Goal: Information Seeking & Learning: Learn about a topic

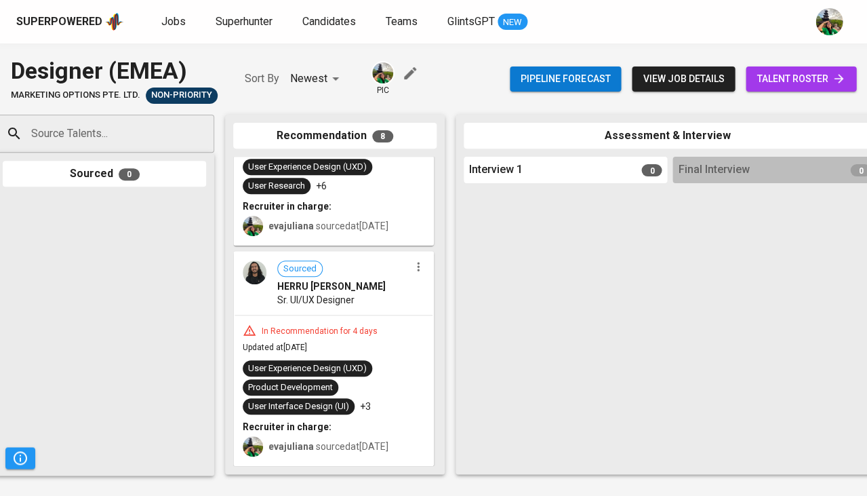
scroll to position [1317, 0]
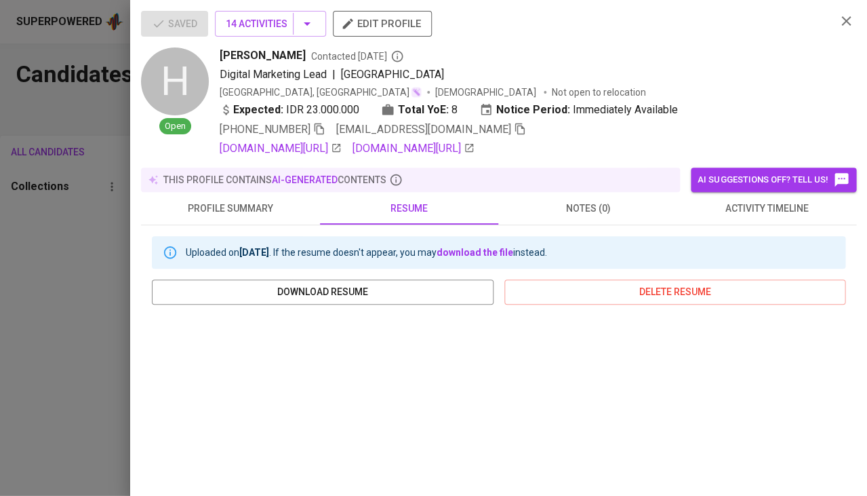
scroll to position [245, 0]
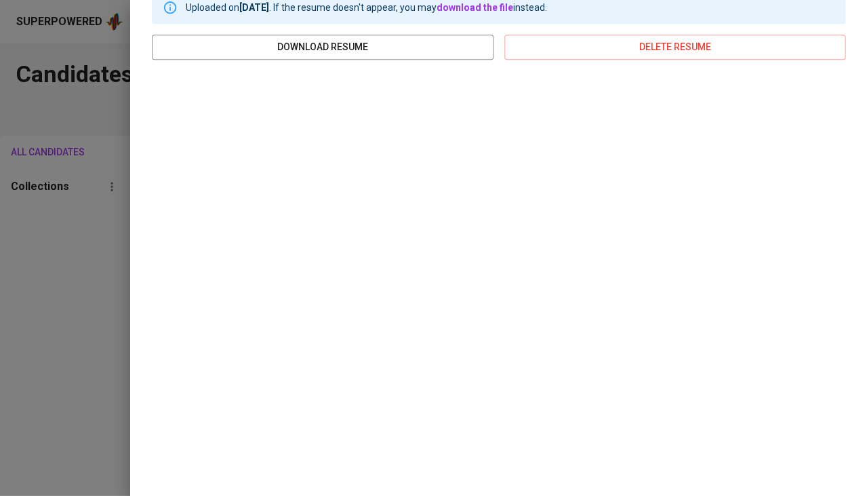
click at [0, 294] on div at bounding box center [433, 248] width 867 height 496
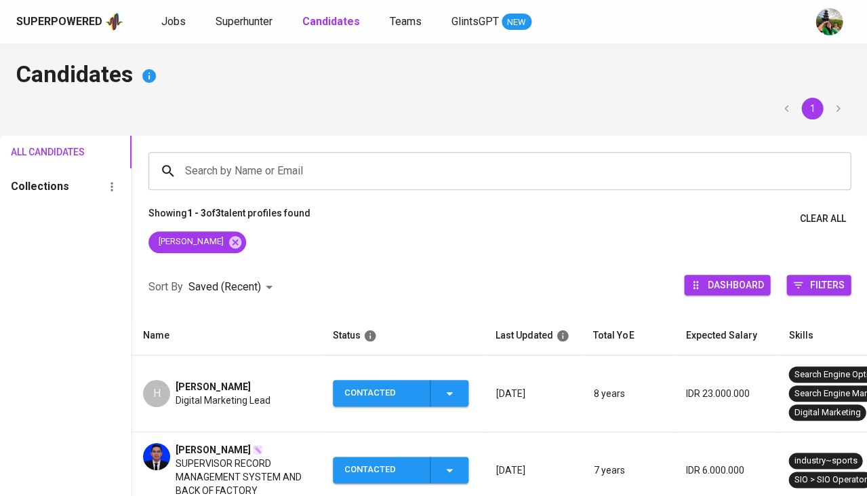
scroll to position [0, 0]
click at [248, 18] on span "Superhunter" at bounding box center [244, 21] width 57 height 13
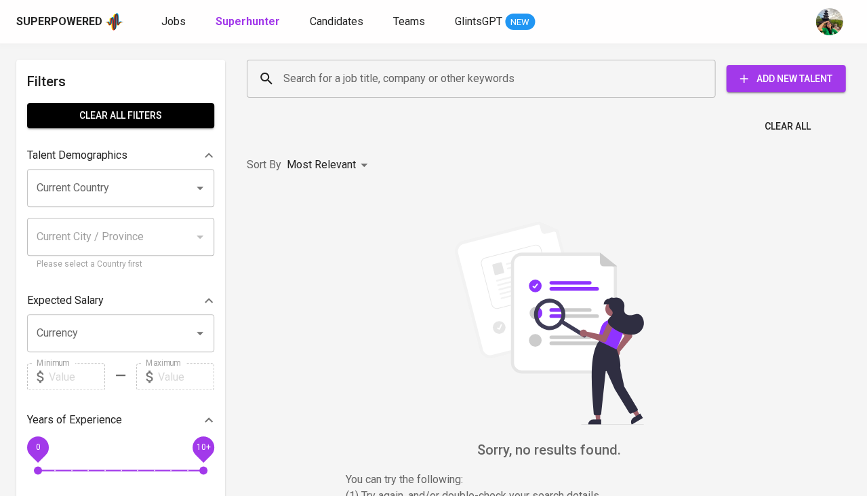
click at [389, 83] on input "Search for a job title, company or other keywords" at bounding box center [484, 79] width 409 height 26
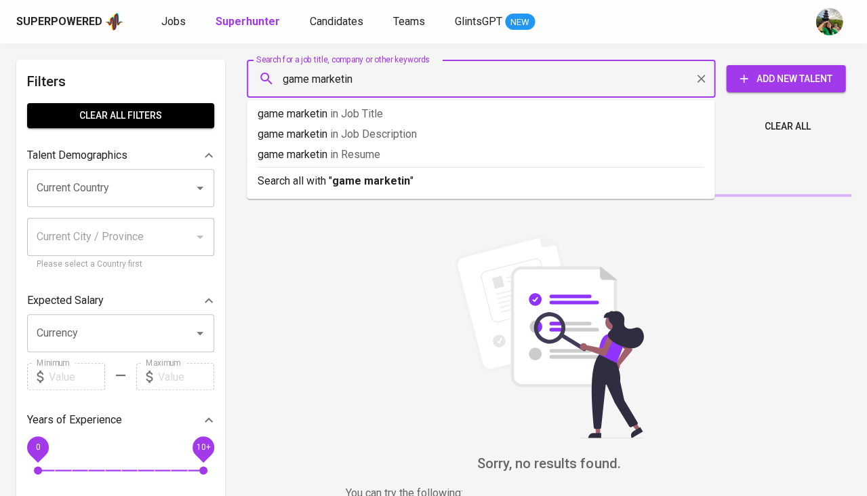
type input "game marketing"
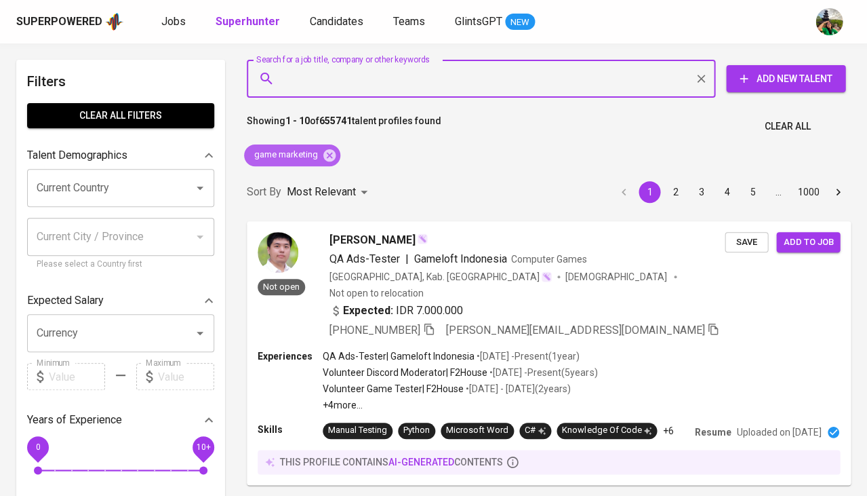
click at [329, 153] on icon at bounding box center [329, 155] width 15 height 15
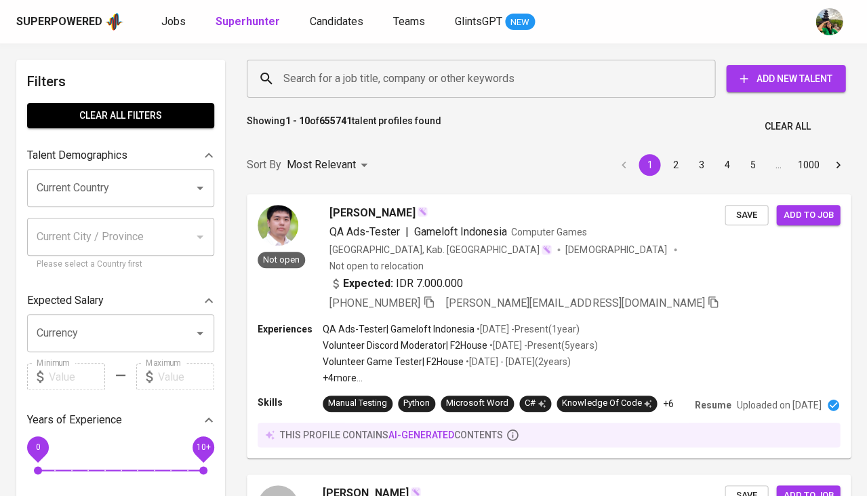
click at [140, 192] on input "Current Country" at bounding box center [101, 188] width 137 height 26
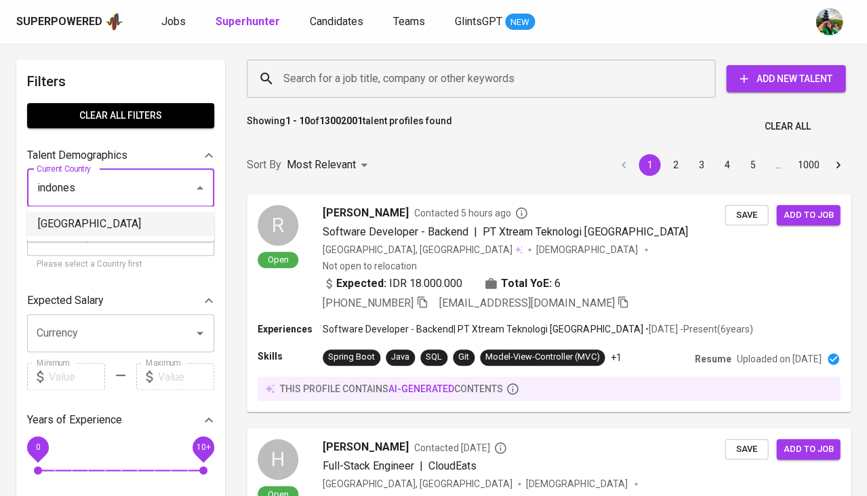
click at [102, 224] on li "[GEOGRAPHIC_DATA]" at bounding box center [120, 224] width 187 height 24
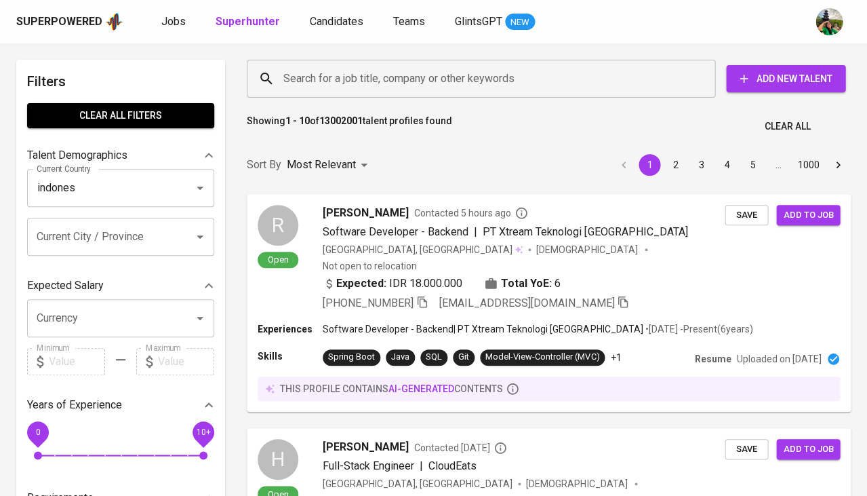
type input "[GEOGRAPHIC_DATA]"
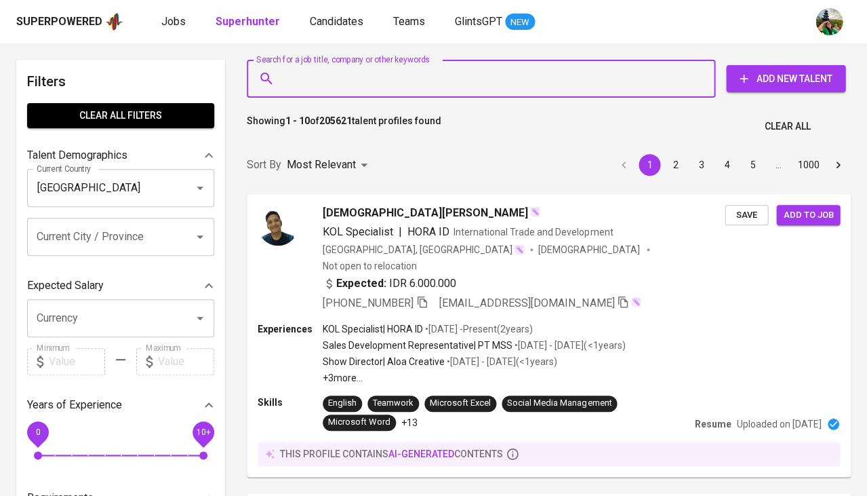
click at [366, 77] on input "Search for a job title, company or other keywords" at bounding box center [484, 79] width 409 height 26
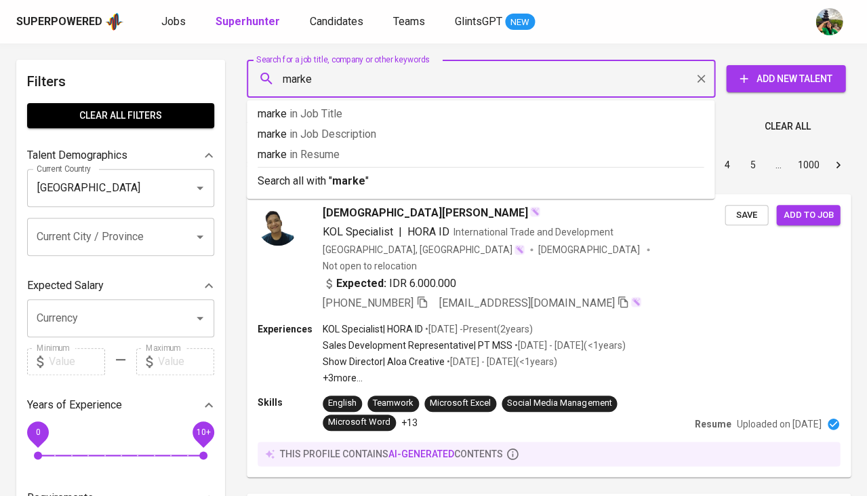
type input "market"
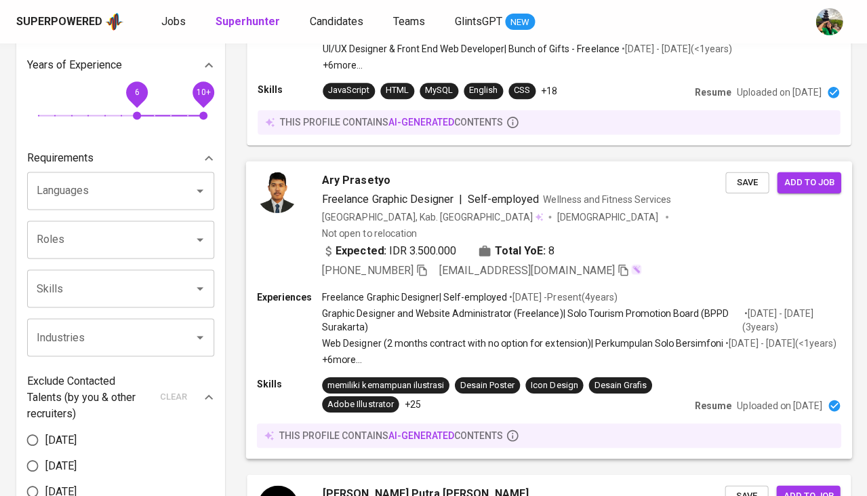
scroll to position [374, 0]
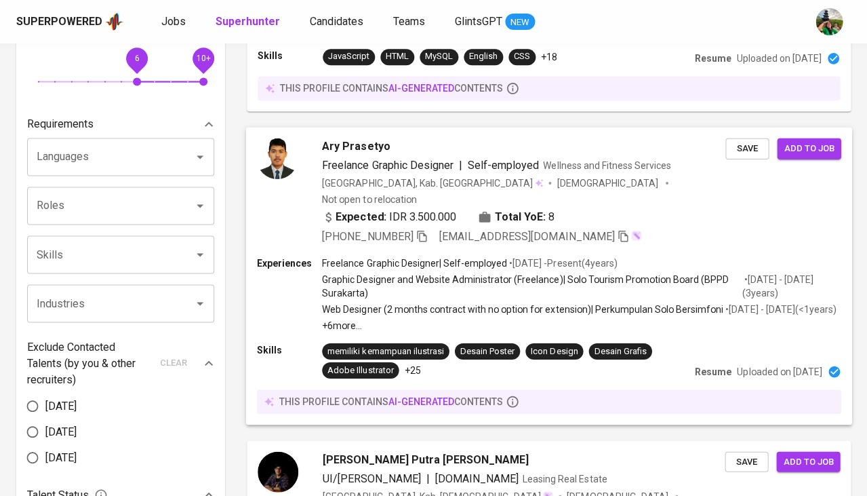
click at [339, 138] on span "Ary Prasetyo" at bounding box center [356, 146] width 68 height 16
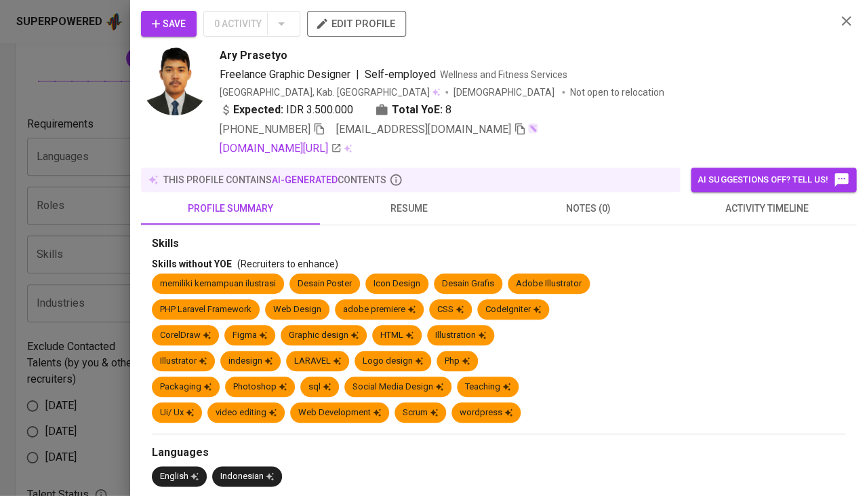
click at [782, 212] on span "activity timeline" at bounding box center [767, 208] width 163 height 17
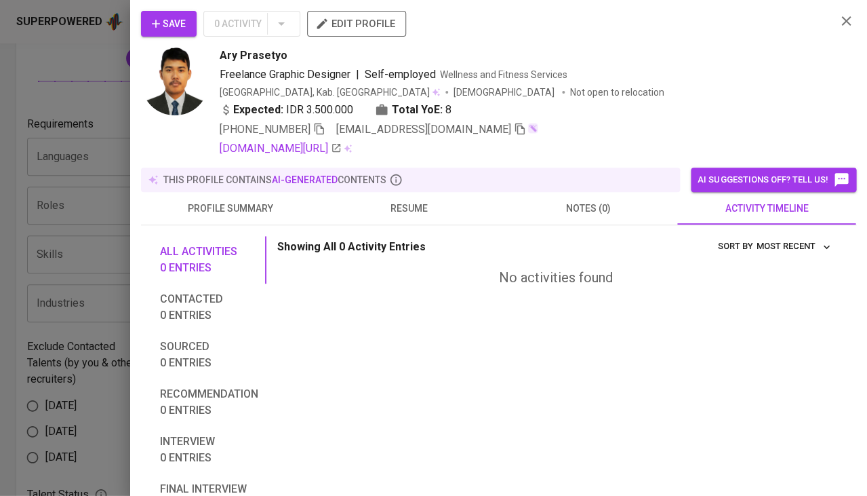
click at [404, 203] on span "resume" at bounding box center [409, 208] width 163 height 17
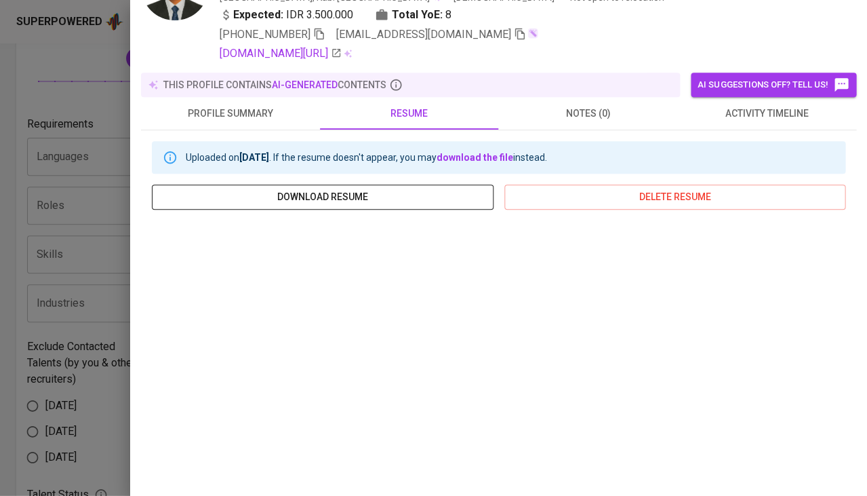
scroll to position [131, 0]
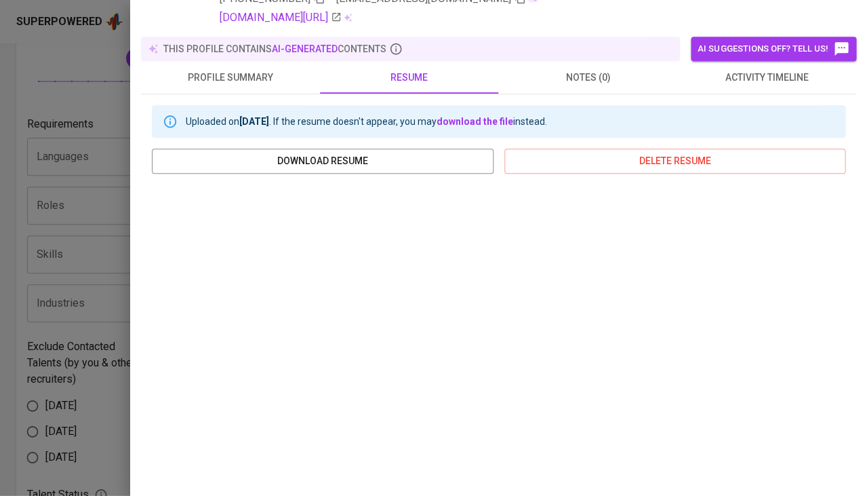
click at [108, 332] on div at bounding box center [433, 248] width 867 height 496
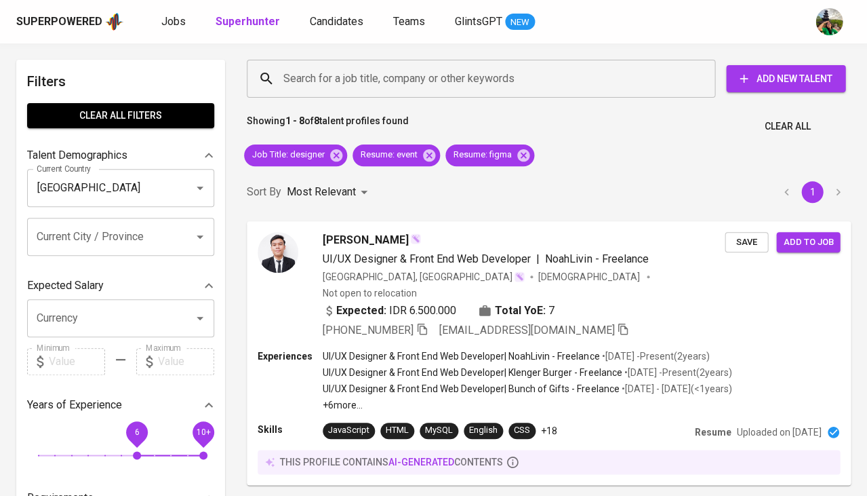
scroll to position [0, 0]
click at [101, 446] on span "6 10+" at bounding box center [120, 455] width 165 height 19
click at [227, 18] on b "Superhunter" at bounding box center [248, 21] width 64 height 13
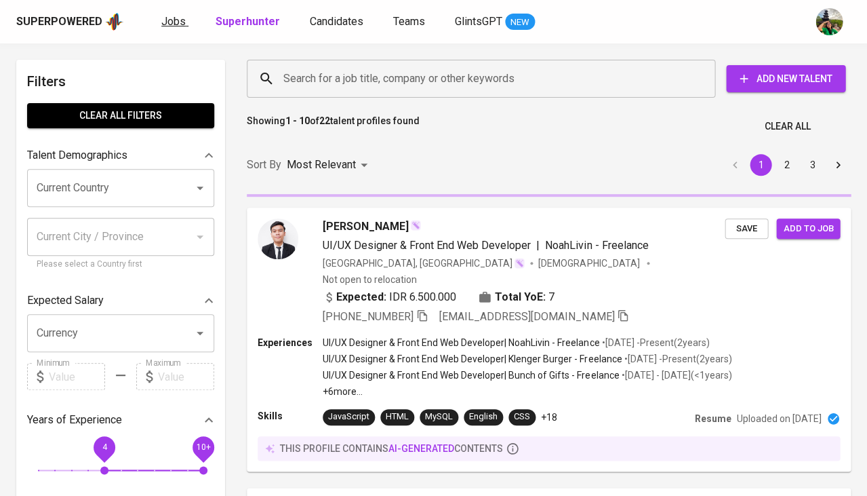
click at [153, 17] on div "Superpowered Jobs Superhunter Candidates Teams GlintsGPT NEW" at bounding box center [411, 22] width 791 height 20
click at [174, 24] on span "Jobs" at bounding box center [173, 21] width 24 height 13
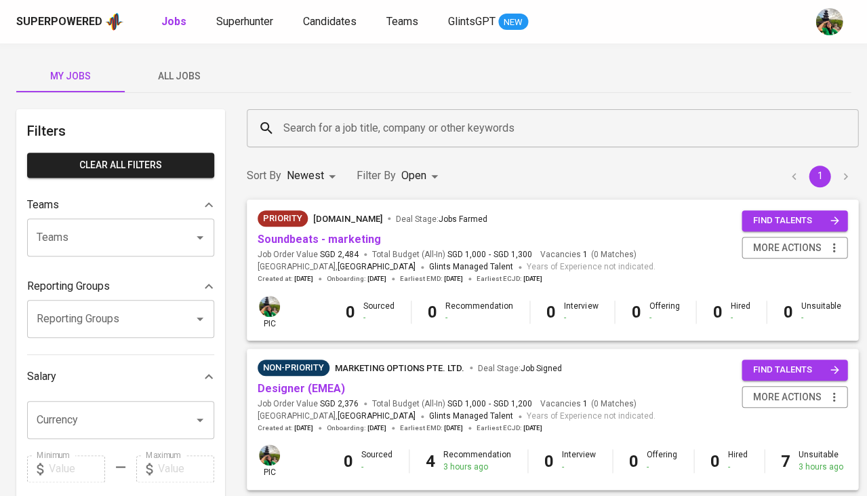
click at [184, 75] on span "All Jobs" at bounding box center [179, 76] width 92 height 17
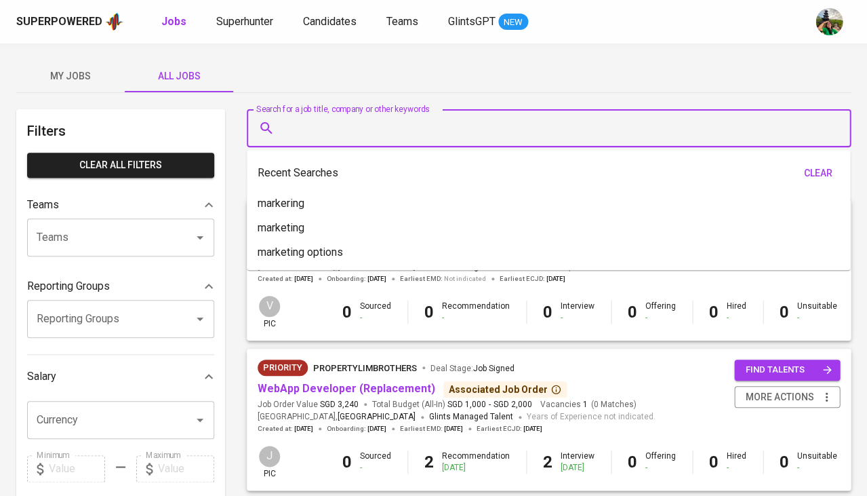
click at [351, 121] on input "Search for a job title, company or other keywords" at bounding box center [552, 128] width 545 height 26
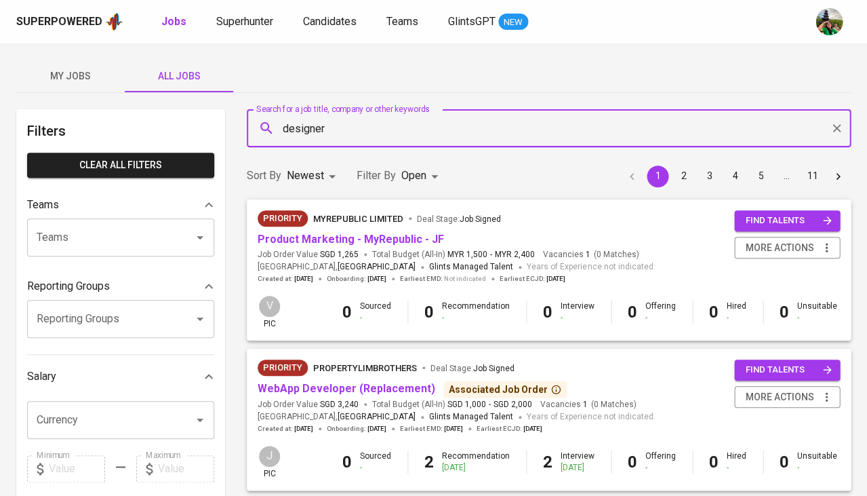
type input "designer"
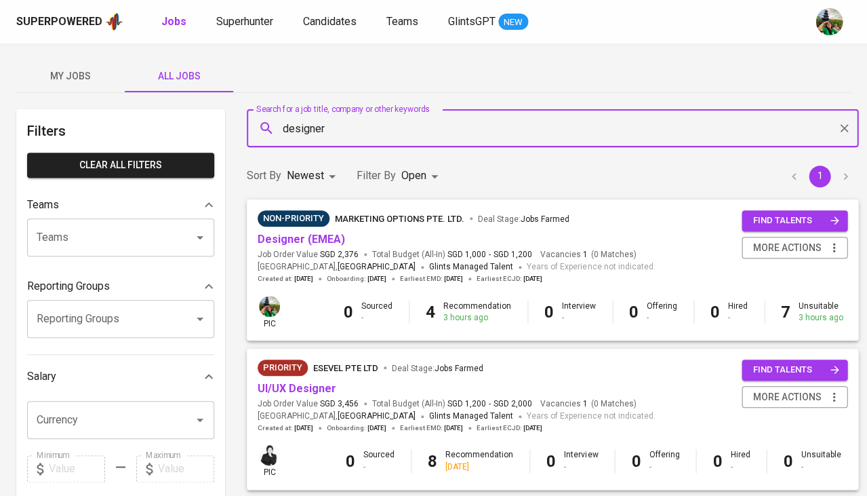
click at [825, 75] on div "My Jobs All Jobs" at bounding box center [433, 76] width 835 height 33
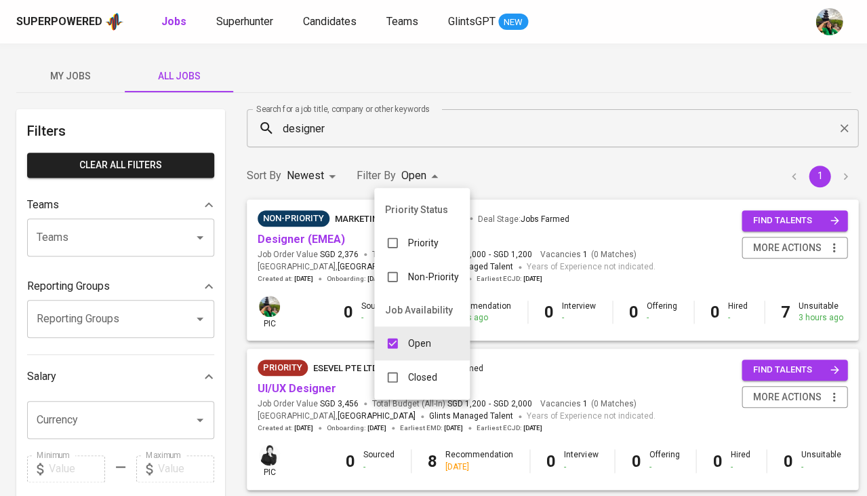
click at [405, 365] on div "Closed" at bounding box center [411, 377] width 74 height 26
type input "OPEN,CLOSE"
checkbox input "true"
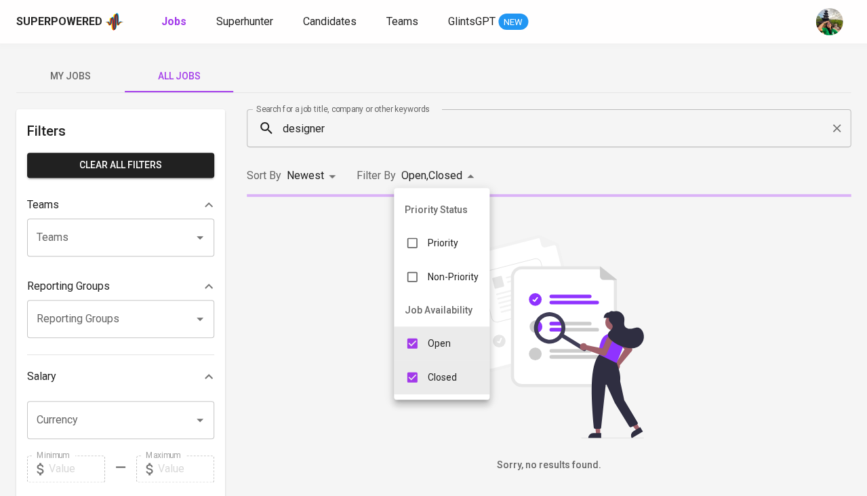
click at [433, 330] on div "Open" at bounding box center [428, 343] width 68 height 26
type input "CLOSE"
checkbox input "false"
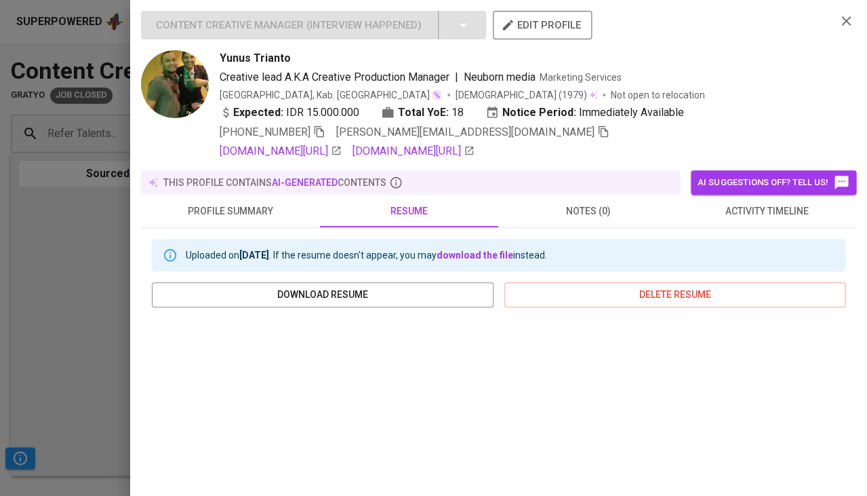
scroll to position [248, 0]
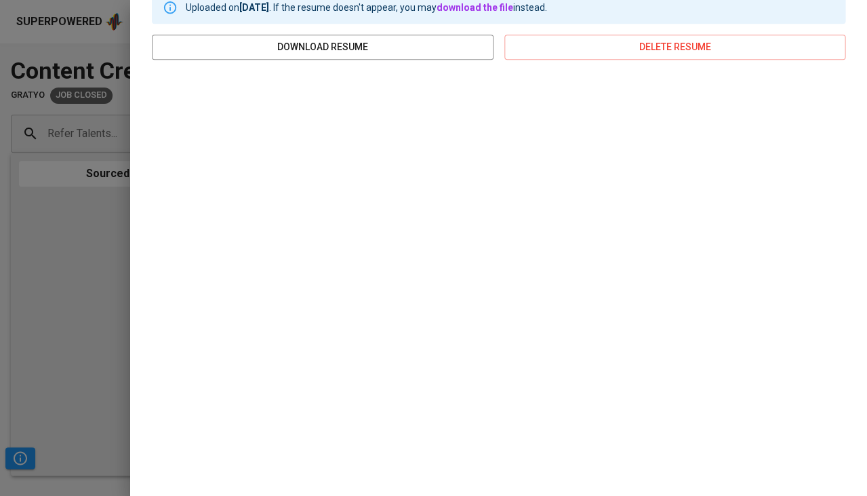
click at [77, 294] on div at bounding box center [433, 248] width 867 height 496
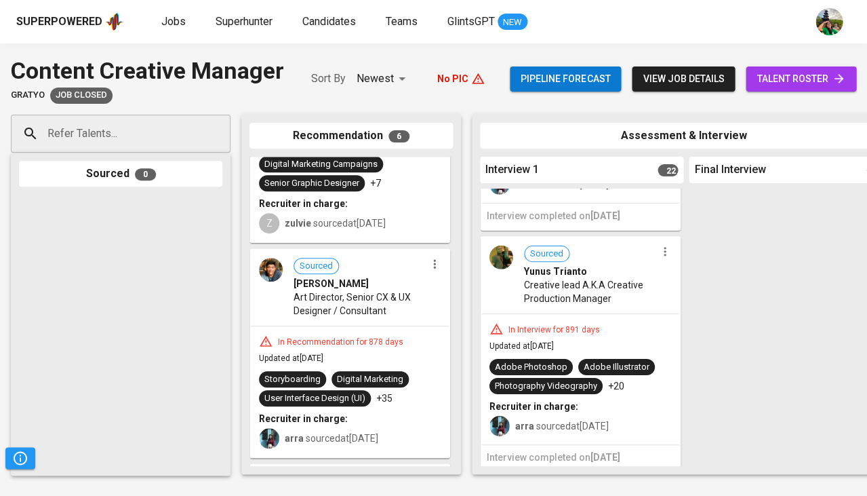
scroll to position [0, 0]
click at [614, 314] on div "In Interview for 891 days Updated at [DATE] Adobe Photoshop Adobe Illustrator P…" at bounding box center [581, 379] width 198 height 130
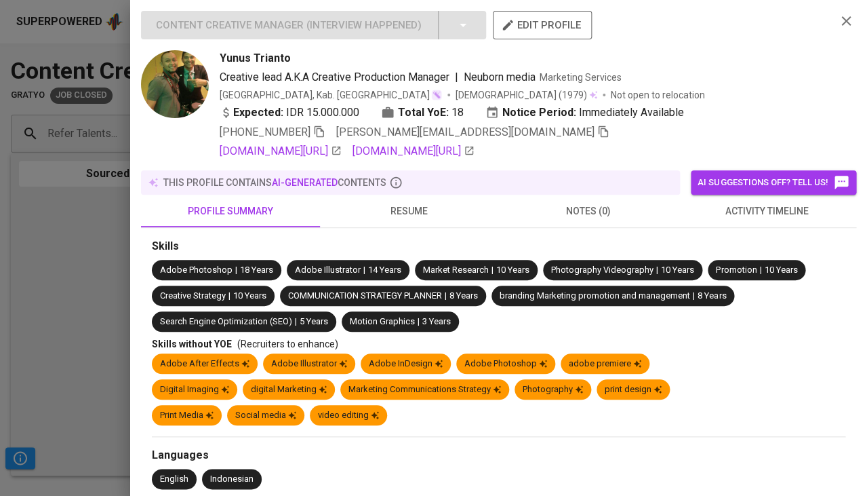
click at [418, 215] on span "resume" at bounding box center [409, 211] width 163 height 17
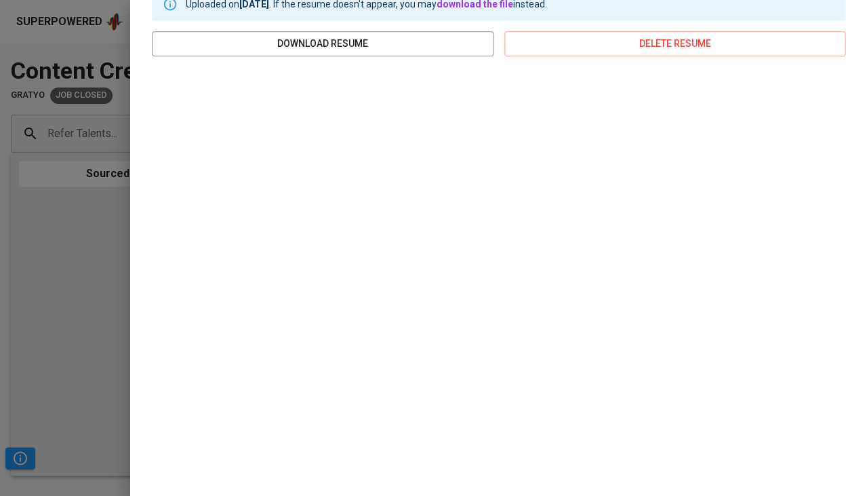
scroll to position [248, 0]
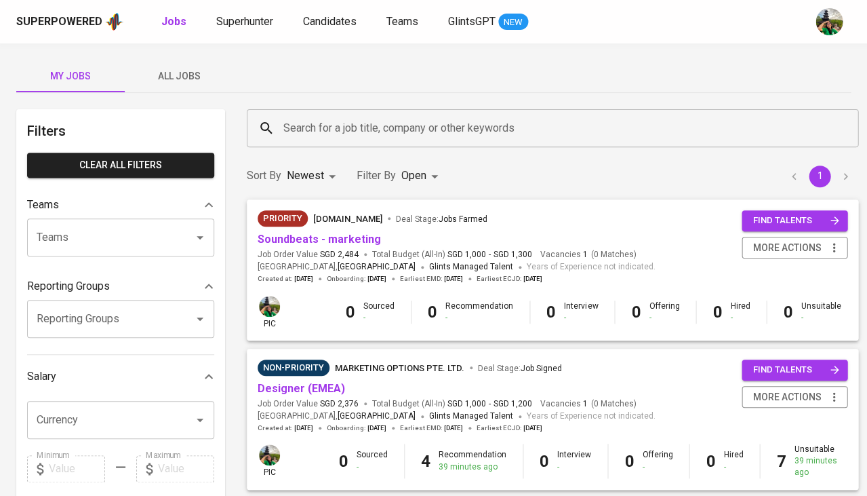
click at [179, 71] on span "All Jobs" at bounding box center [179, 76] width 92 height 17
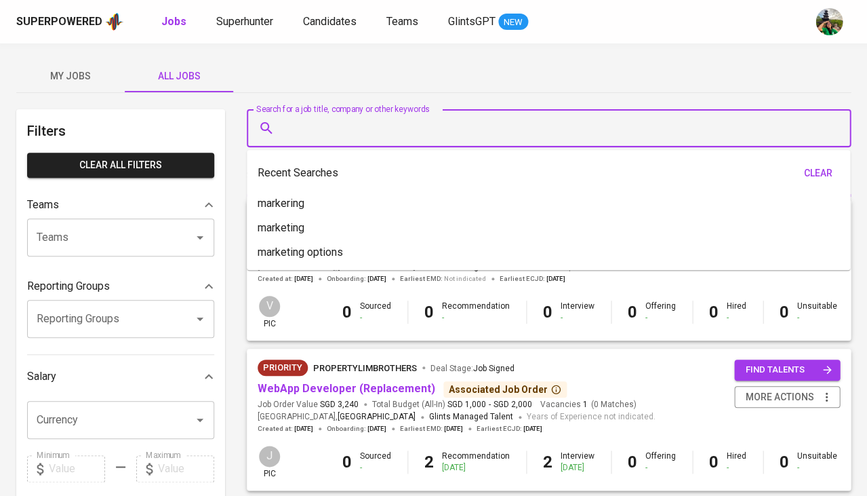
click at [344, 137] on input "Search for a job title, company or other keywords" at bounding box center [552, 128] width 545 height 26
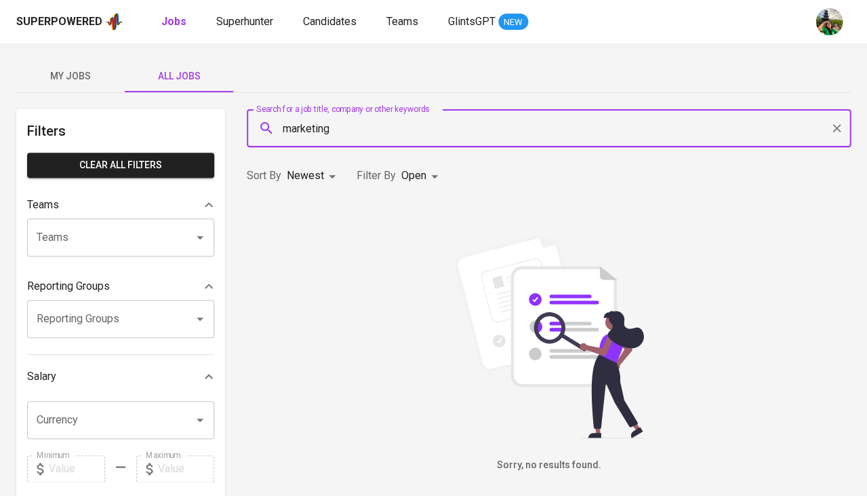
type input "marketing"
click at [422, 174] on body "Superpowered Jobs Superhunter Candidates Teams GlintsGPT NEW My Jobs All Jobs F…" at bounding box center [433, 463] width 867 height 926
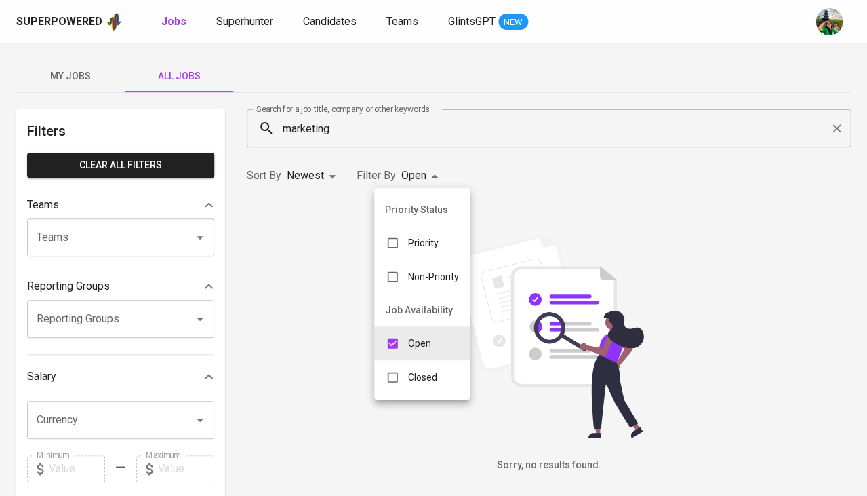
click at [407, 377] on div "Closed" at bounding box center [411, 377] width 74 height 26
type input "OPEN,CLOSE"
checkbox input "true"
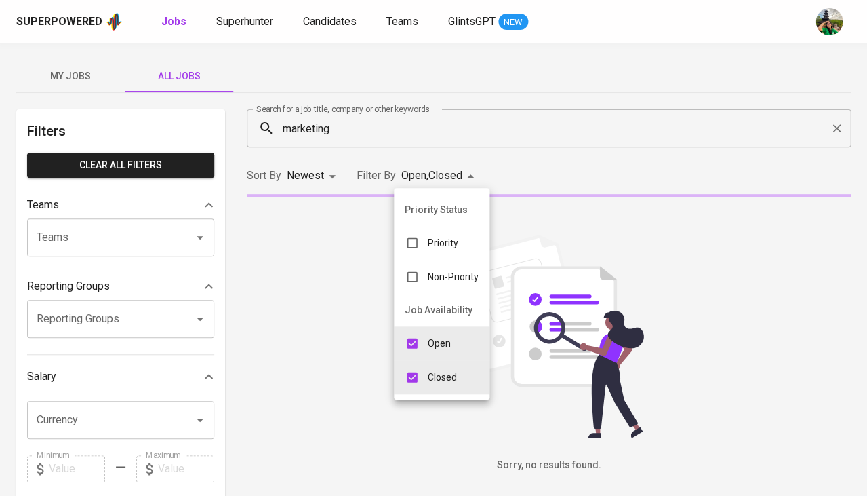
click at [428, 337] on p "Open" at bounding box center [439, 343] width 23 height 14
type input "CLOSE"
checkbox input "false"
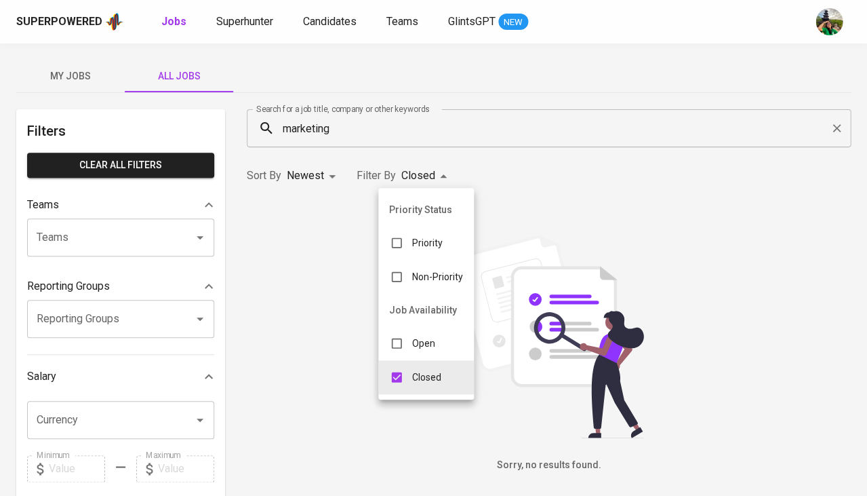
click at [539, 172] on div at bounding box center [433, 248] width 867 height 496
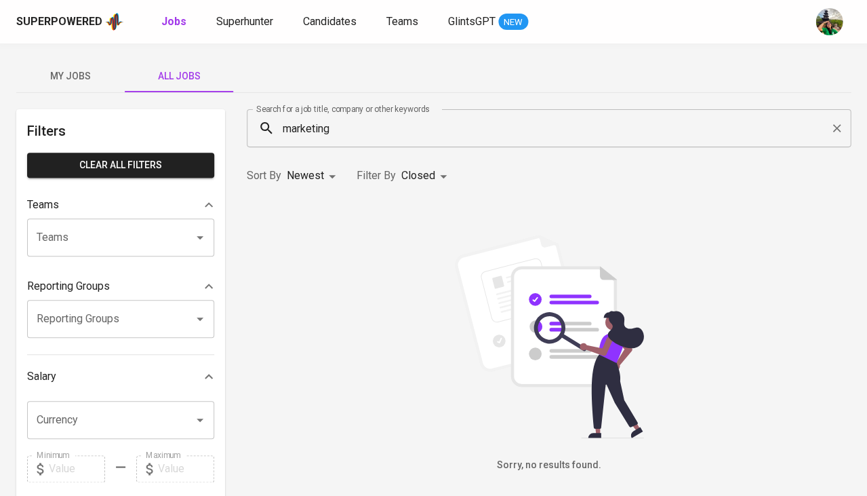
click at [410, 126] on input "marketing" at bounding box center [552, 128] width 545 height 26
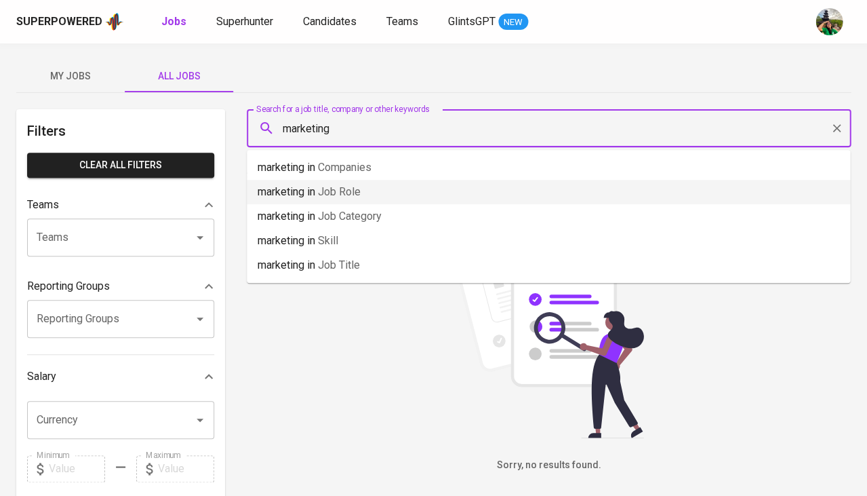
click at [390, 188] on li "marketing in Job Role" at bounding box center [549, 192] width 604 height 24
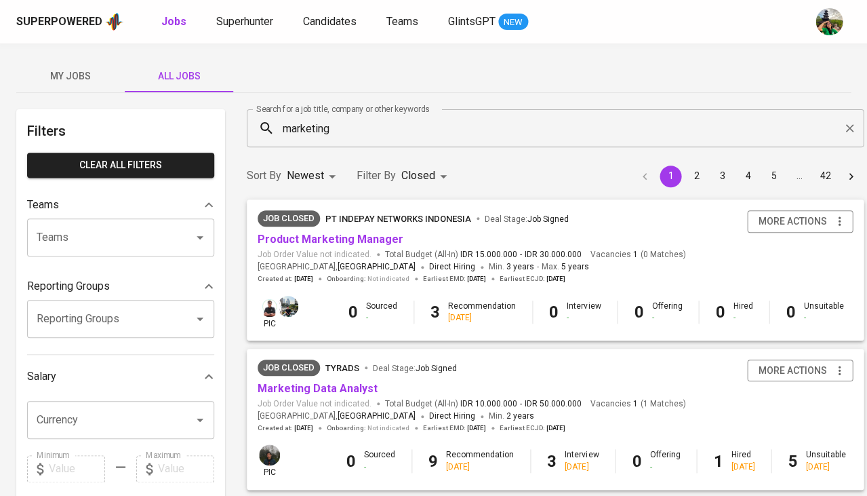
click at [366, 139] on input "marketing" at bounding box center [558, 128] width 557 height 26
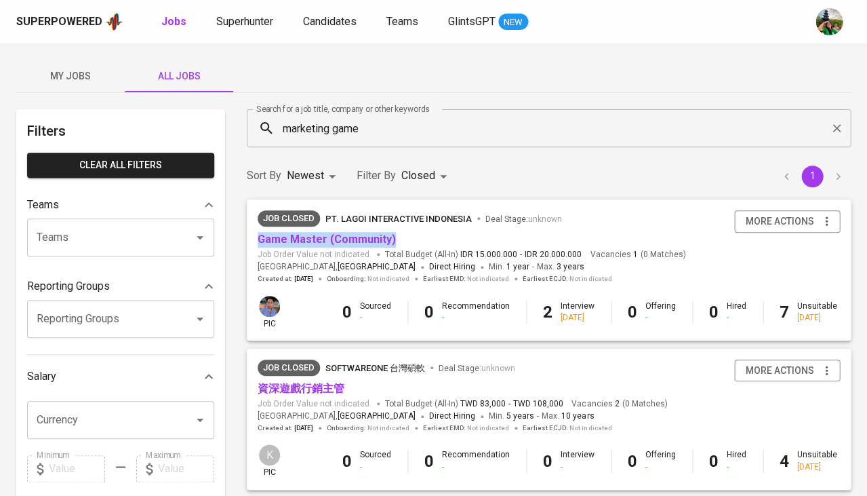
click at [325, 127] on input "marketing game" at bounding box center [552, 128] width 545 height 26
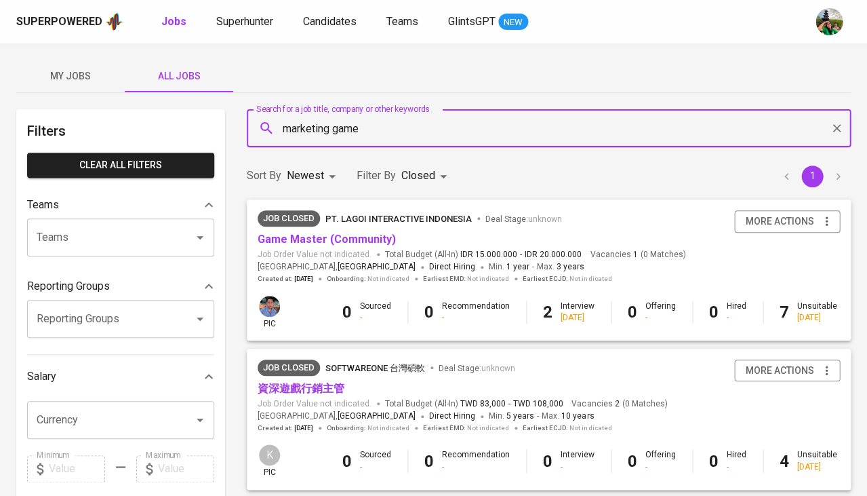
click at [325, 127] on input "marketing game" at bounding box center [552, 128] width 545 height 26
type input "x"
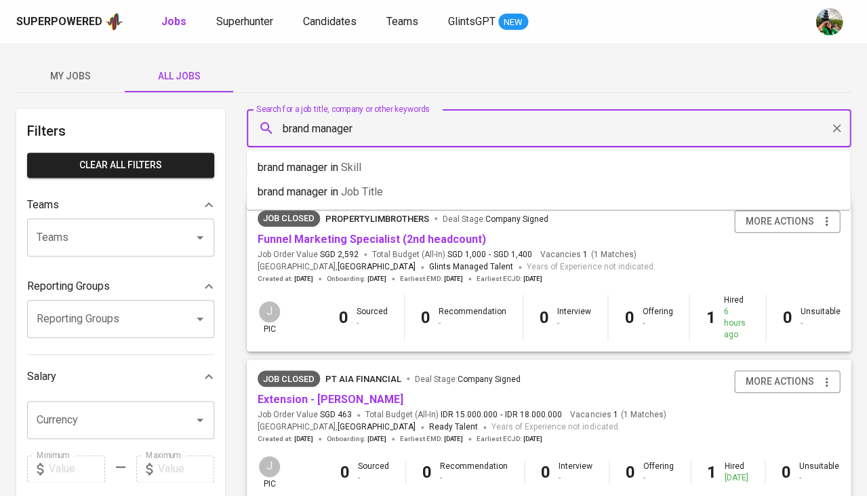
click at [374, 193] on span "Job title" at bounding box center [362, 191] width 42 height 13
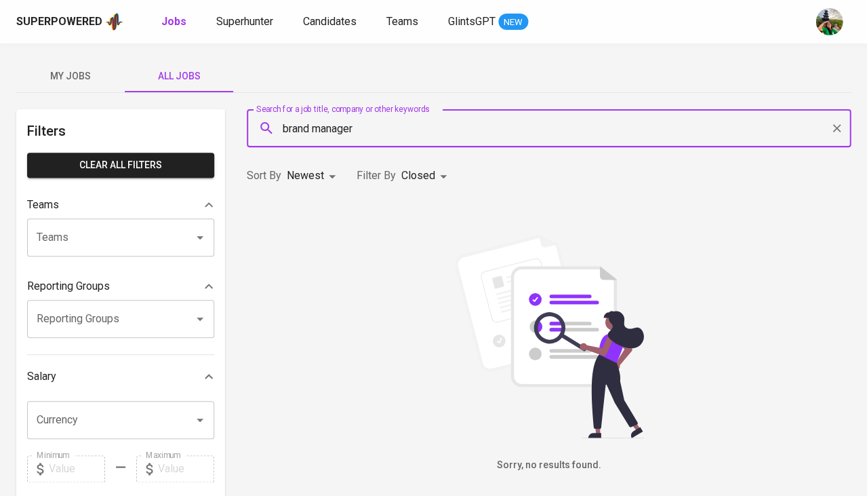
click at [373, 128] on input "brand manager" at bounding box center [552, 128] width 545 height 26
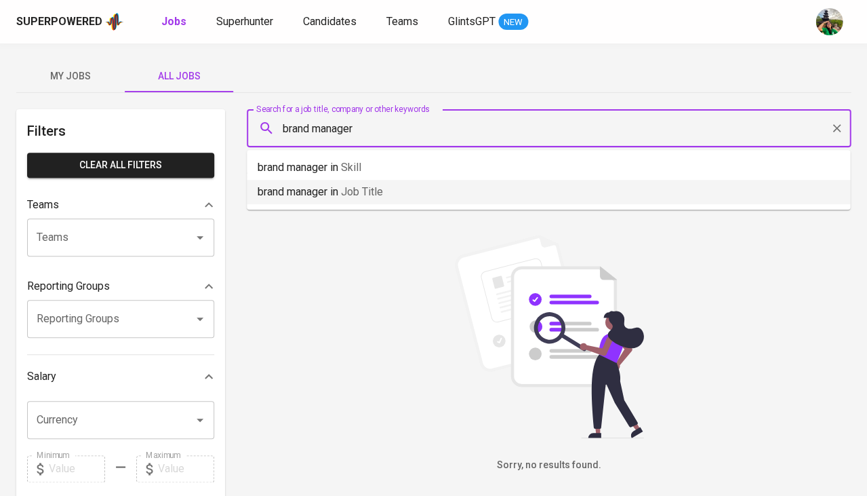
click at [361, 197] on span "Job title" at bounding box center [362, 191] width 42 height 13
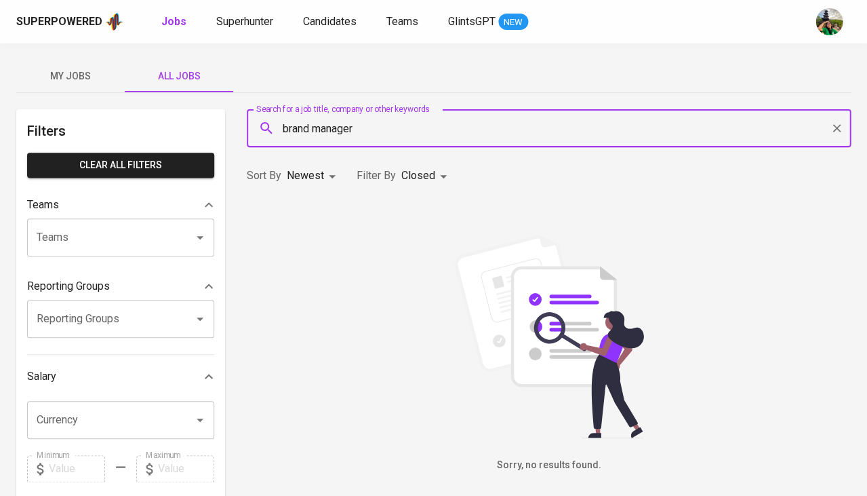
type input "brand manager"
click at [331, 173] on body "Superpowered Jobs Superhunter Candidates Teams GlintsGPT NEW My Jobs All Jobs F…" at bounding box center [433, 463] width 867 height 926
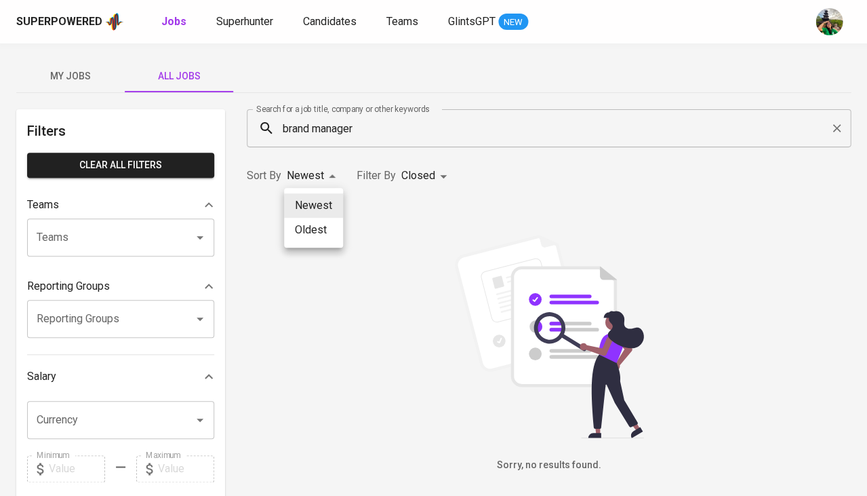
click at [328, 227] on li "Oldest" at bounding box center [313, 230] width 59 height 24
click at [309, 176] on body "Superpowered Jobs Superhunter Candidates Teams GlintsGPT NEW My Jobs All Jobs F…" at bounding box center [433, 463] width 867 height 926
click at [307, 212] on li "Newest" at bounding box center [310, 205] width 59 height 24
type input "NEWEST"
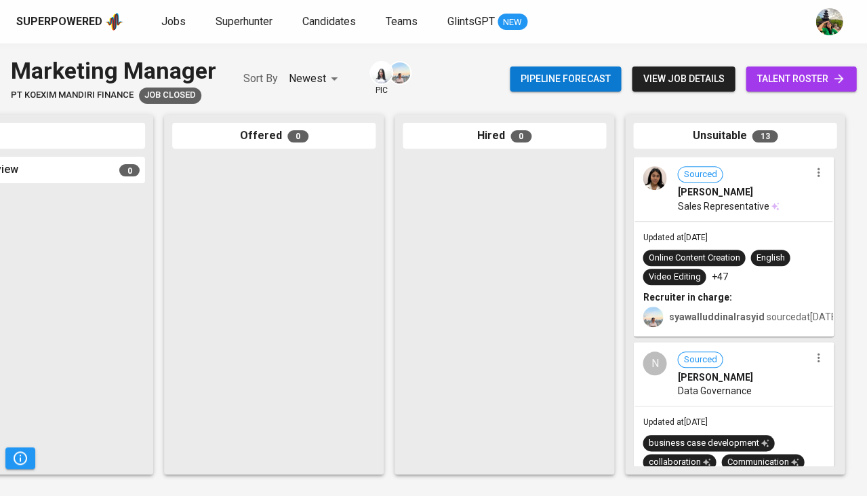
scroll to position [0, 943]
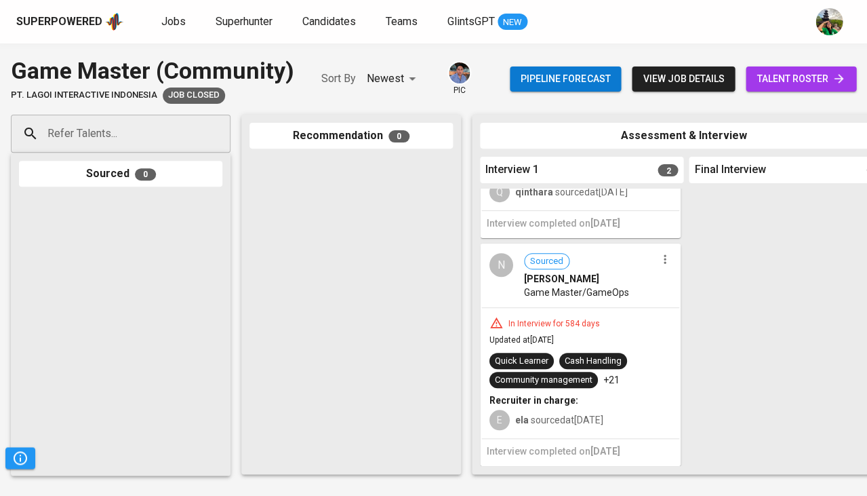
scroll to position [177, 0]
click at [609, 286] on div "[PERSON_NAME]" at bounding box center [590, 279] width 132 height 14
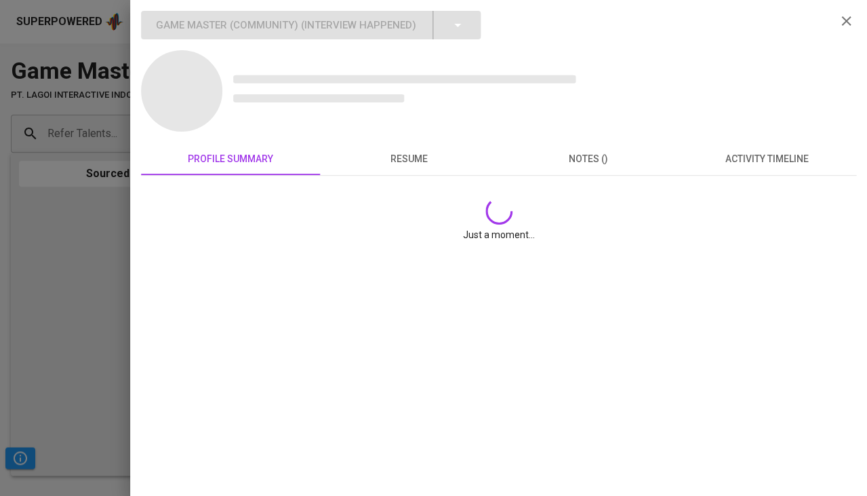
click at [54, 233] on div at bounding box center [433, 248] width 867 height 496
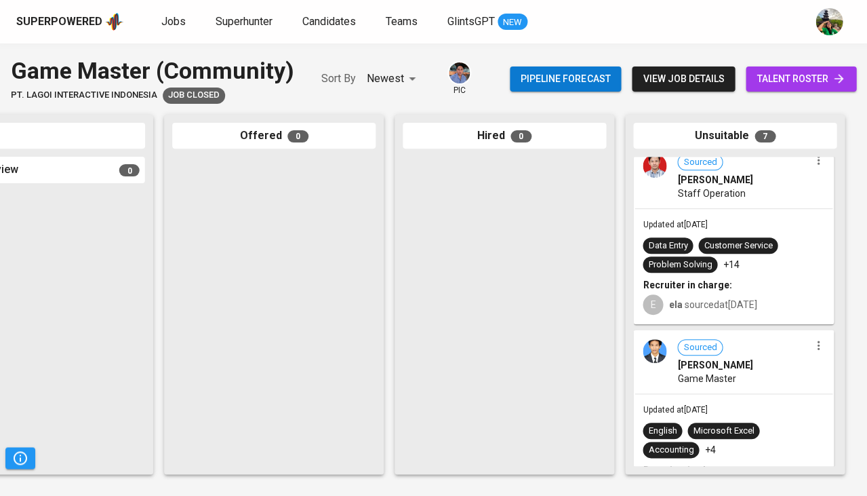
scroll to position [612, 0]
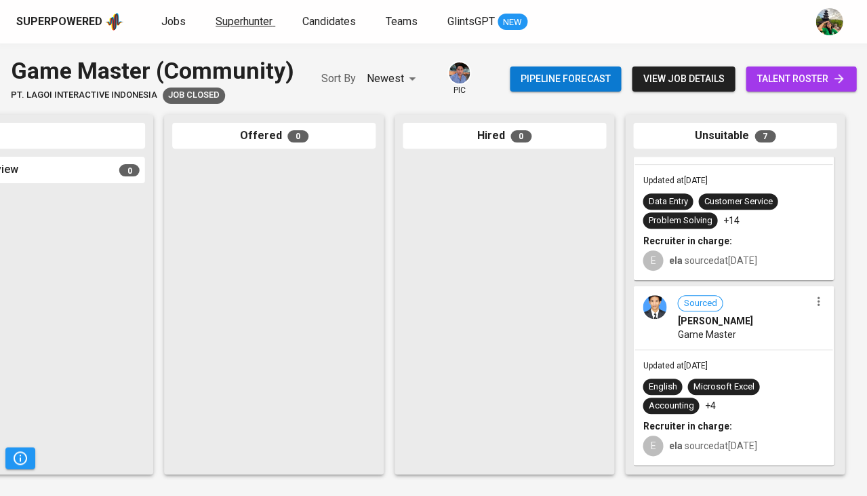
click at [231, 26] on span "Superhunter" at bounding box center [244, 21] width 57 height 13
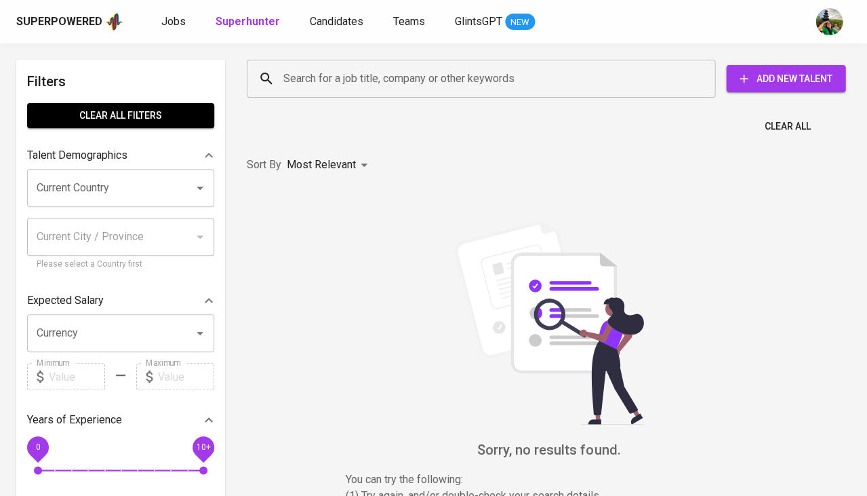
click at [293, 68] on input "Search for a job title, company or other keywords" at bounding box center [484, 79] width 409 height 26
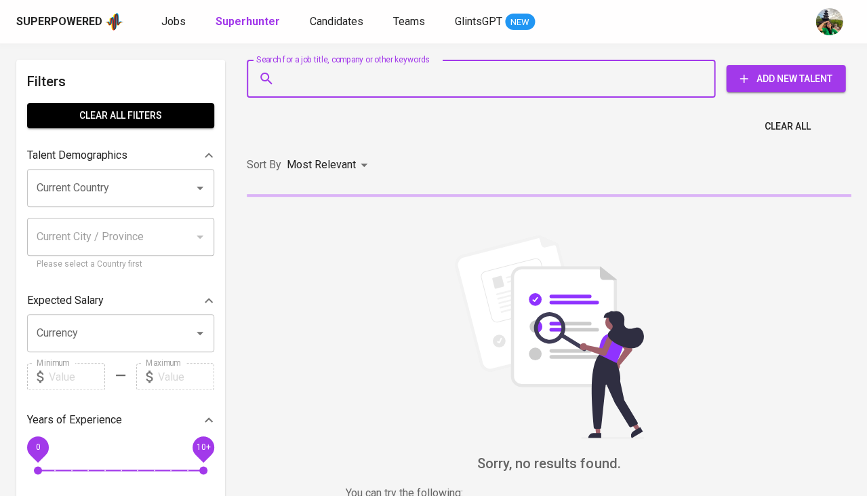
paste input "[EMAIL_ADDRESS][DOMAIN_NAME]"
type input "[EMAIL_ADDRESS][DOMAIN_NAME]"
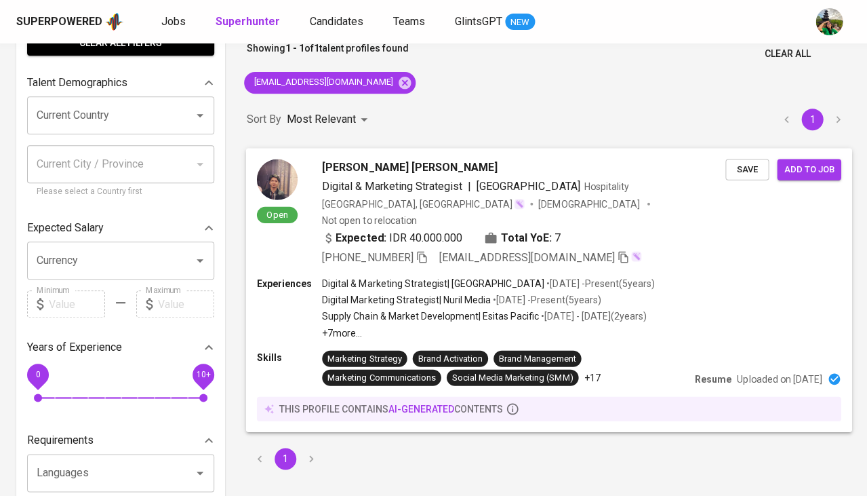
scroll to position [77, 0]
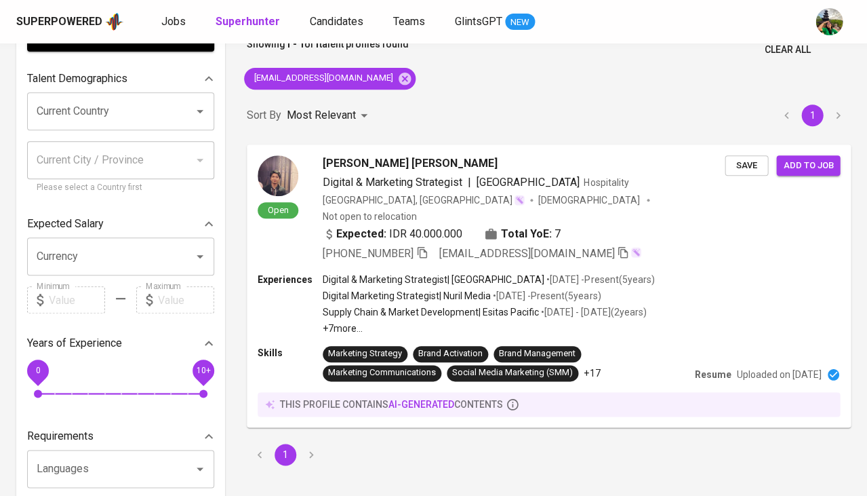
click at [387, 95] on div "Sort By Most Relevant MOST_RELEVANT 1" at bounding box center [549, 115] width 621 height 41
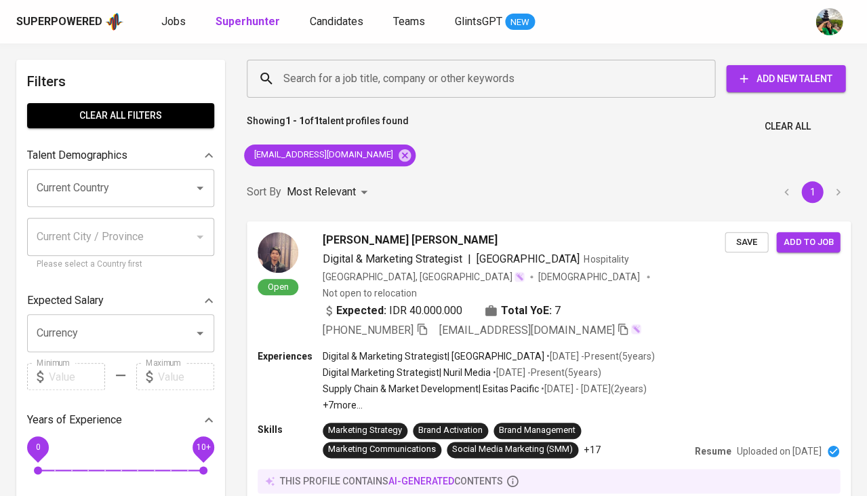
scroll to position [0, 0]
click at [397, 153] on icon at bounding box center [404, 155] width 15 height 15
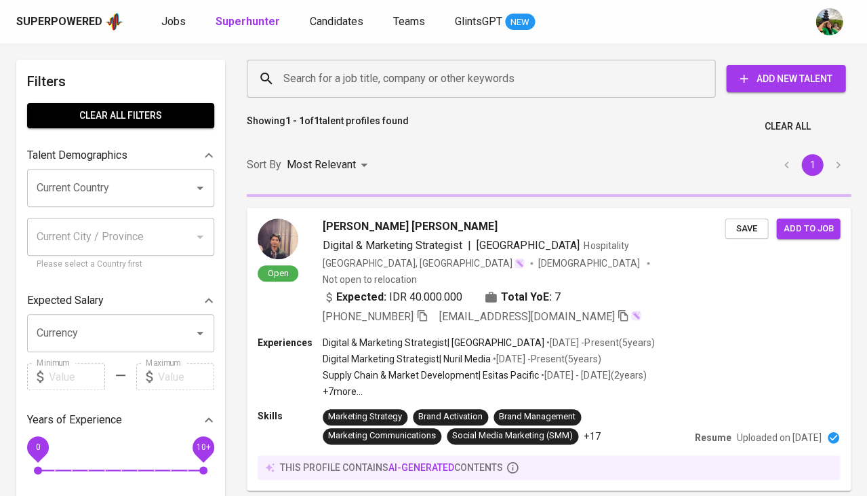
click at [308, 68] on input "Search for a job title, company or other keywords" at bounding box center [484, 79] width 409 height 26
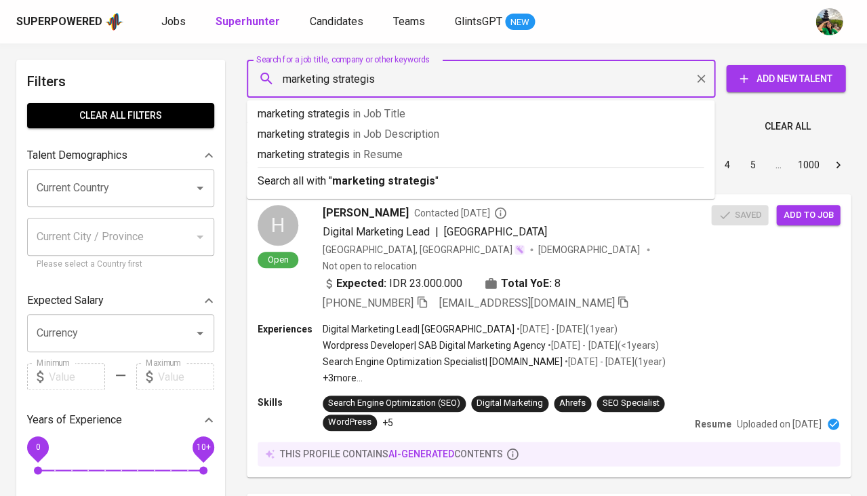
type input "marketing strategist"
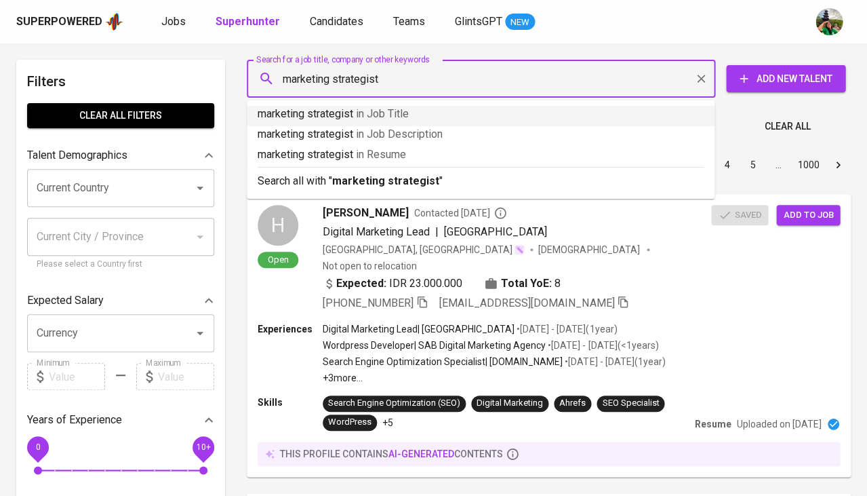
click at [285, 120] on p "marketing strategist in Job Title" at bounding box center [481, 114] width 446 height 16
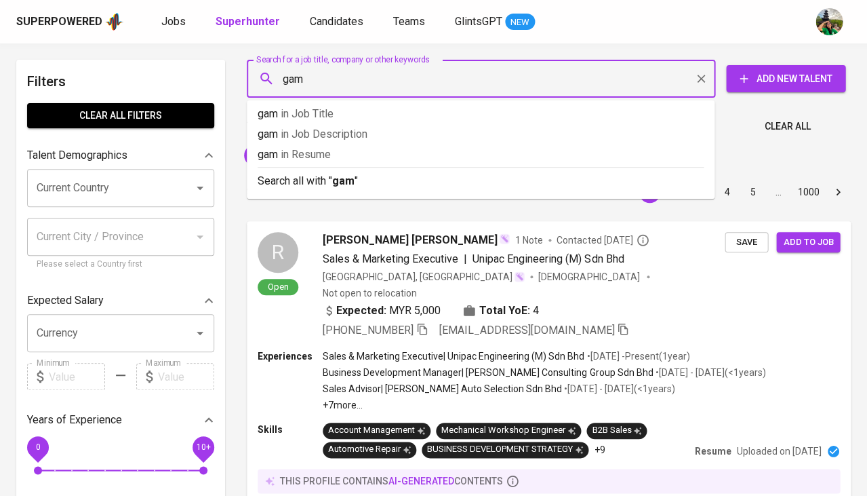
type input "game"
click at [312, 157] on span "in Resume" at bounding box center [312, 154] width 50 height 13
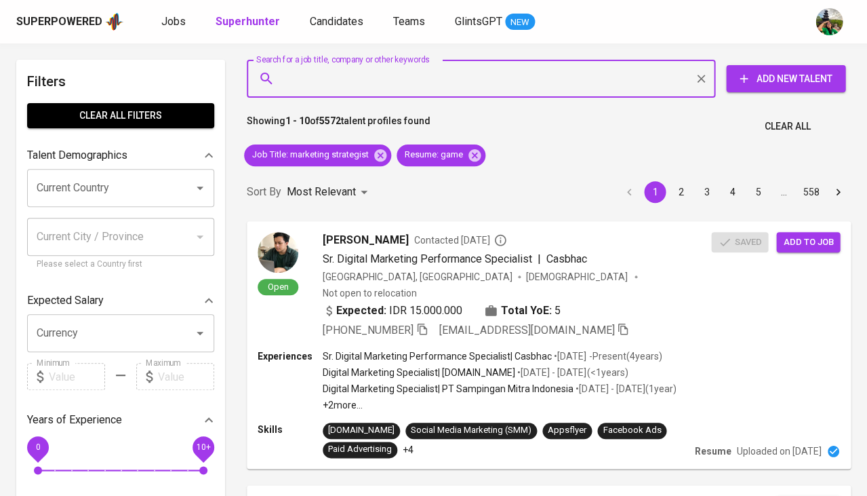
click at [87, 178] on input "Current Country" at bounding box center [101, 188] width 137 height 26
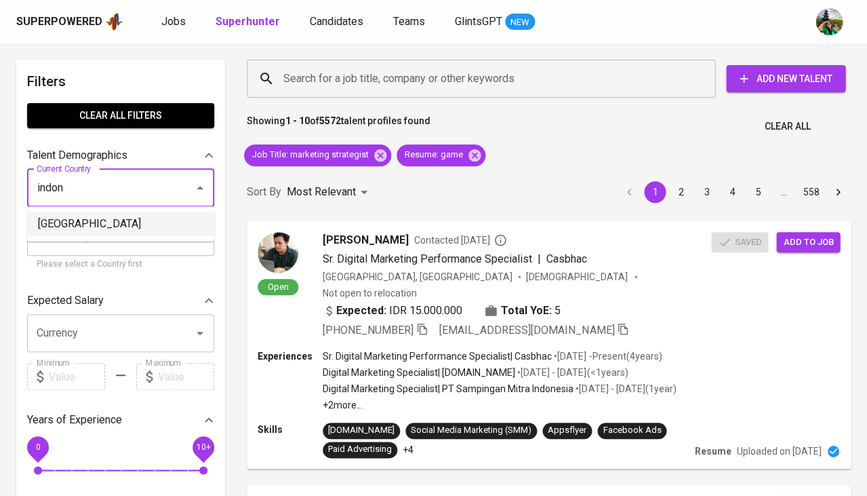
click at [122, 220] on li "[GEOGRAPHIC_DATA]" at bounding box center [120, 224] width 187 height 24
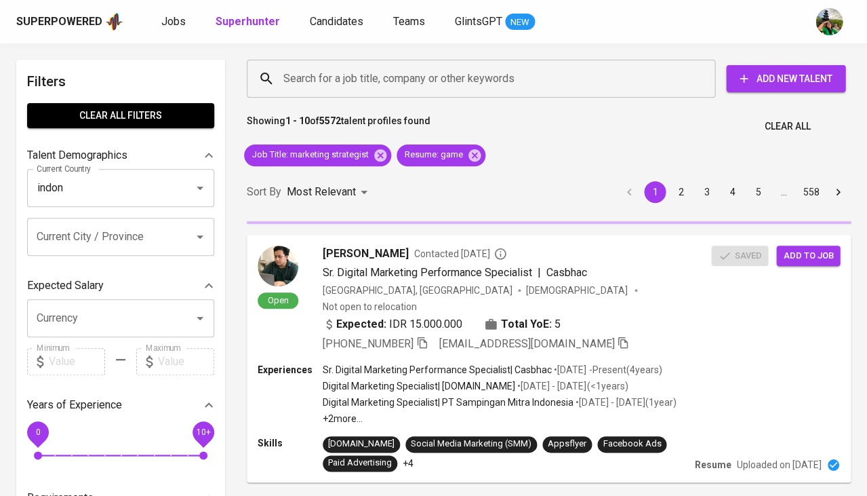
type input "[GEOGRAPHIC_DATA]"
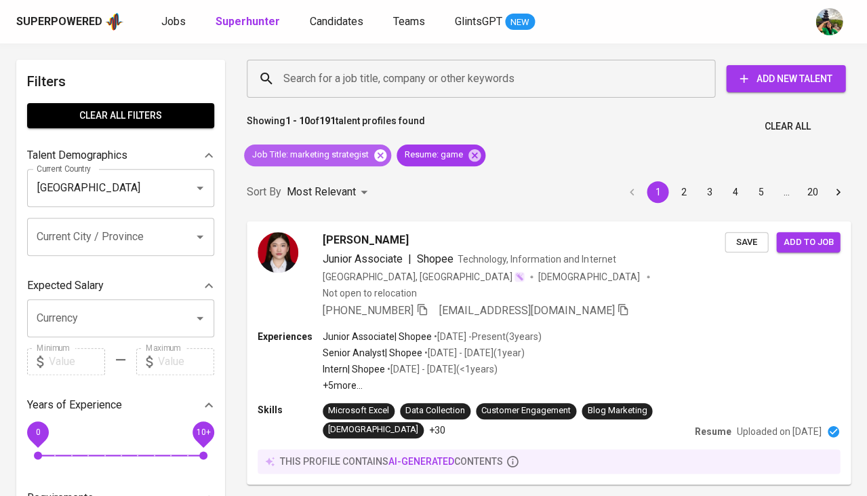
click at [376, 151] on icon at bounding box center [380, 155] width 12 height 12
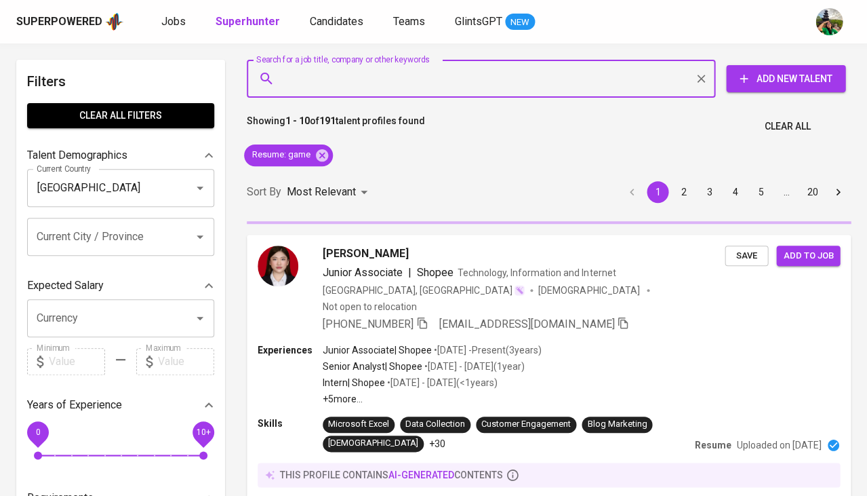
click at [372, 83] on input "Search for a job title, company or other keywords" at bounding box center [484, 79] width 409 height 26
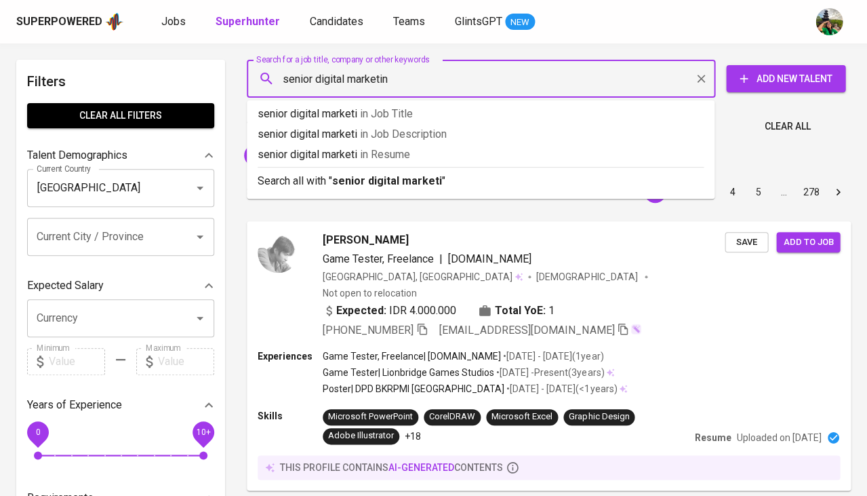
type input "senior digital marketing"
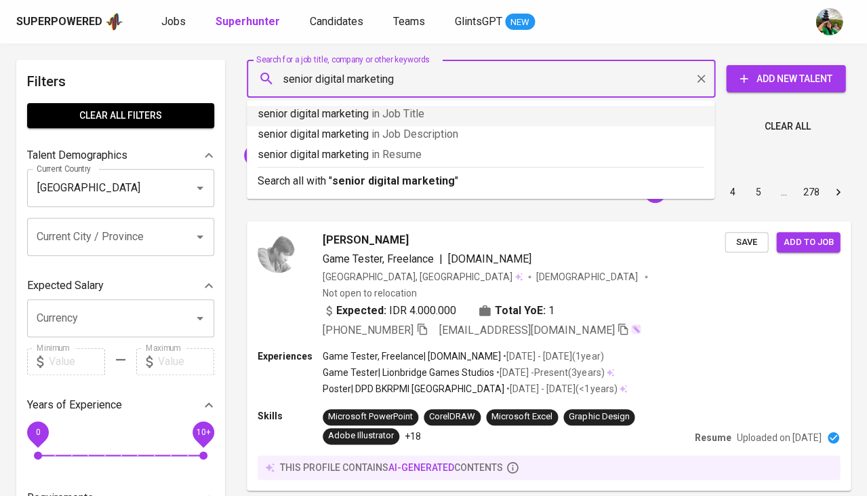
click at [359, 117] on p "senior digital marketing in Job Title" at bounding box center [481, 114] width 446 height 16
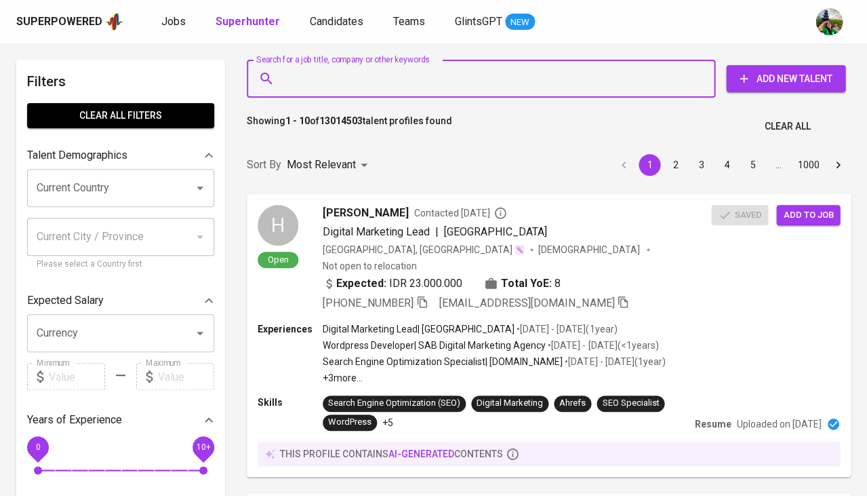
click at [298, 83] on input "Search for a job title, company or other keywords" at bounding box center [484, 79] width 409 height 26
click at [109, 188] on input "Current Country" at bounding box center [101, 188] width 137 height 26
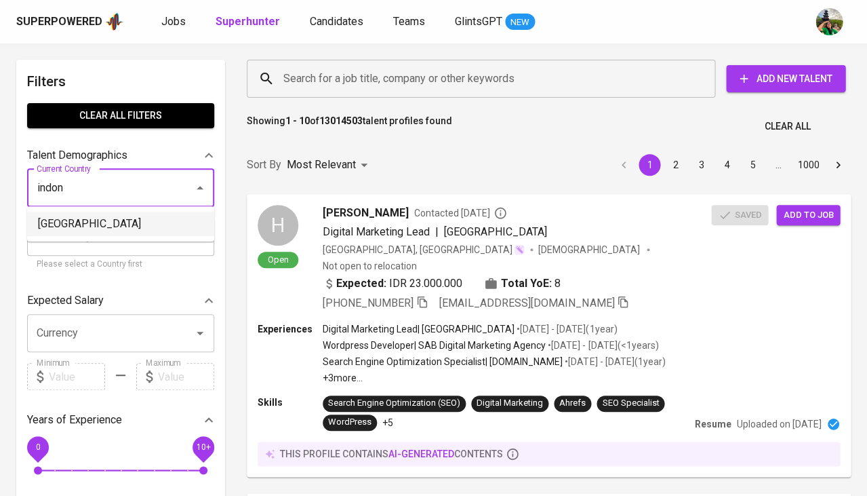
click at [102, 232] on li "[GEOGRAPHIC_DATA]" at bounding box center [120, 224] width 187 height 24
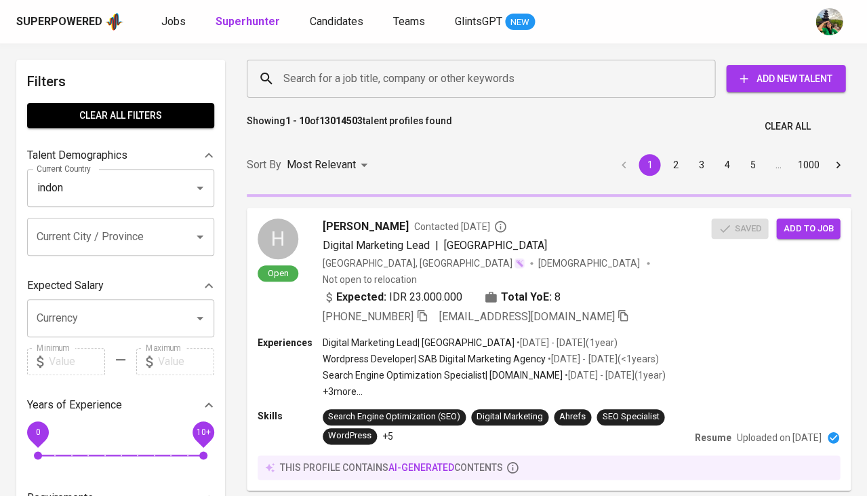
type input "[GEOGRAPHIC_DATA]"
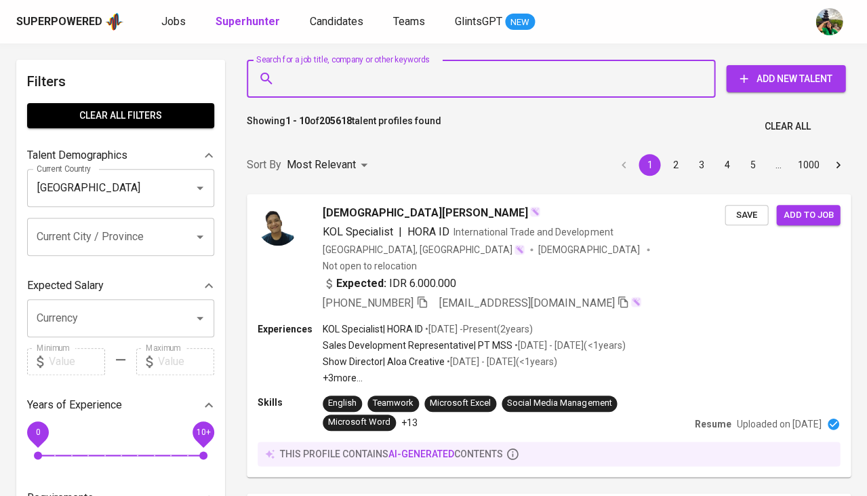
click at [345, 68] on input "Search for a job title, company or other keywords" at bounding box center [484, 79] width 409 height 26
paste input "Game Marketing Manager"
type input "Game Marketing Manager"
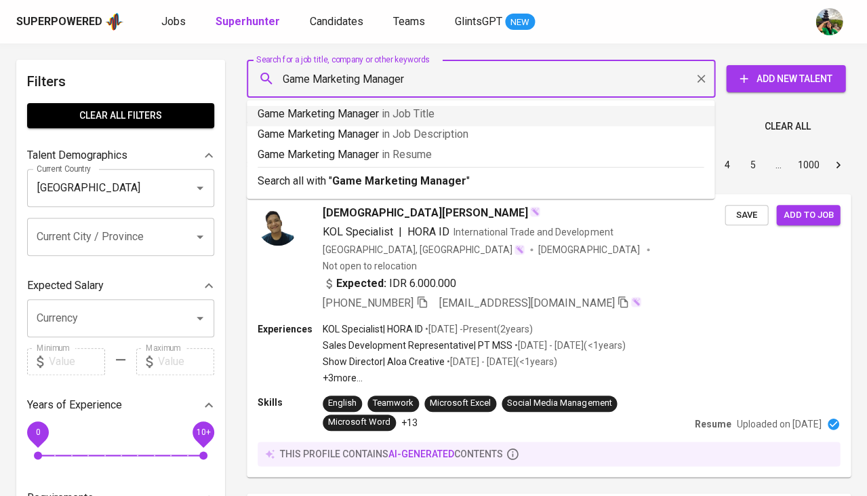
click at [387, 109] on span "in Job Title" at bounding box center [408, 113] width 53 height 13
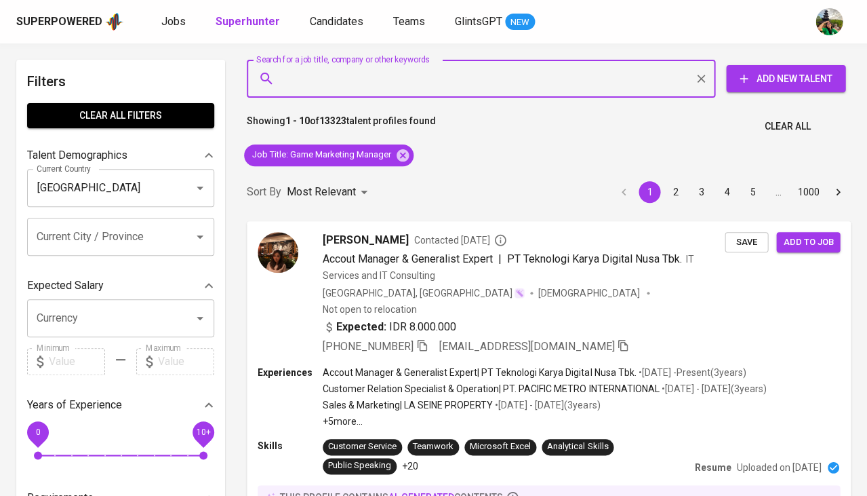
click at [345, 86] on input "Search for a job title, company or other keywords" at bounding box center [484, 79] width 409 height 26
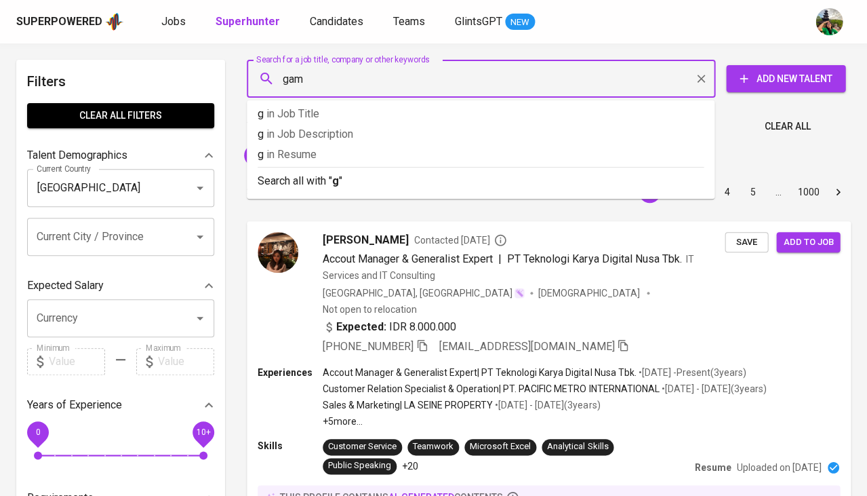
type input "game"
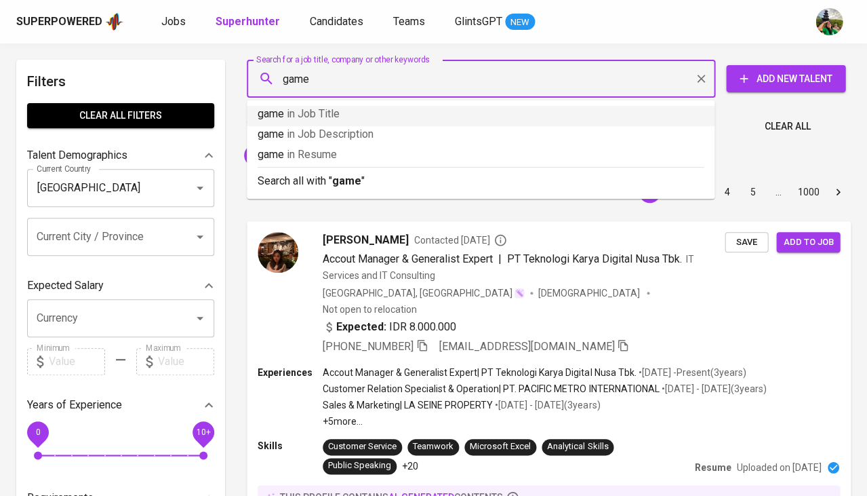
click at [336, 117] on span "in Job Title" at bounding box center [313, 113] width 53 height 13
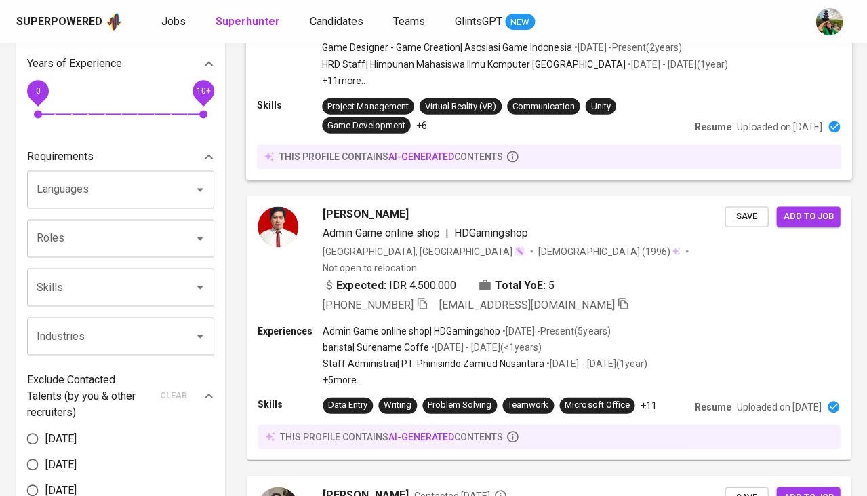
scroll to position [342, 0]
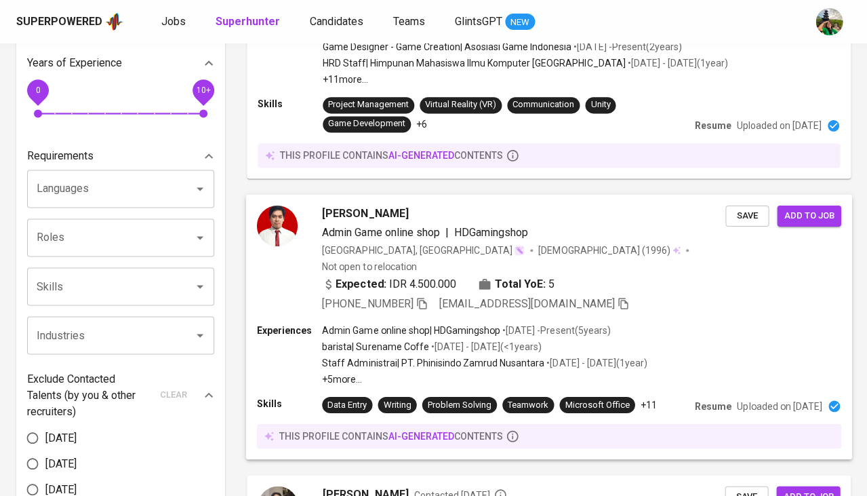
click at [345, 205] on div "Rivaldi Marcellino Admin Game online shop | HDGamingshop Indonesia, DKI Jakarta…" at bounding box center [524, 258] width 404 height 107
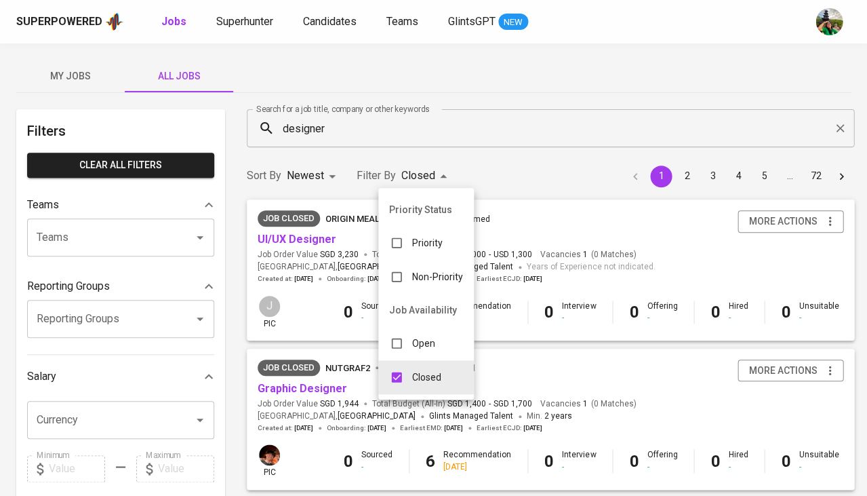
click at [319, 22] on div at bounding box center [433, 248] width 867 height 496
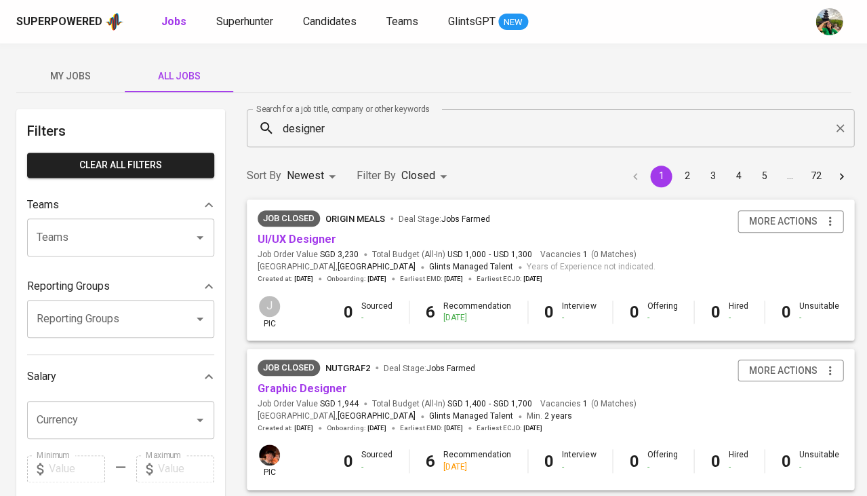
click at [319, 22] on span "Candidates" at bounding box center [330, 21] width 54 height 13
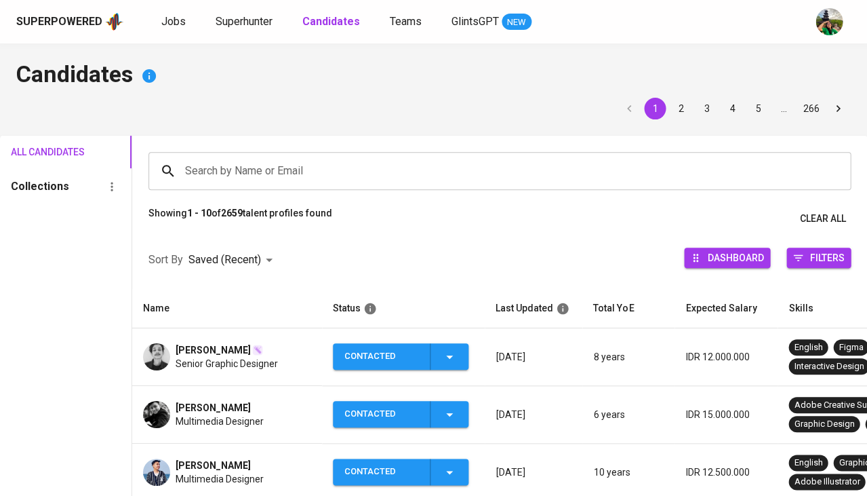
click at [250, 176] on input "Search by Name or Email" at bounding box center [503, 171] width 643 height 26
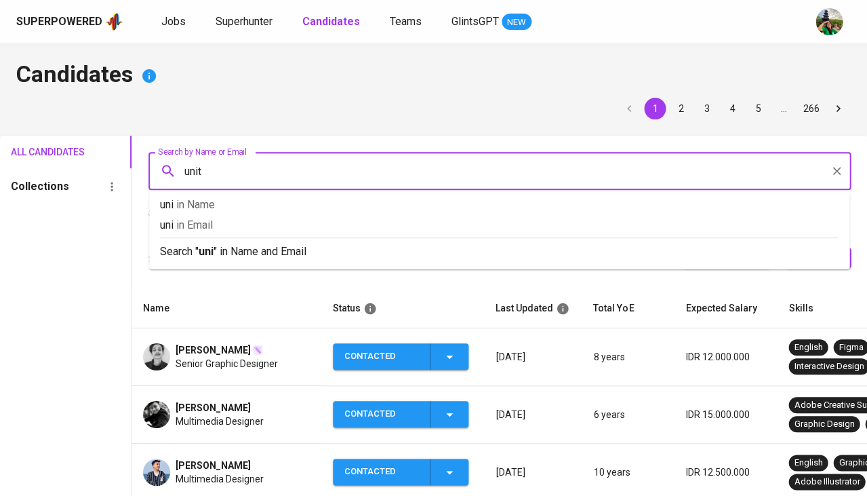
type input "unity"
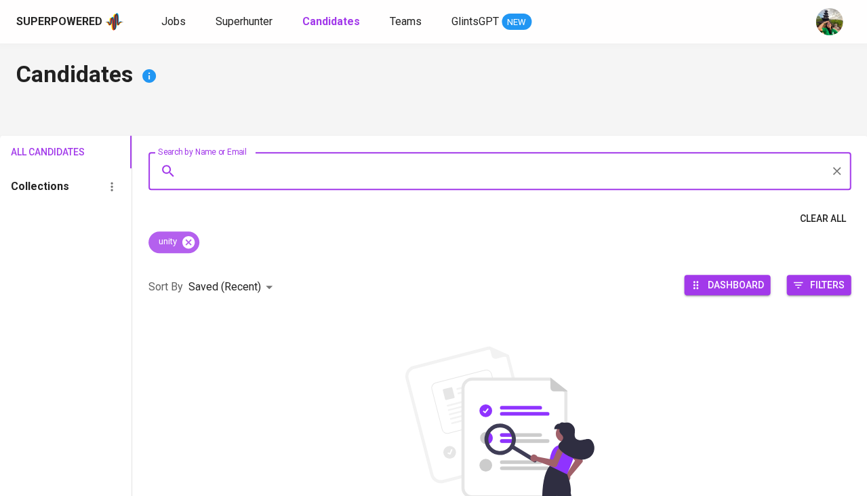
click at [192, 239] on icon at bounding box center [188, 242] width 15 height 15
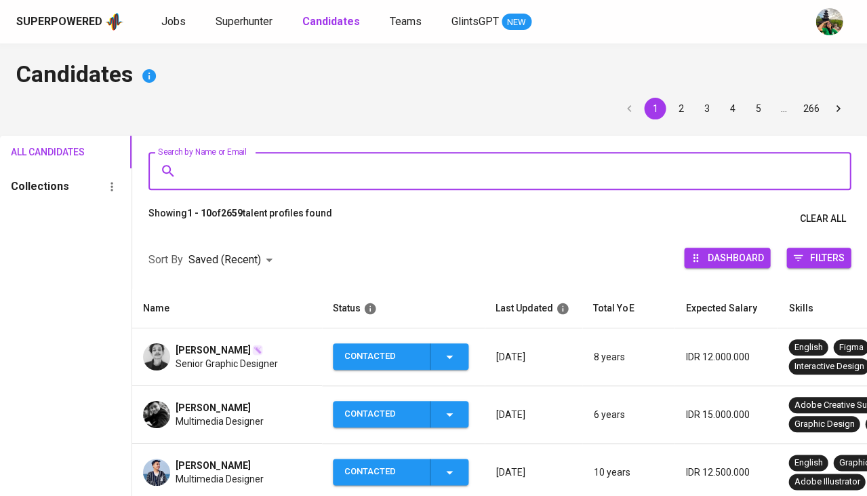
click at [219, 174] on input "Search by Name or Email" at bounding box center [503, 171] width 643 height 26
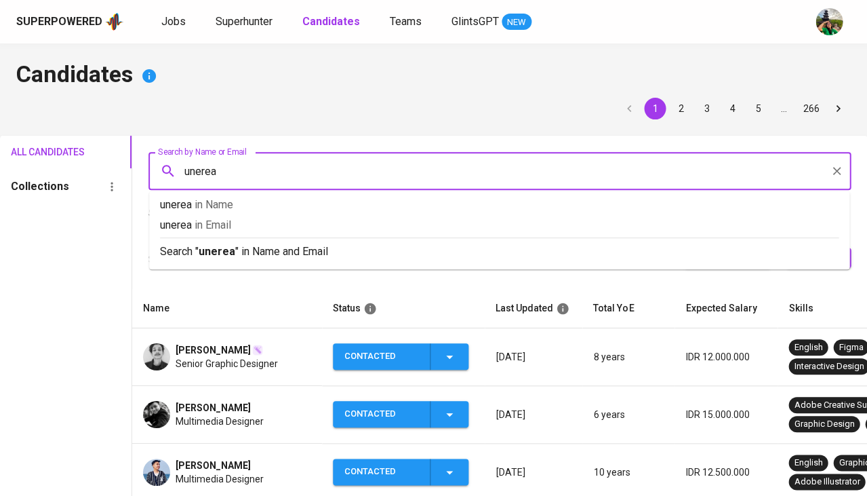
type input "unereal"
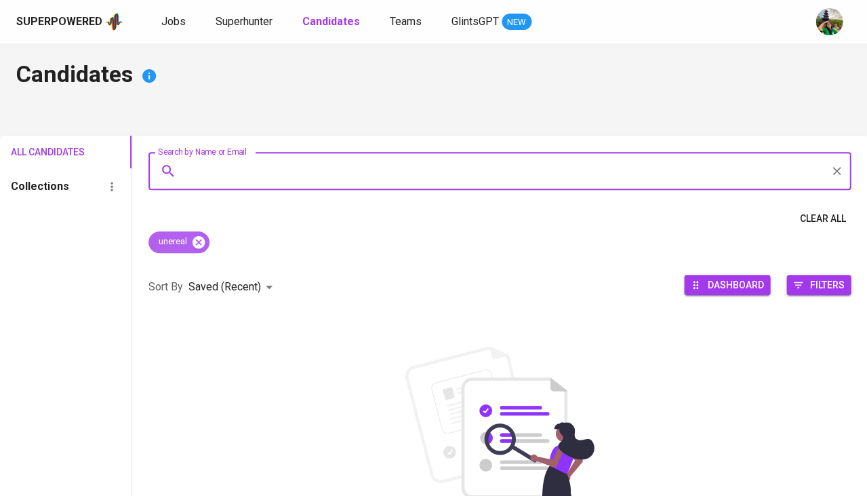
click at [200, 240] on icon at bounding box center [198, 242] width 15 height 15
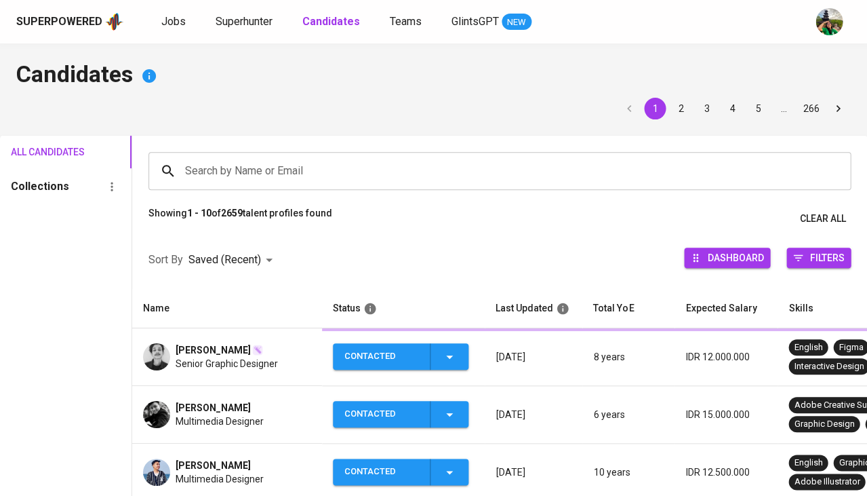
click at [249, 163] on input "Search by Name or Email" at bounding box center [503, 171] width 643 height 26
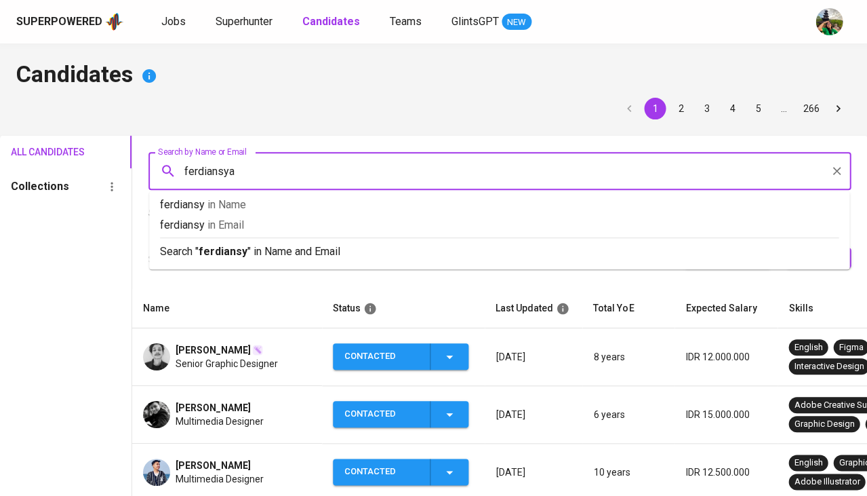
type input "ferdiansyah"
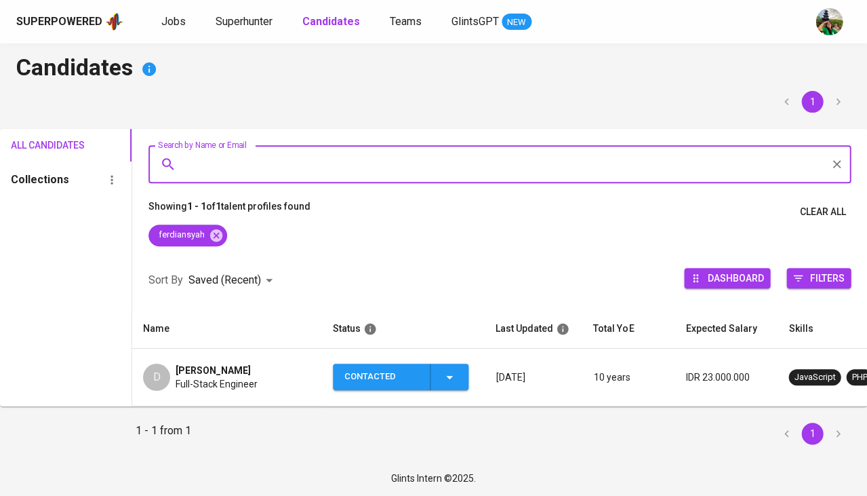
scroll to position [14, 0]
click at [221, 229] on icon at bounding box center [216, 235] width 12 height 12
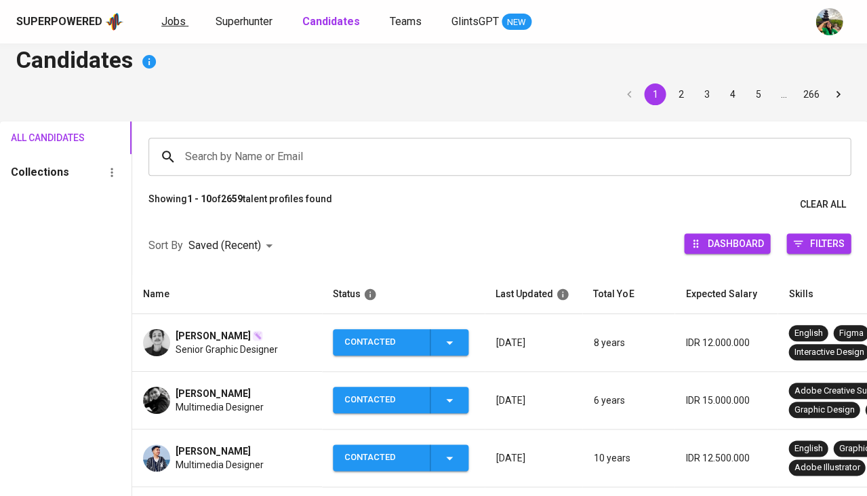
click at [173, 21] on span "Jobs" at bounding box center [173, 21] width 24 height 13
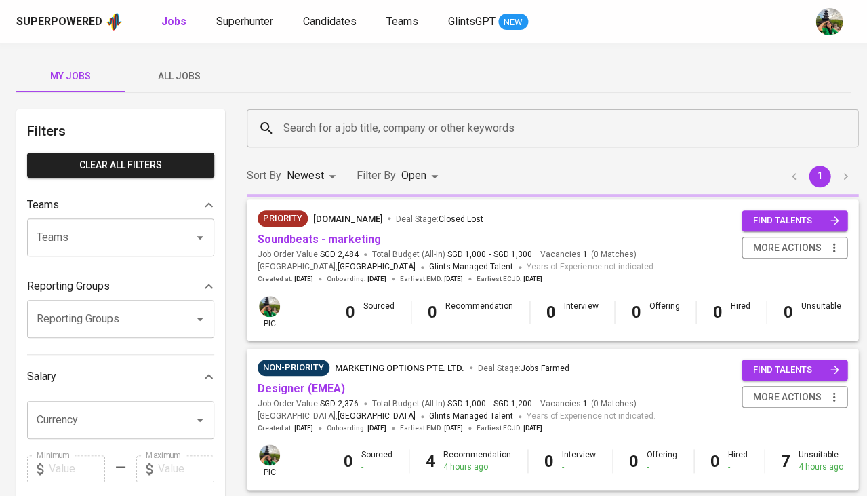
click at [178, 78] on span "All Jobs" at bounding box center [179, 76] width 92 height 17
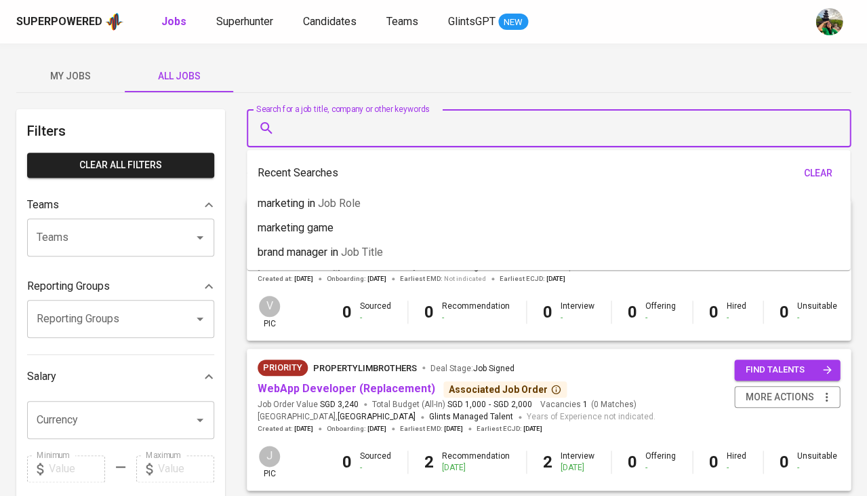
click at [328, 119] on input "Search for a job title, company or other keywords" at bounding box center [552, 128] width 545 height 26
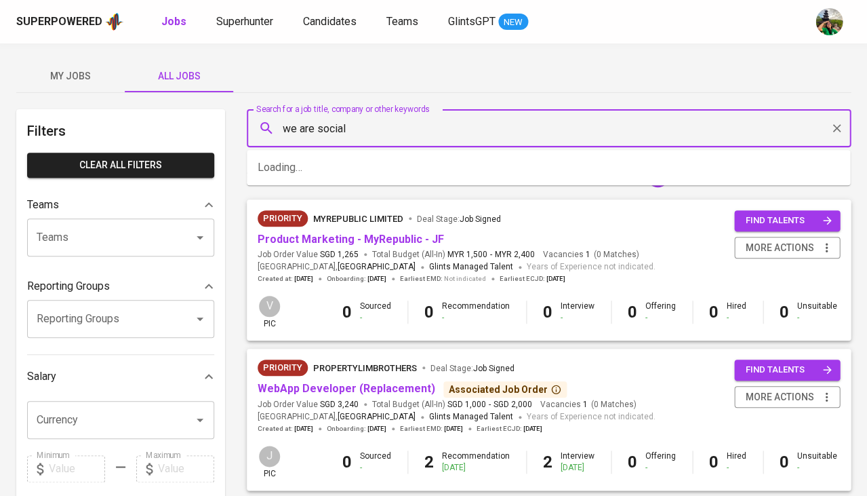
type input "we are social"
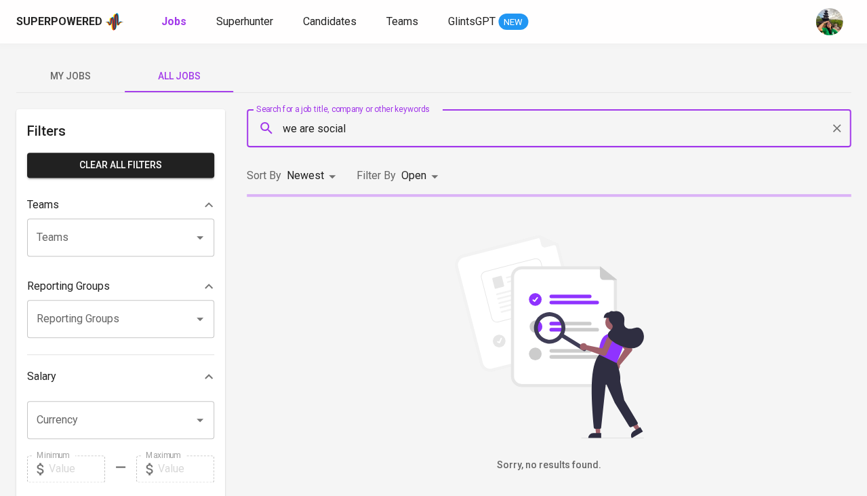
click at [428, 169] on body "Superpowered Jobs Superhunter Candidates Teams GlintsGPT NEW My Jobs All Jobs F…" at bounding box center [433, 463] width 867 height 926
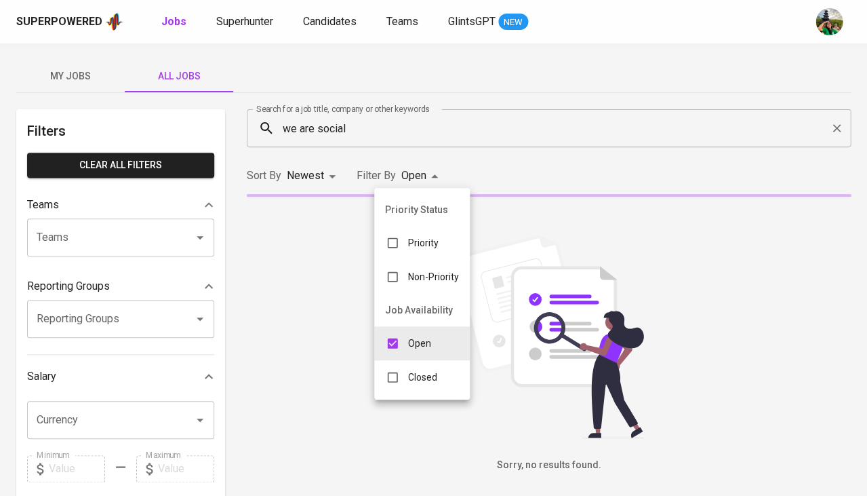
click at [410, 383] on li "Closed" at bounding box center [422, 377] width 96 height 34
type input "OPEN,CLOSE"
checkbox input "true"
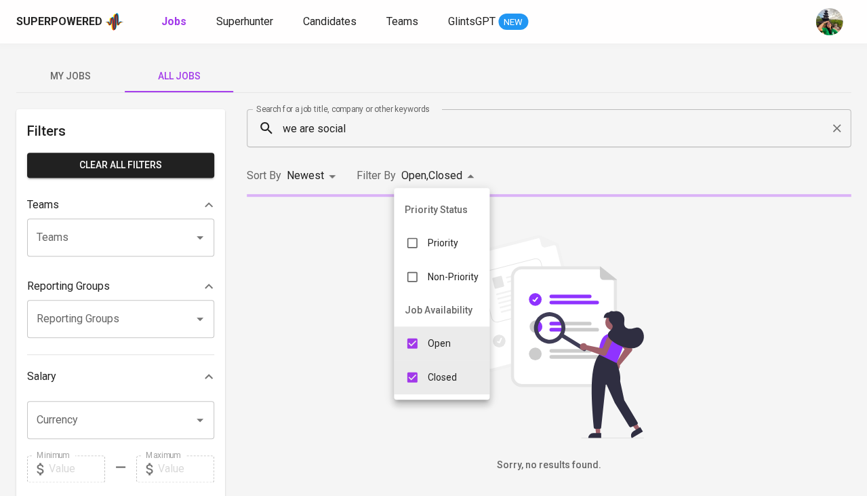
click at [431, 336] on p "Open" at bounding box center [439, 343] width 23 height 14
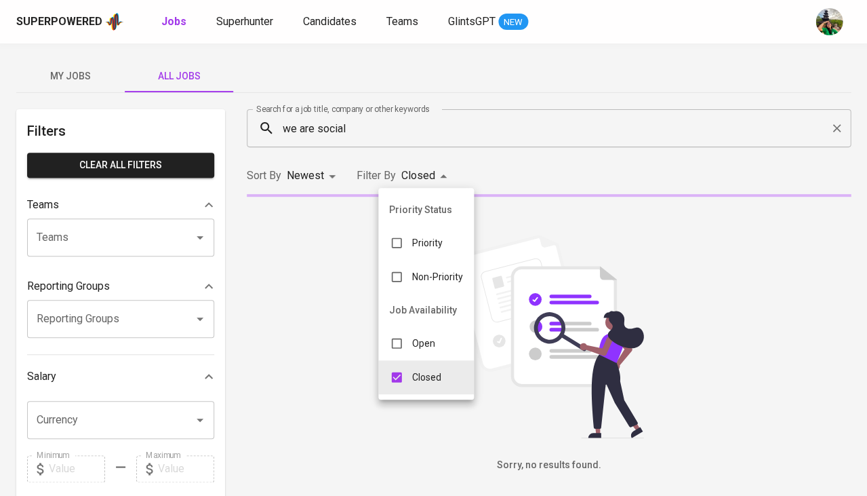
type input "CLOSE"
checkbox input "false"
click at [629, 159] on div at bounding box center [433, 248] width 867 height 496
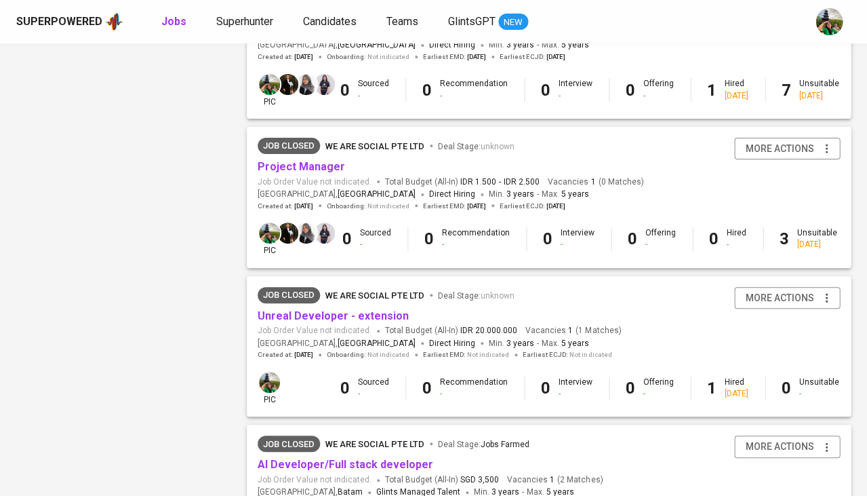
scroll to position [1108, 0]
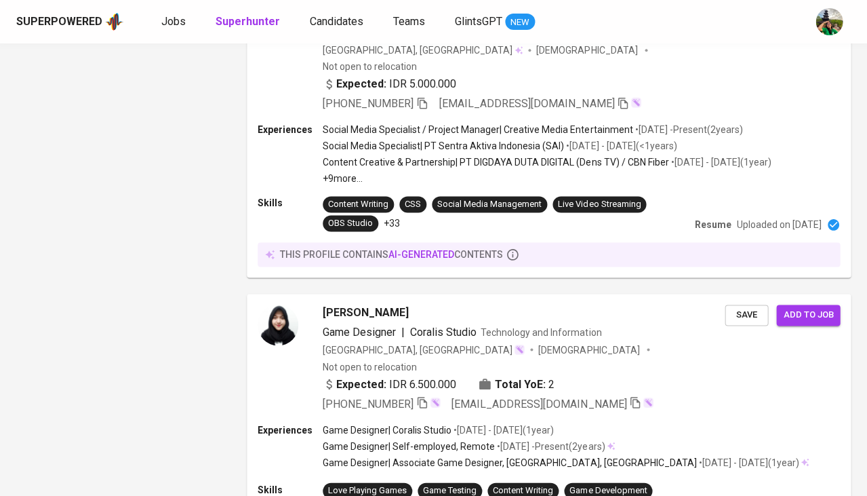
scroll to position [2610, 0]
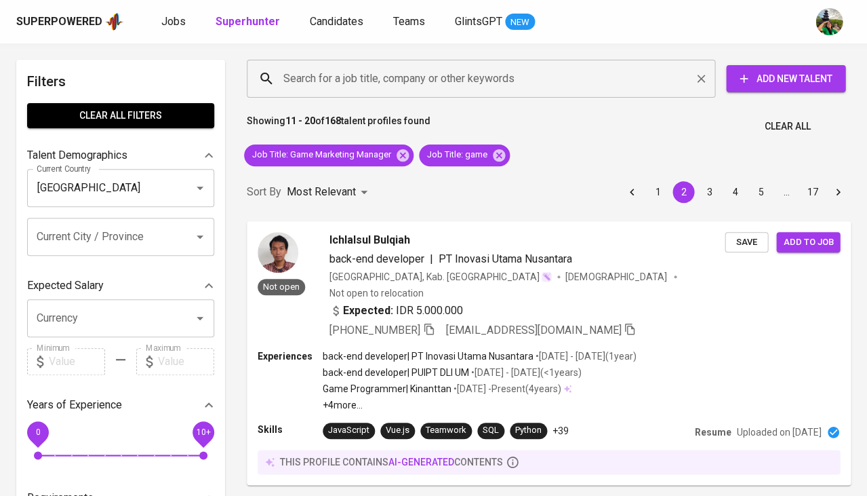
click at [790, 126] on span "Clear All" at bounding box center [787, 126] width 46 height 17
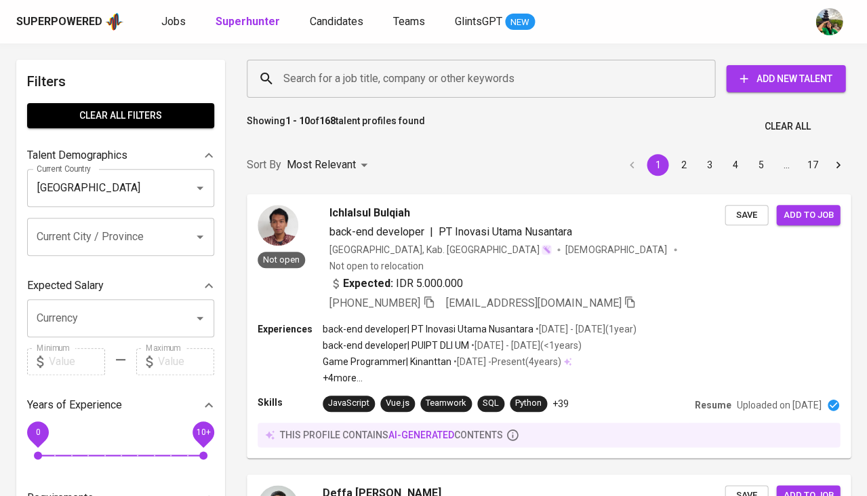
click at [364, 75] on input "Search for a job title, company or other keywords" at bounding box center [484, 79] width 409 height 26
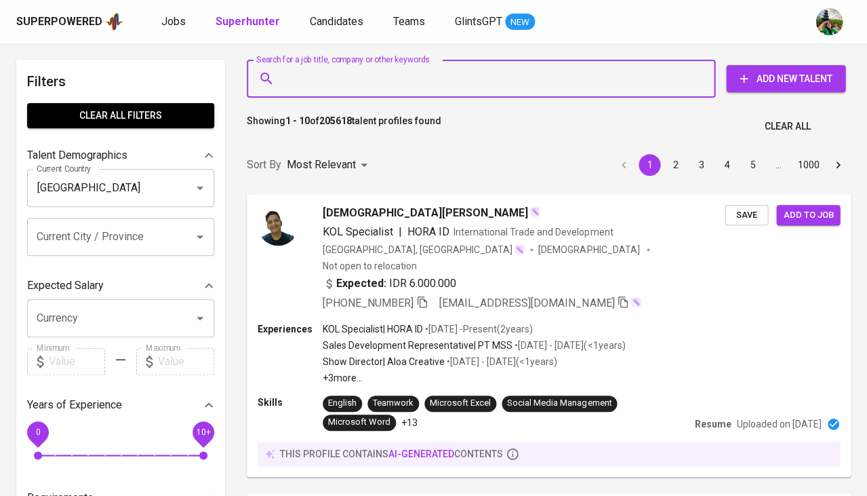
click at [328, 87] on input "Search for a job title, company or other keywords" at bounding box center [484, 79] width 409 height 26
paste input "User Acquisition Manager"
type input "User Acquisition Manager"
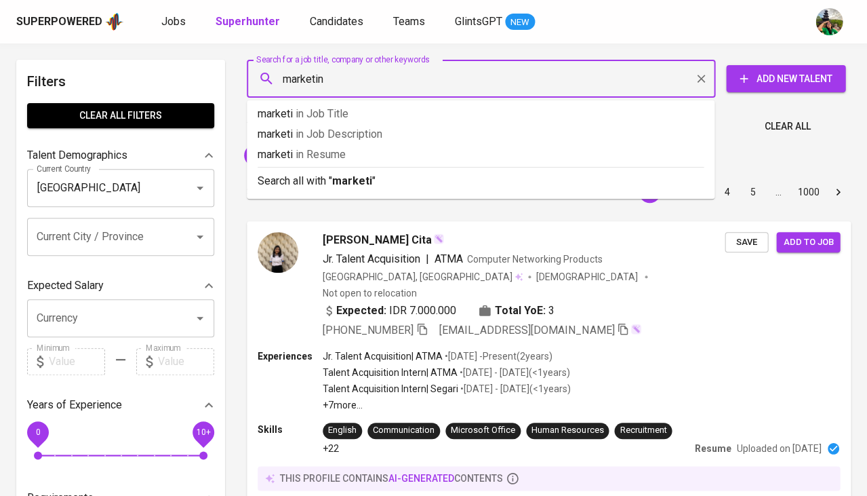
type input "marketing"
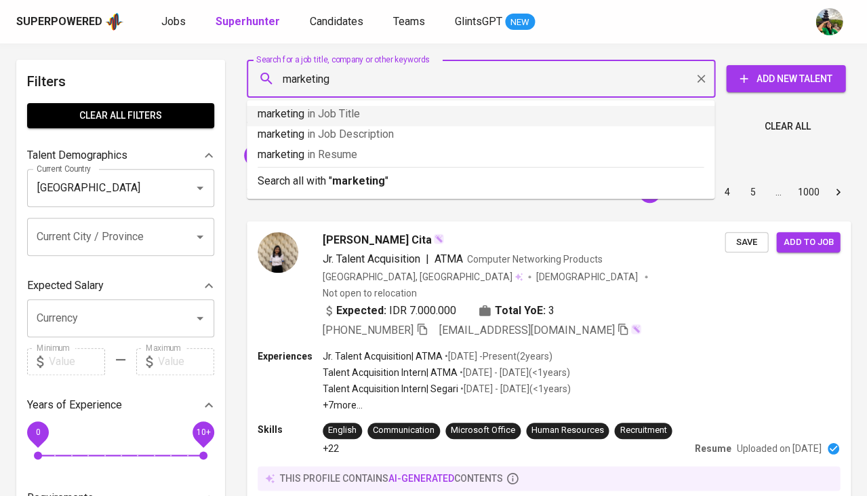
click at [346, 117] on span "in Job Title" at bounding box center [333, 113] width 53 height 13
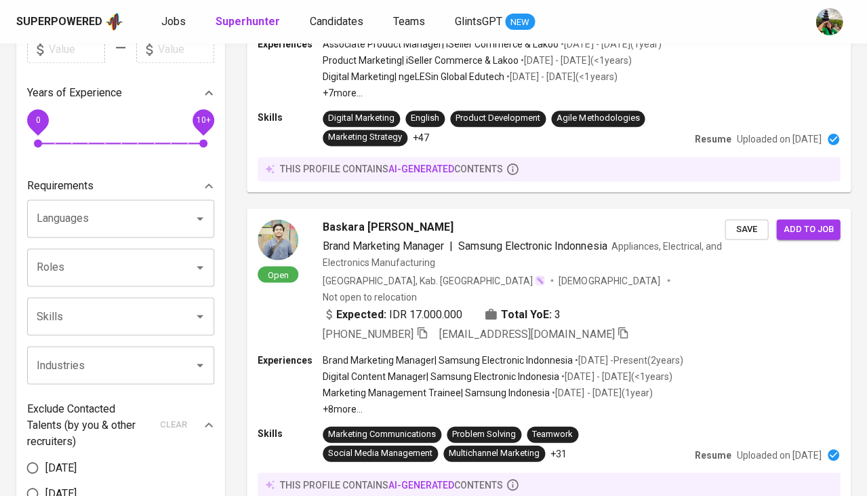
scroll to position [307, 0]
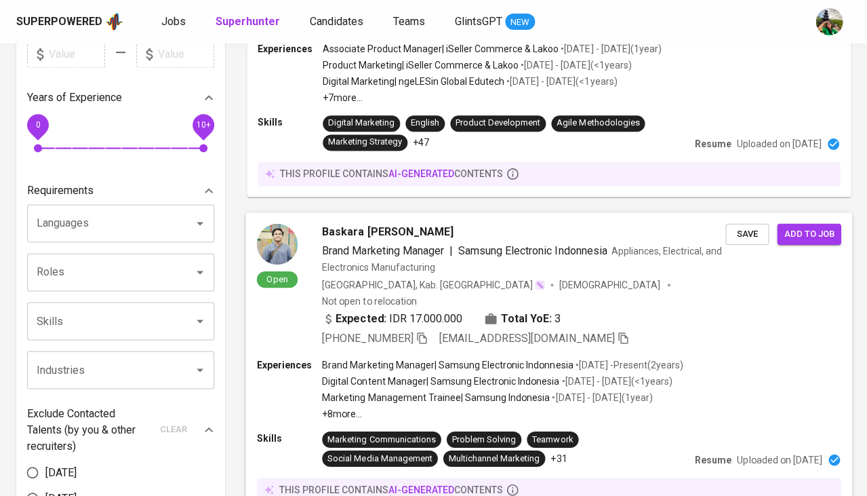
click at [393, 223] on span "Baskara [PERSON_NAME]" at bounding box center [388, 231] width 132 height 16
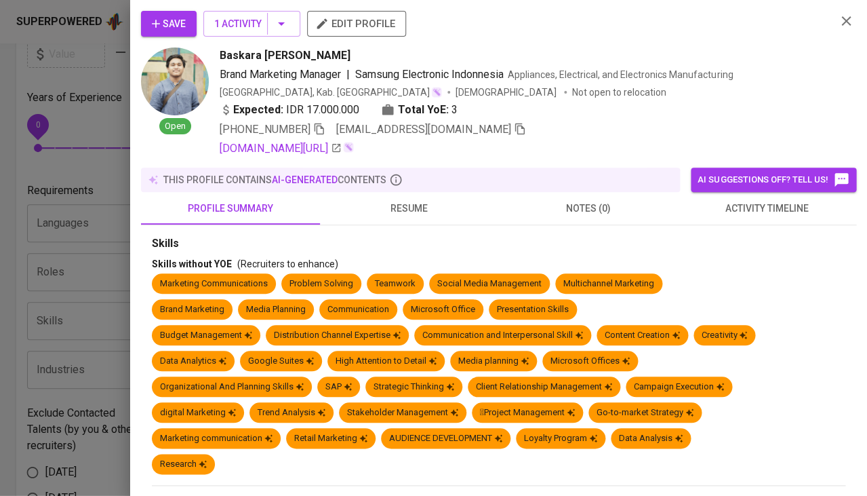
click at [94, 205] on div at bounding box center [433, 248] width 867 height 496
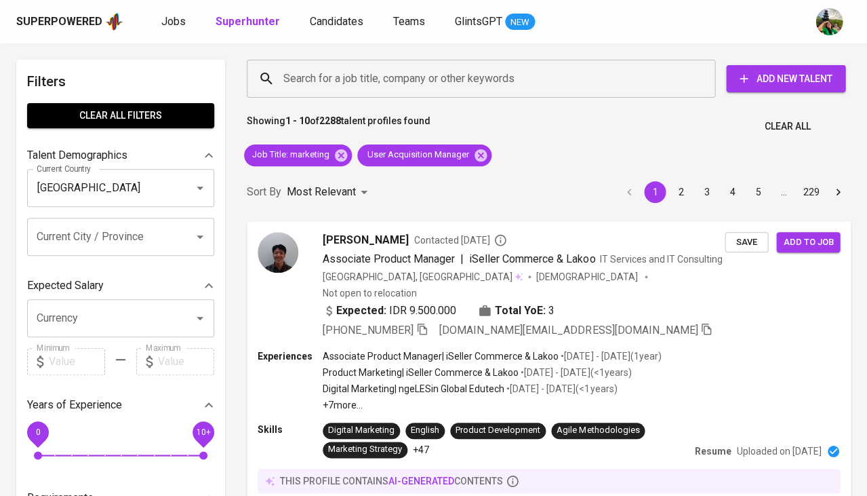
click at [778, 122] on span "Clear All" at bounding box center [787, 126] width 46 height 17
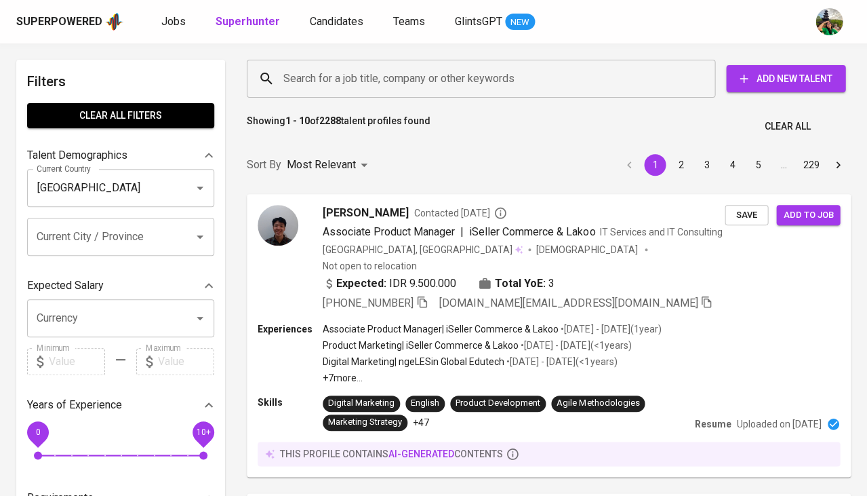
click at [347, 77] on input "Search for a job title, company or other keywords" at bounding box center [484, 79] width 409 height 26
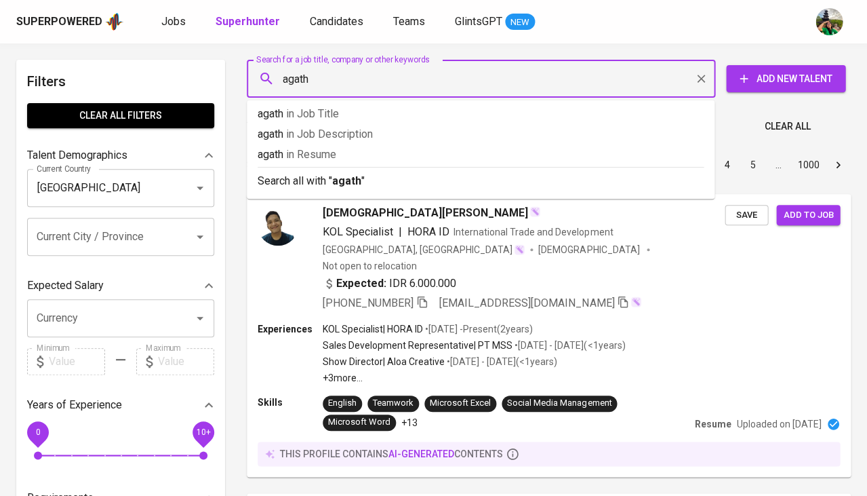
type input "agathe"
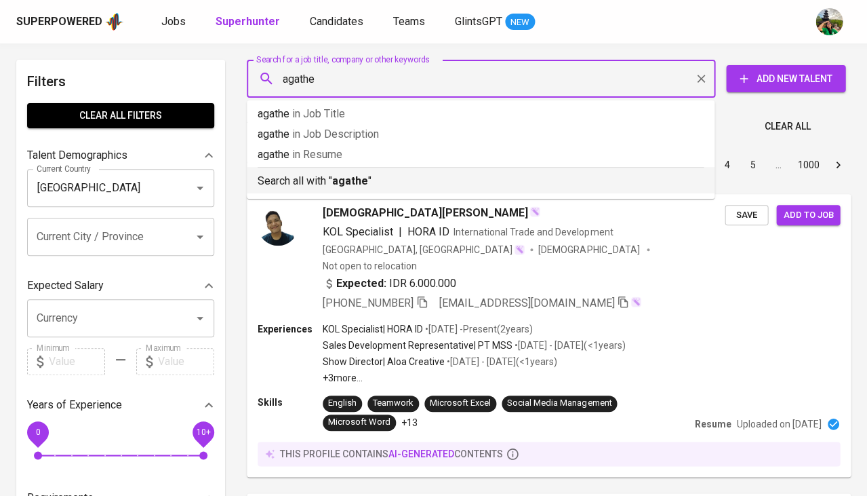
click at [351, 167] on hr at bounding box center [481, 167] width 446 height 1
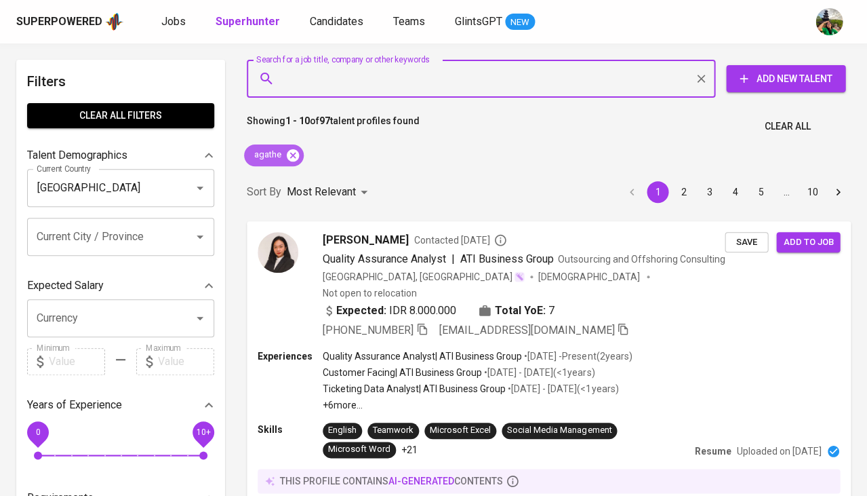
click at [298, 153] on icon at bounding box center [293, 155] width 12 height 12
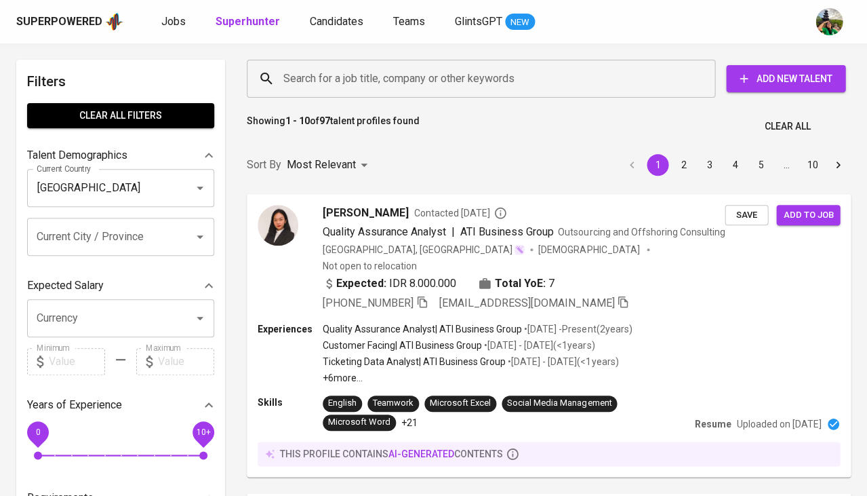
click at [305, 74] on input "Search for a job title, company or other keywords" at bounding box center [484, 79] width 409 height 26
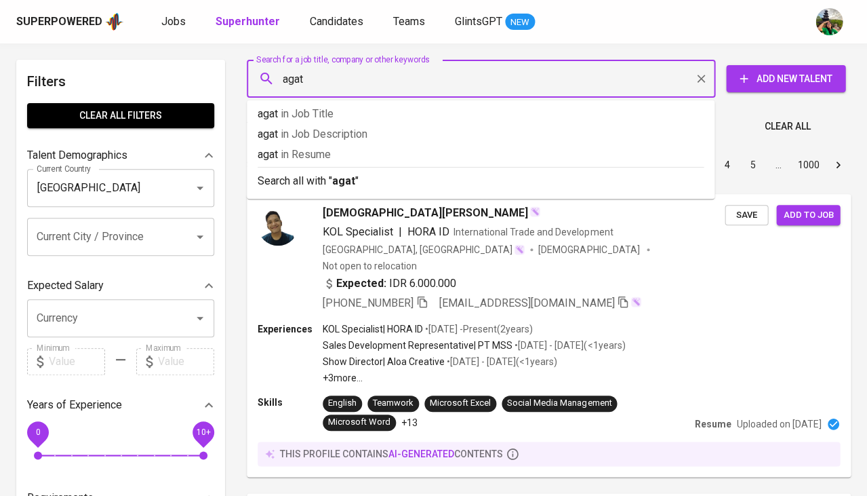
type input "agate"
click at [310, 162] on li "agate in Resume" at bounding box center [481, 156] width 468 height 20
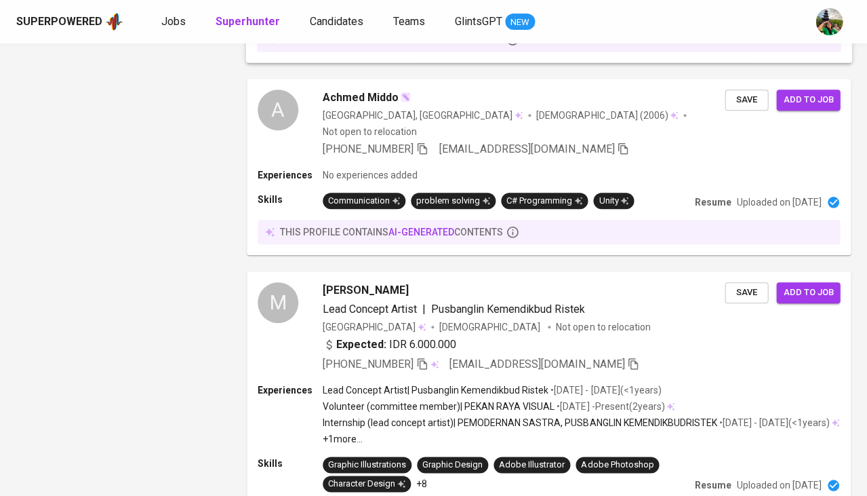
scroll to position [2430, 0]
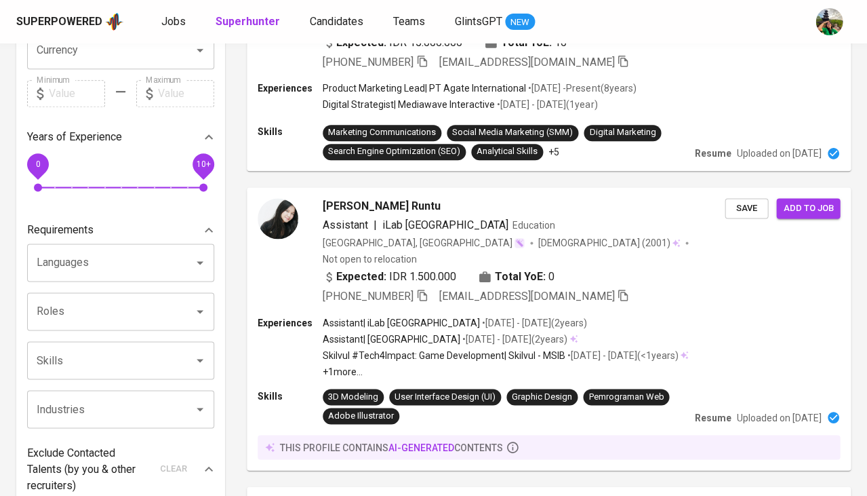
scroll to position [139, 0]
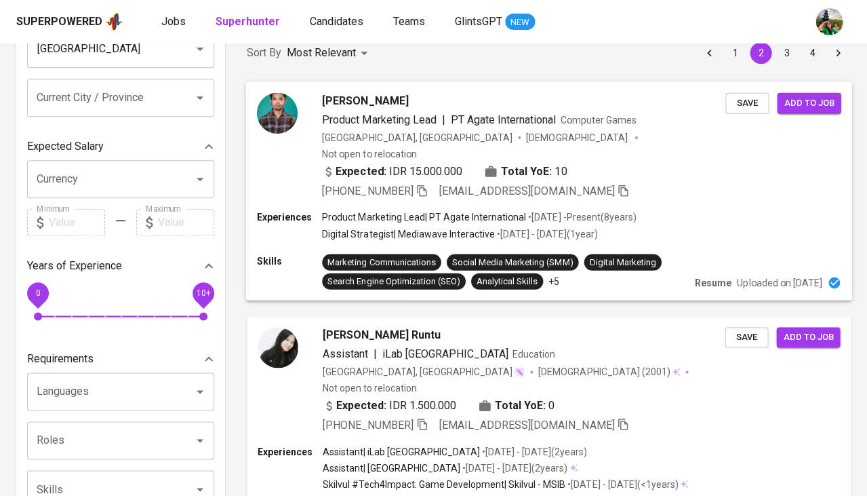
click at [335, 113] on span "Product Marketing Lead" at bounding box center [379, 119] width 115 height 13
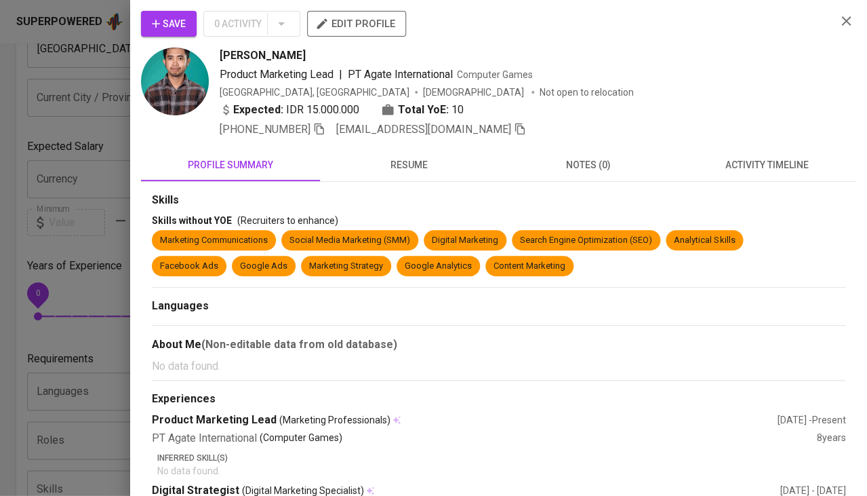
click at [457, 81] on div "Save 0 Activity edit profile Arif SETYAWAN Product Marketing Lead | PT Agate In…" at bounding box center [433, 248] width 867 height 496
click at [60, 208] on div at bounding box center [433, 248] width 867 height 496
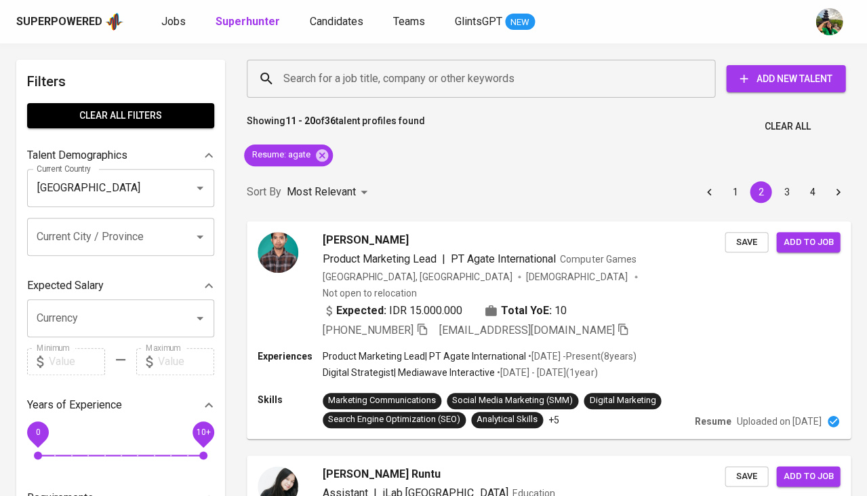
scroll to position [0, 0]
click at [324, 155] on icon at bounding box center [322, 155] width 12 height 12
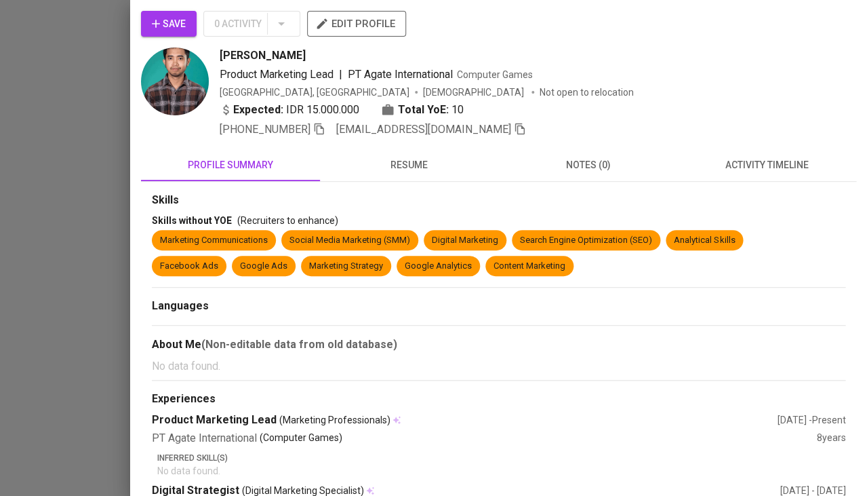
click at [429, 157] on span "resume" at bounding box center [409, 165] width 163 height 17
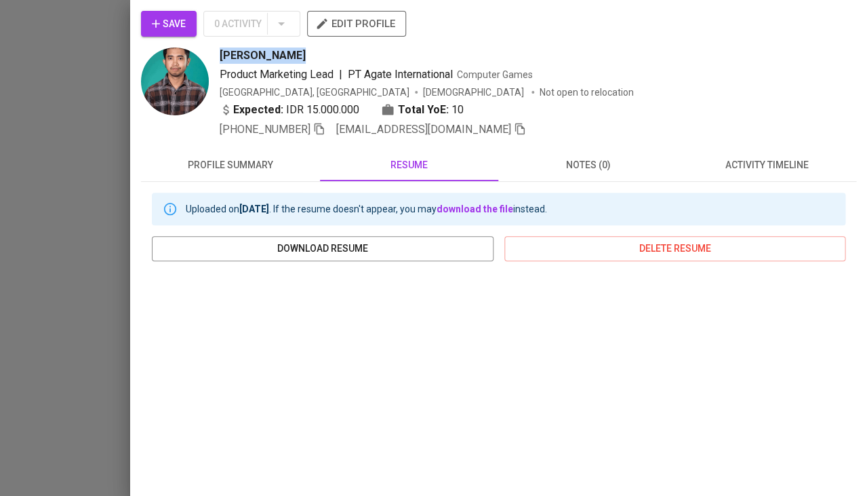
drag, startPoint x: 218, startPoint y: 50, endPoint x: 317, endPoint y: 59, distance: 99.5
click at [317, 59] on div "[PERSON_NAME] Product Marketing Lead | PT Agate International Computer Games [G…" at bounding box center [493, 92] width 705 height 90
copy span "[PERSON_NAME]"
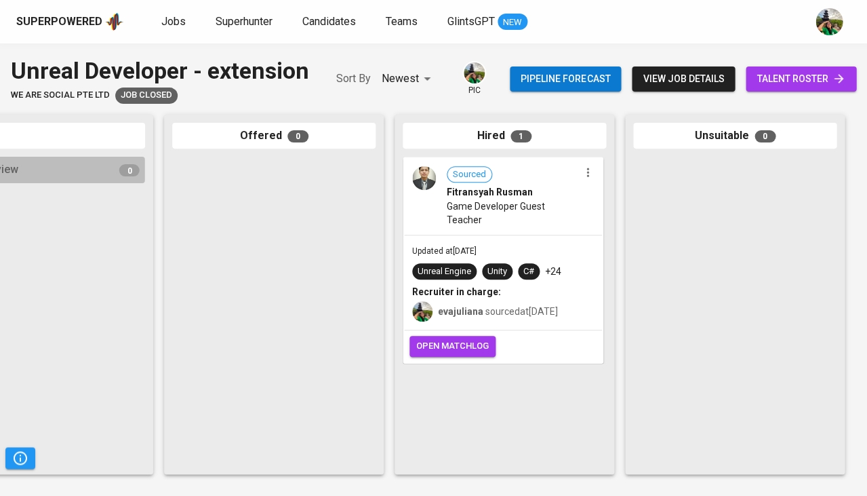
click at [471, 203] on span "Game Developer Guest Teacher" at bounding box center [513, 212] width 132 height 27
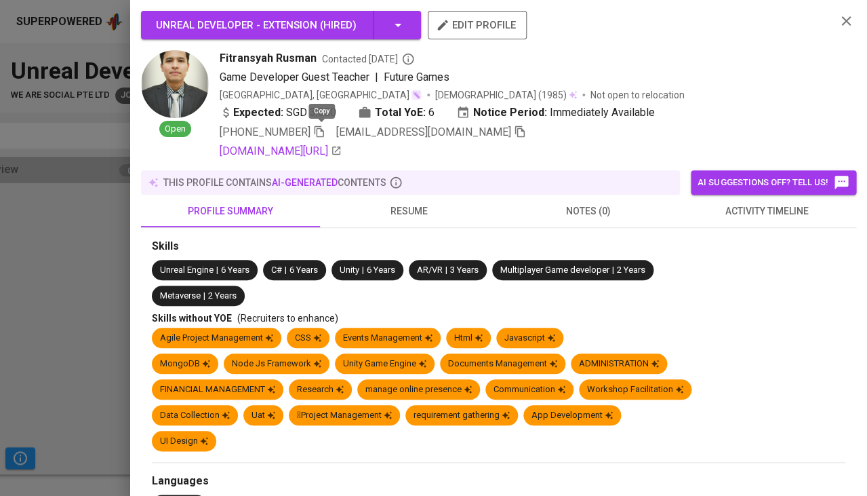
click at [326, 128] on icon "button" at bounding box center [319, 131] width 12 height 12
click at [726, 203] on span "activity timeline" at bounding box center [767, 211] width 163 height 17
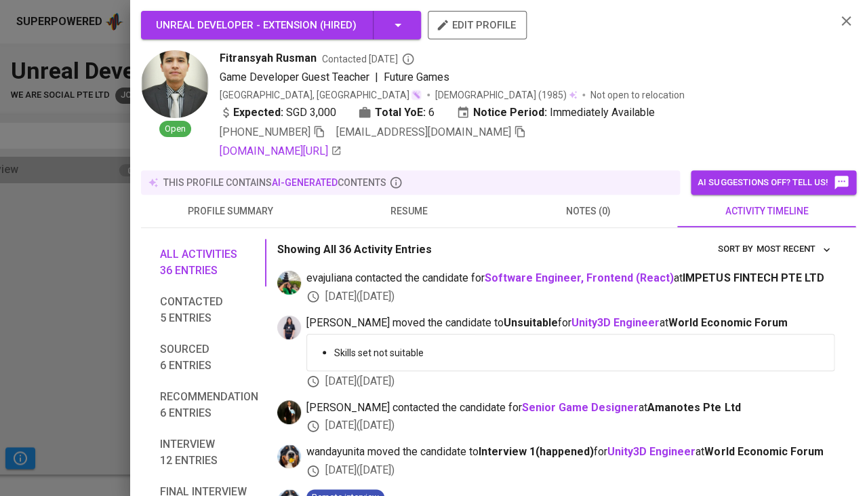
scroll to position [0, 0]
click at [416, 218] on button "resume" at bounding box center [409, 211] width 179 height 33
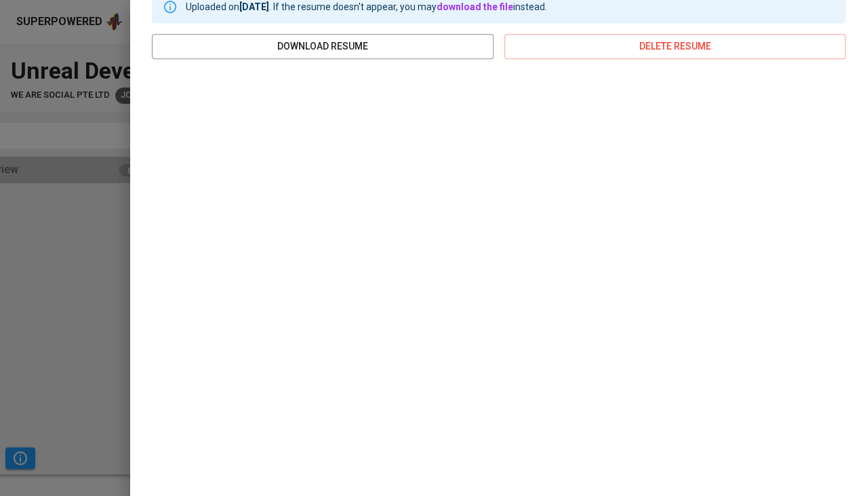
scroll to position [248, 0]
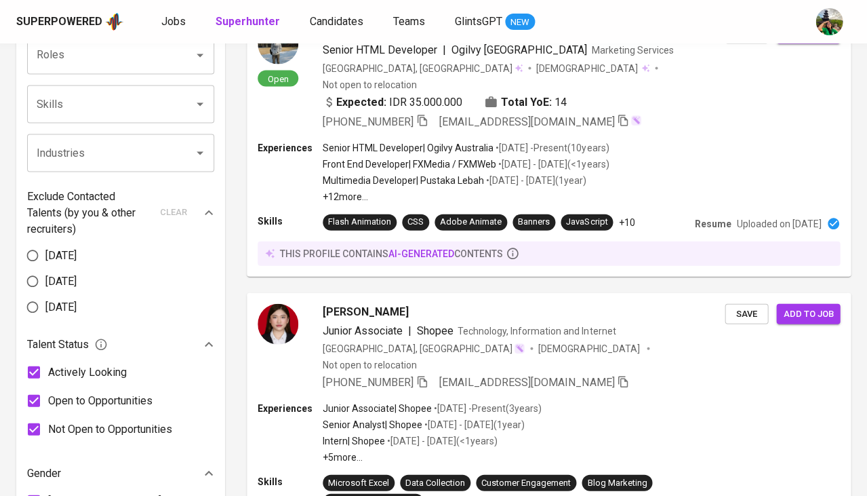
scroll to position [461, 0]
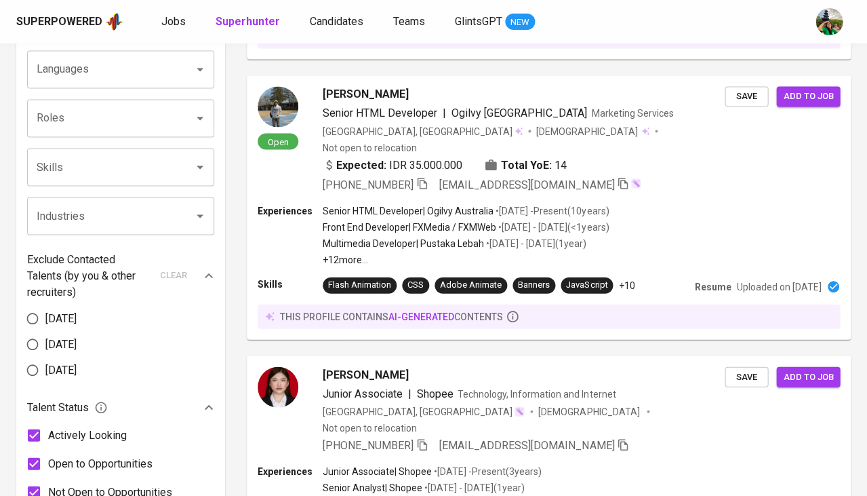
click at [111, 203] on input "Industries" at bounding box center [101, 216] width 137 height 26
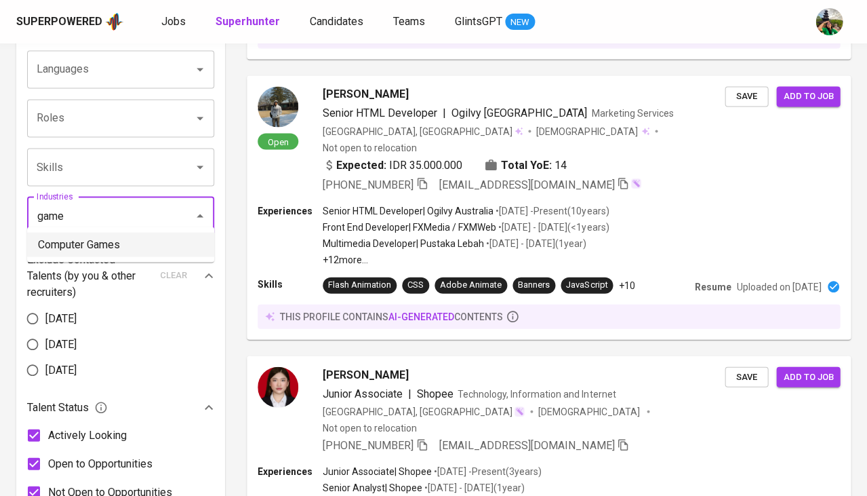
click at [99, 237] on li "Computer Games" at bounding box center [120, 244] width 187 height 24
type input "game"
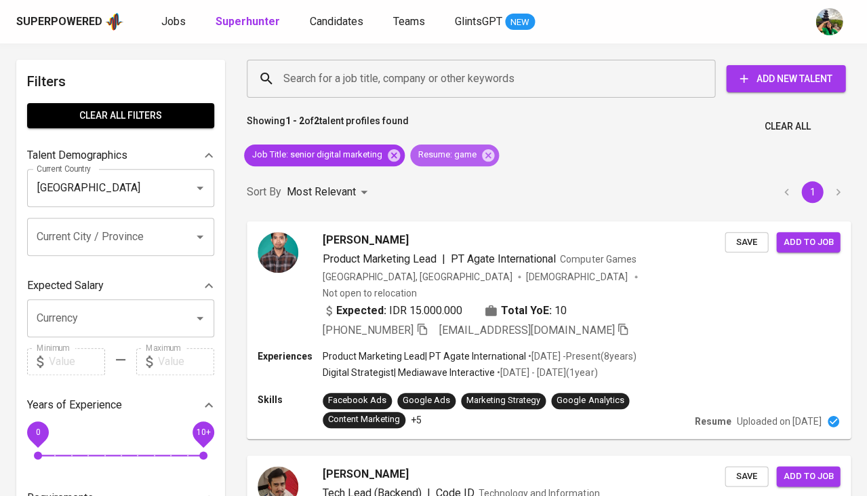
click at [486, 163] on div "Resume : game" at bounding box center [454, 155] width 89 height 22
click at [489, 160] on icon at bounding box center [488, 155] width 12 height 12
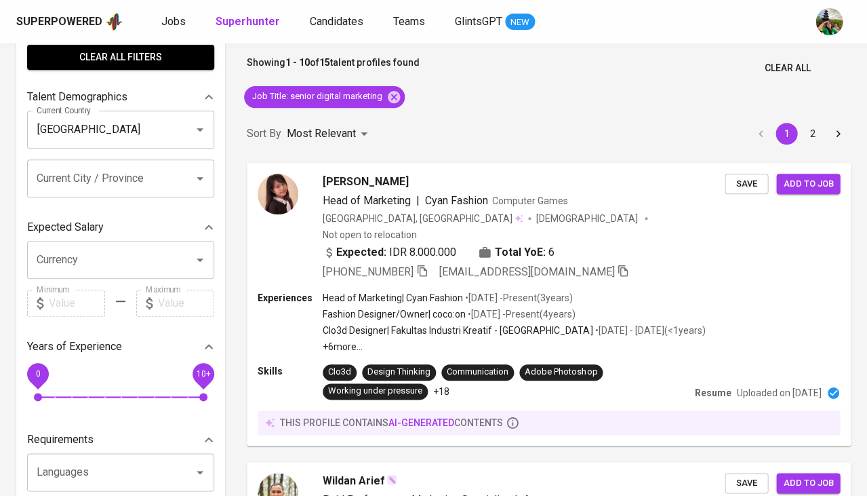
scroll to position [58, 0]
click at [440, 146] on div "Sort By Most Relevant MOST_RELEVANT 1 2" at bounding box center [549, 133] width 621 height 41
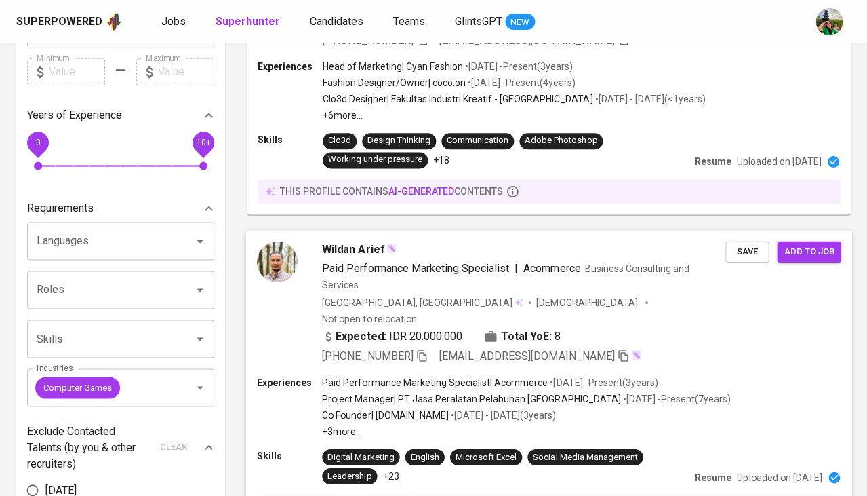
scroll to position [341, 0]
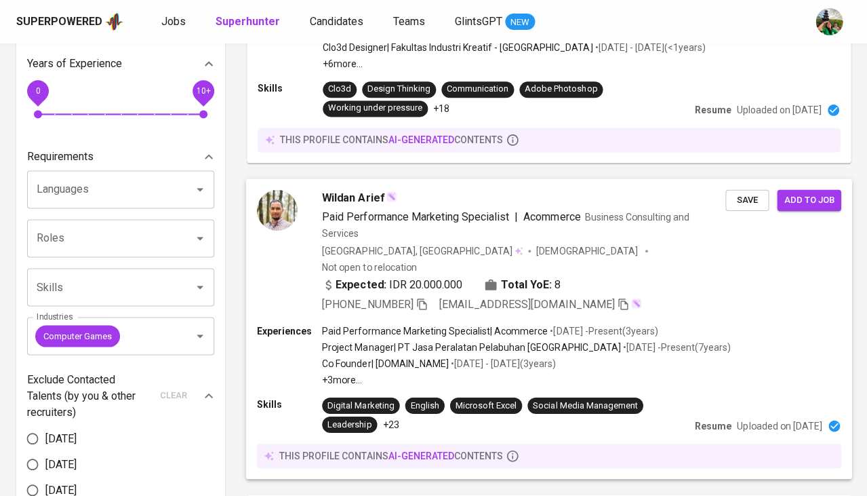
click at [355, 210] on span "Paid Performance Marketing Specialist" at bounding box center [415, 216] width 187 height 13
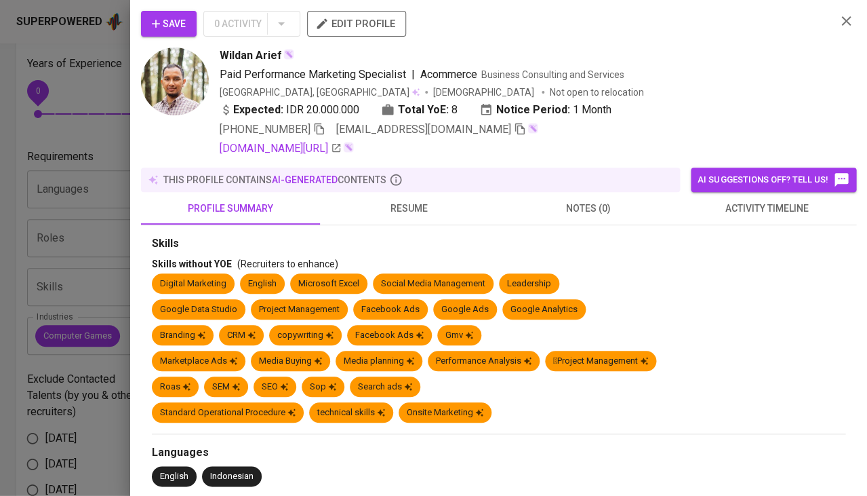
click at [413, 205] on span "resume" at bounding box center [409, 208] width 163 height 17
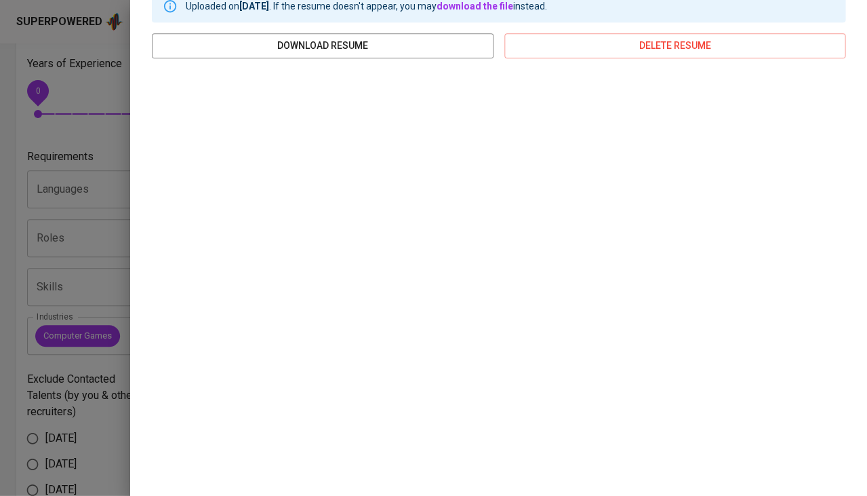
scroll to position [245, 0]
click at [86, 332] on div at bounding box center [433, 248] width 867 height 496
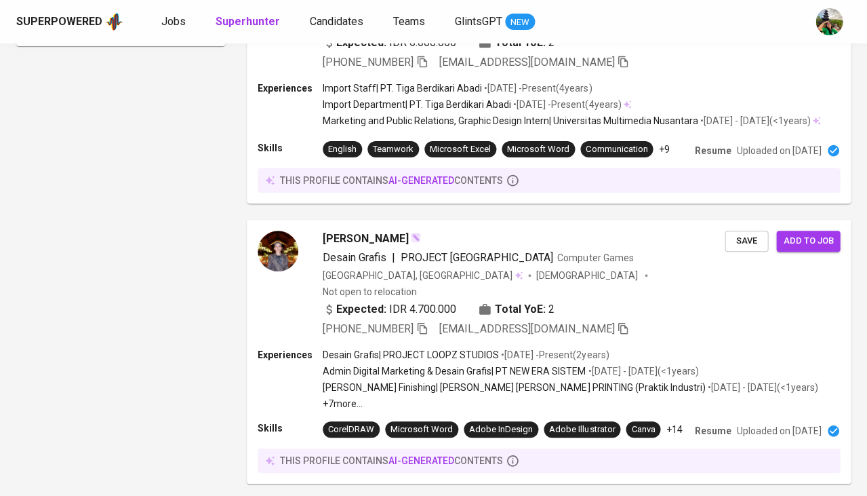
scroll to position [1117, 0]
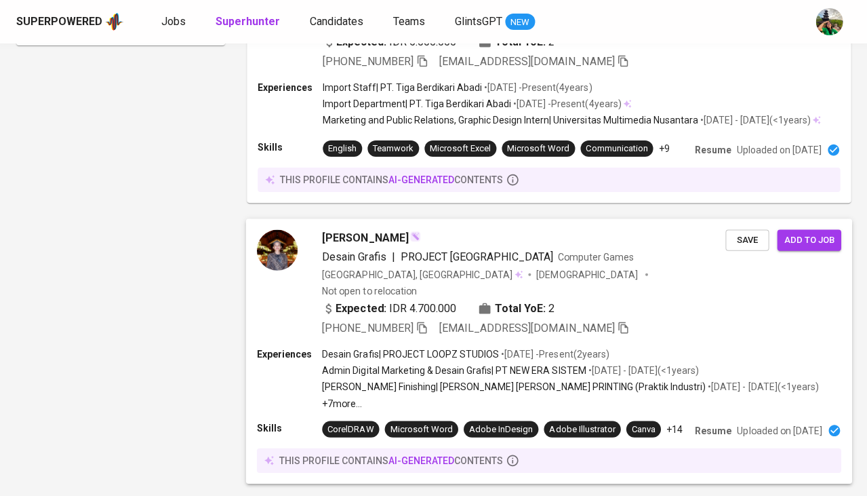
click at [339, 229] on span "[PERSON_NAME]" at bounding box center [365, 237] width 86 height 16
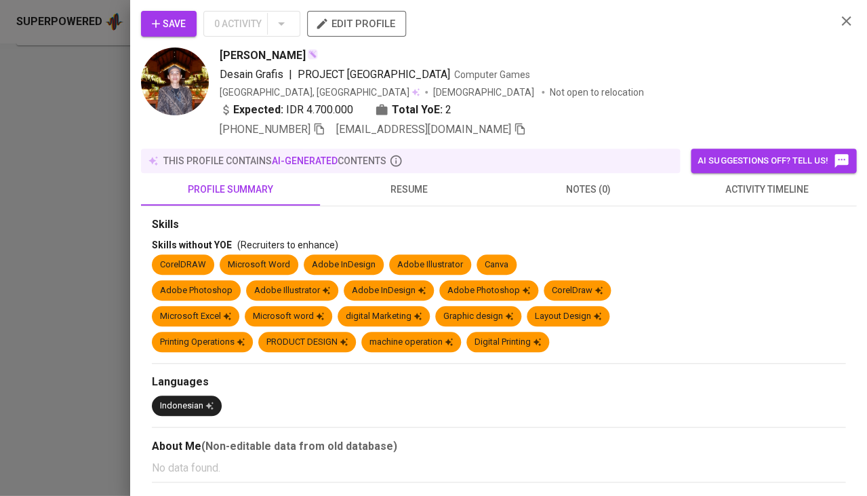
click at [64, 233] on div at bounding box center [433, 248] width 867 height 496
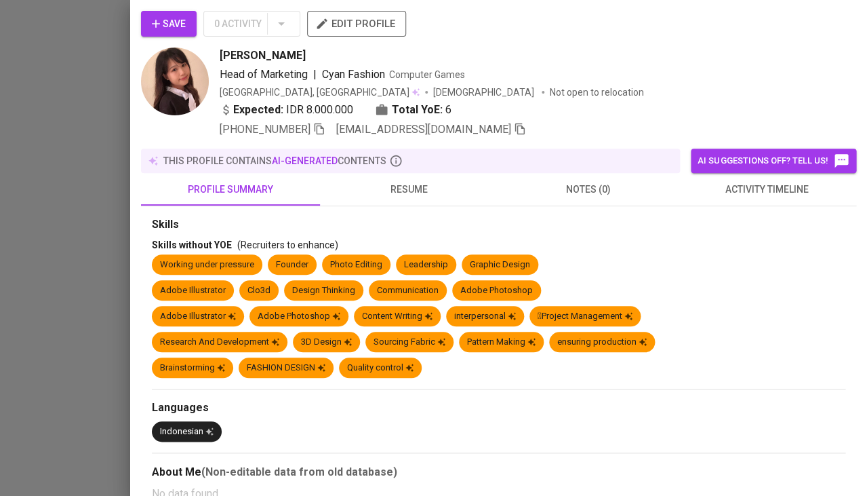
click at [418, 199] on button "resume" at bounding box center [409, 189] width 179 height 33
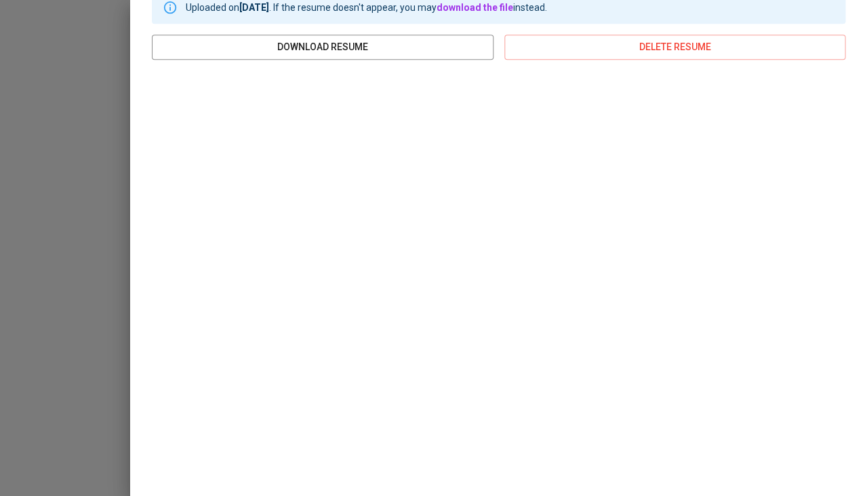
scroll to position [226, 0]
click at [50, 267] on div at bounding box center [433, 248] width 867 height 496
click at [45, 197] on div at bounding box center [433, 248] width 867 height 496
click at [70, 271] on div at bounding box center [433, 248] width 867 height 496
click at [70, 292] on div at bounding box center [433, 248] width 867 height 496
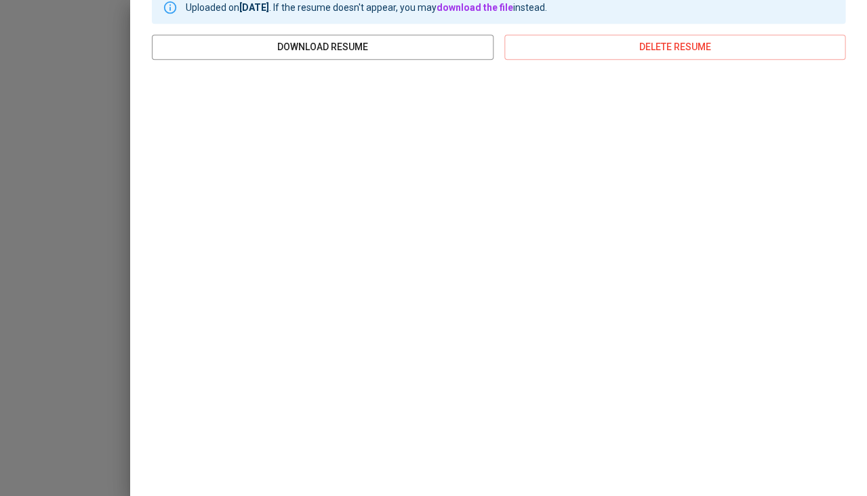
click at [70, 292] on div at bounding box center [433, 248] width 867 height 496
click at [62, 203] on div at bounding box center [433, 248] width 867 height 496
click at [36, 254] on div at bounding box center [433, 248] width 867 height 496
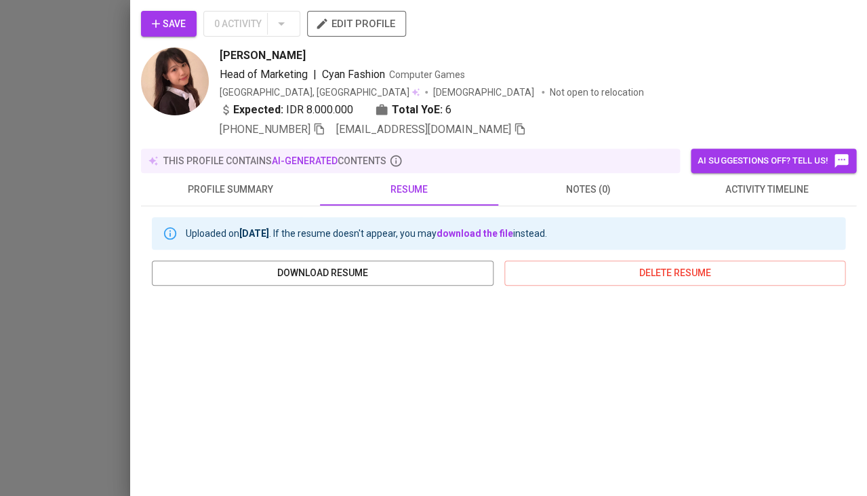
scroll to position [0, 0]
click at [67, 147] on div at bounding box center [433, 248] width 867 height 496
click at [101, 143] on div at bounding box center [433, 248] width 867 height 496
click at [54, 220] on div at bounding box center [433, 248] width 867 height 496
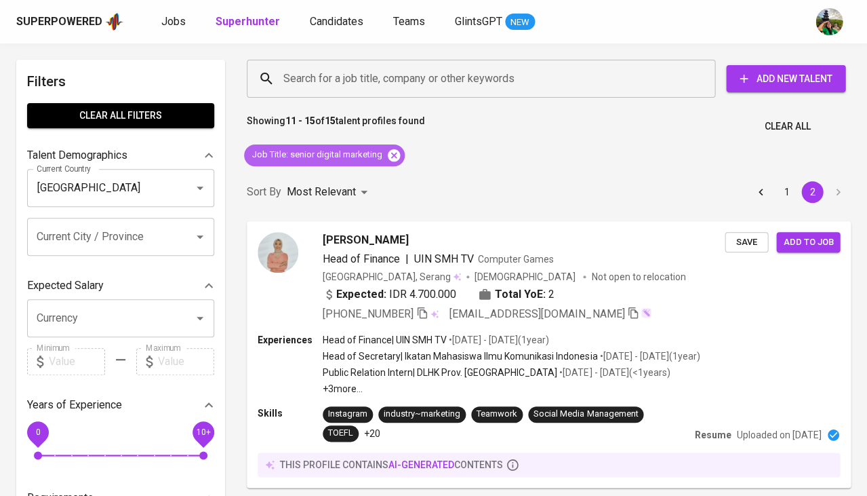
click at [399, 156] on icon at bounding box center [394, 155] width 12 height 12
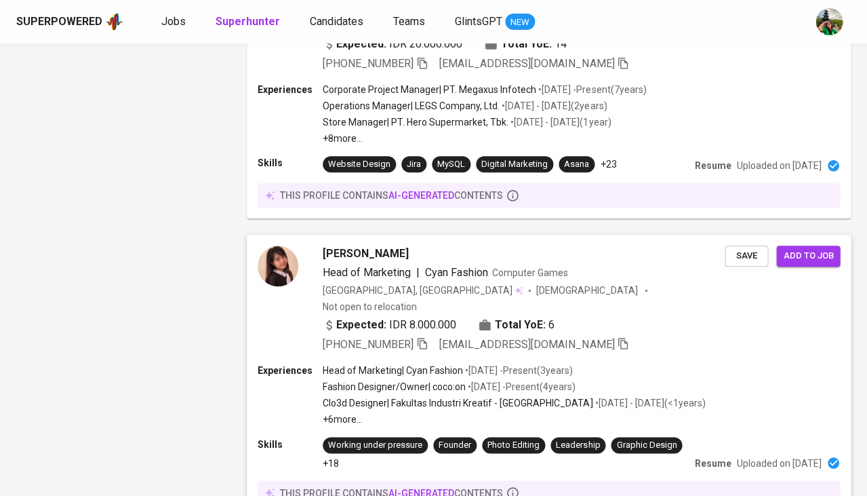
scroll to position [2504, 0]
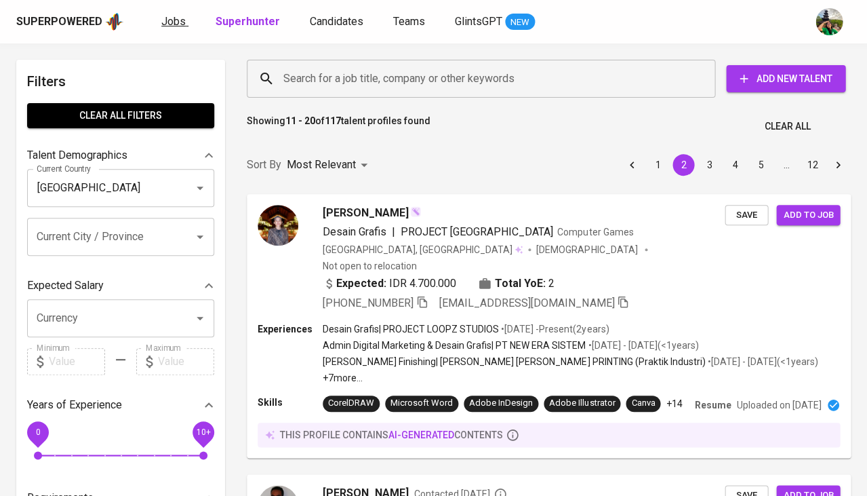
click at [176, 28] on link "Jobs" at bounding box center [174, 22] width 27 height 17
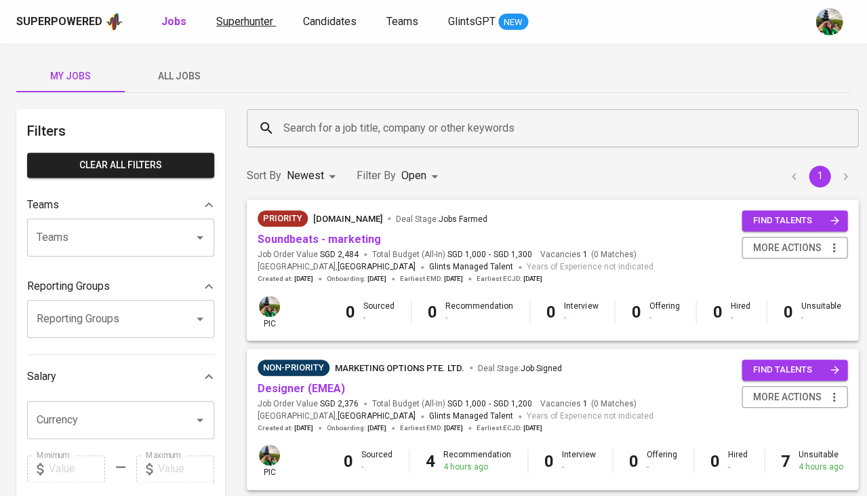
click at [226, 30] on link "Superhunter" at bounding box center [246, 22] width 60 height 17
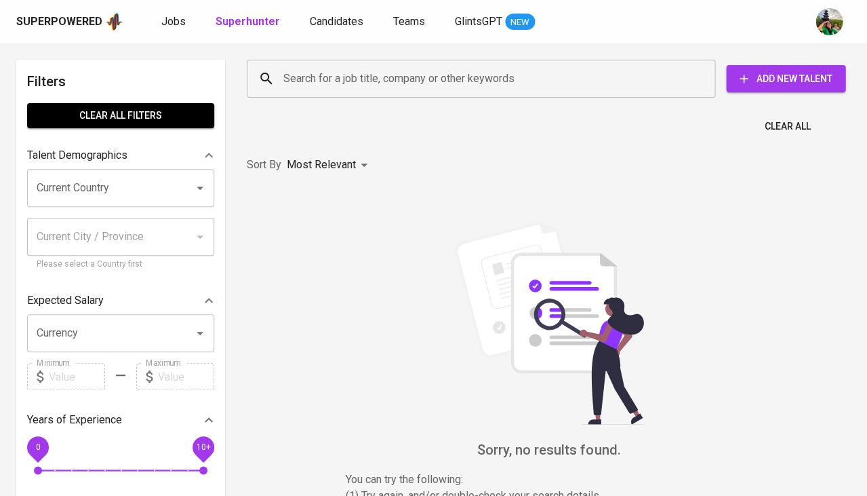
click at [332, 90] on input "Search for a job title, company or other keywords" at bounding box center [484, 79] width 409 height 26
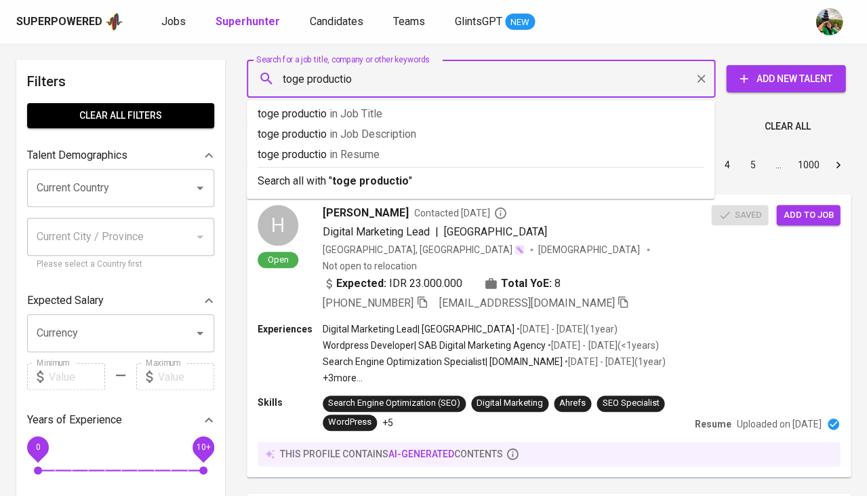
type input "toge production"
click at [334, 152] on p "toge production in Resume" at bounding box center [481, 154] width 446 height 16
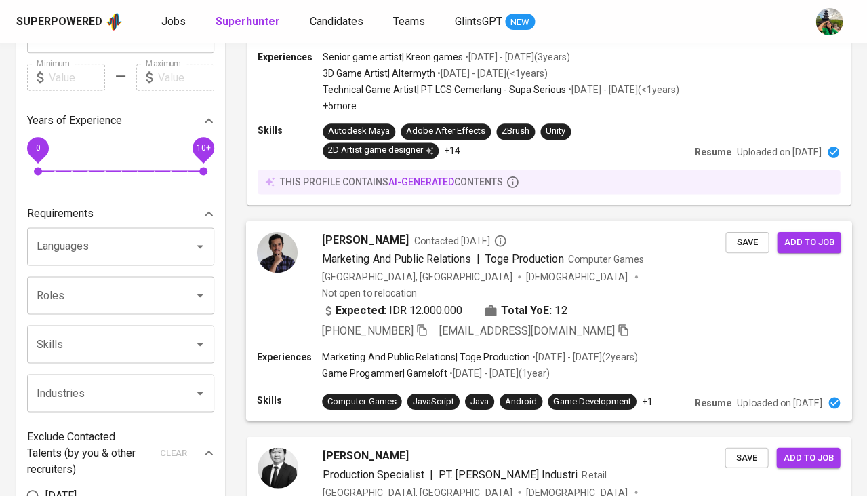
scroll to position [299, 0]
click at [372, 231] on span "[PERSON_NAME]" at bounding box center [365, 239] width 86 height 16
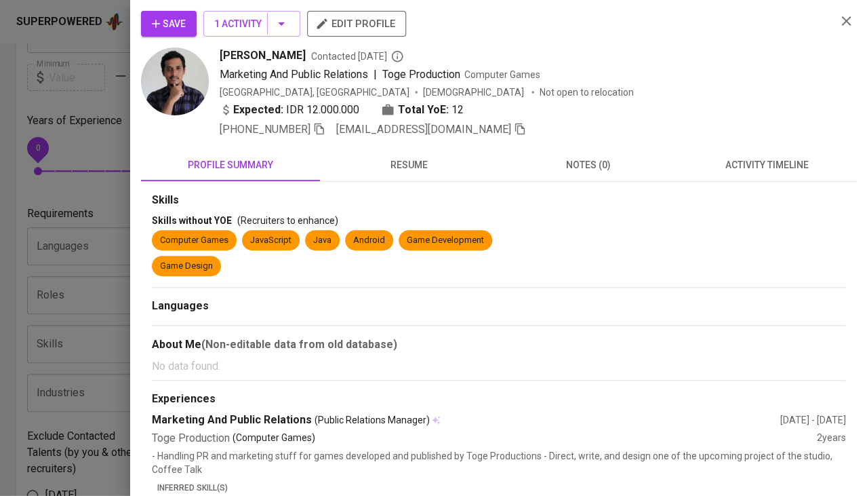
click at [755, 167] on span "activity timeline" at bounding box center [767, 165] width 163 height 17
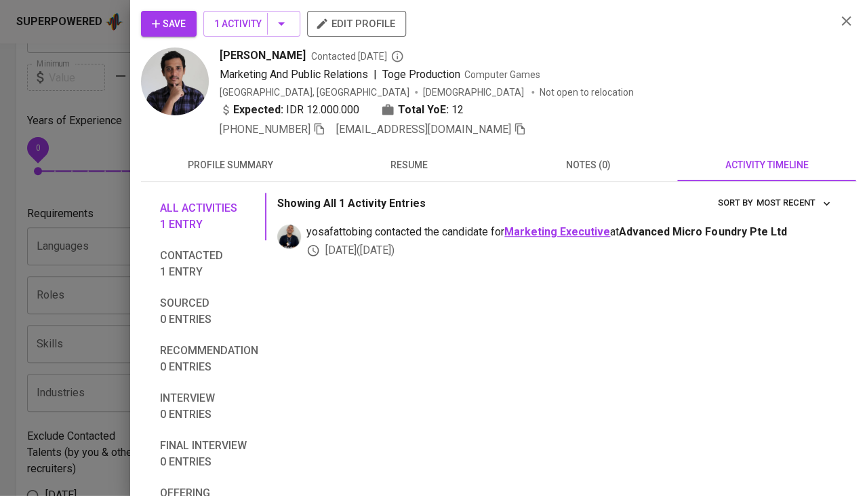
click at [560, 225] on b "Marketing Executive" at bounding box center [558, 231] width 106 height 13
click at [166, 36] on button "Save" at bounding box center [169, 24] width 56 height 26
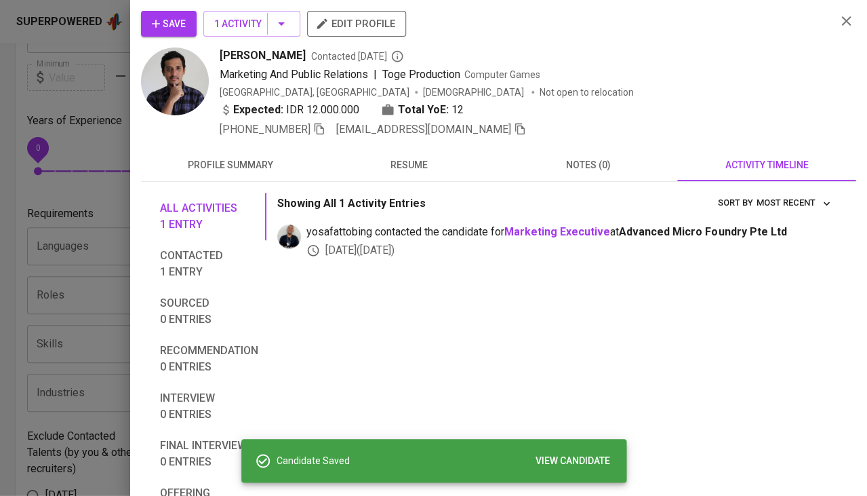
click at [791, 170] on span "activity timeline" at bounding box center [767, 165] width 163 height 17
click at [320, 132] on span at bounding box center [319, 129] width 12 height 13
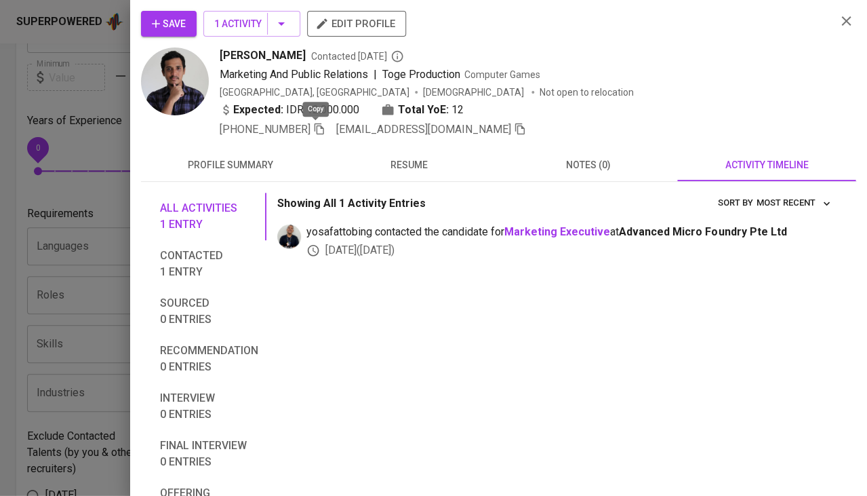
click at [315, 128] on icon "button" at bounding box center [319, 129] width 12 height 12
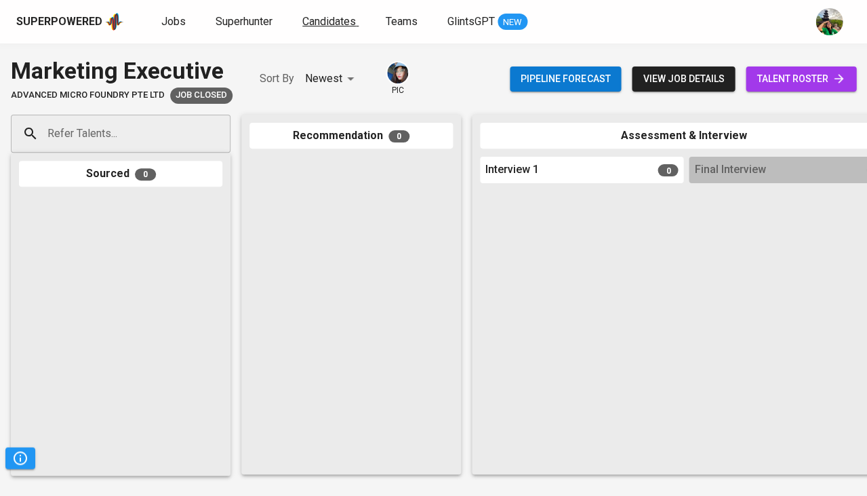
click at [322, 21] on span "Candidates" at bounding box center [329, 21] width 54 height 13
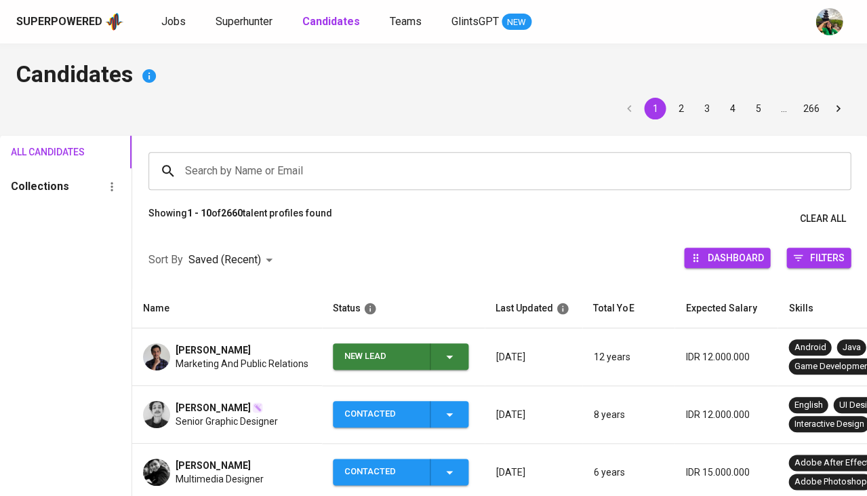
click at [443, 357] on icon "button" at bounding box center [450, 357] width 16 height 16
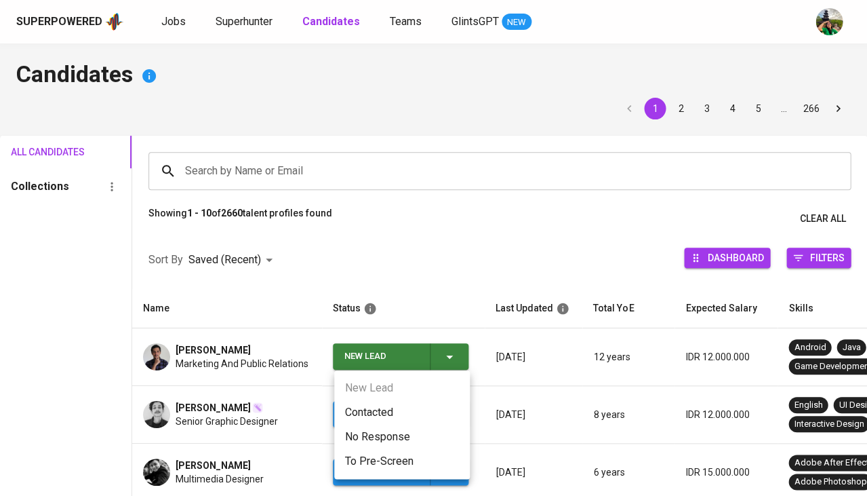
click at [360, 411] on li "Contacted" at bounding box center [402, 412] width 136 height 24
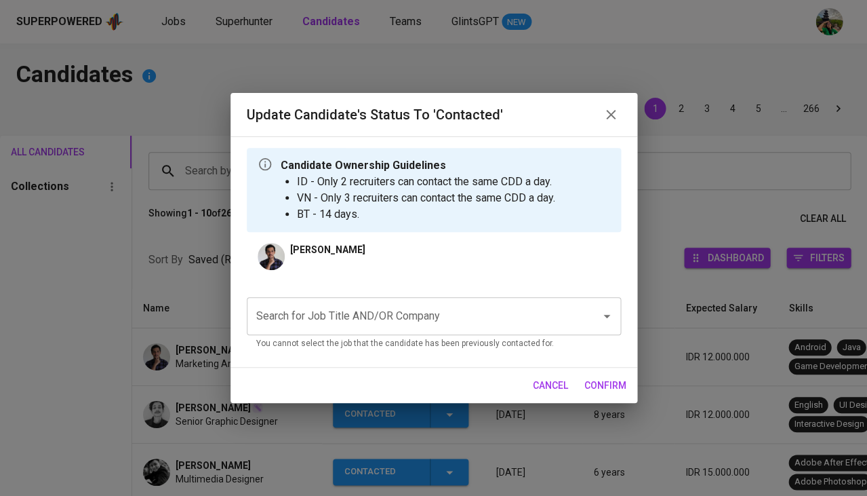
click at [319, 328] on div "Search for Job Title AND/OR Company" at bounding box center [434, 316] width 374 height 38
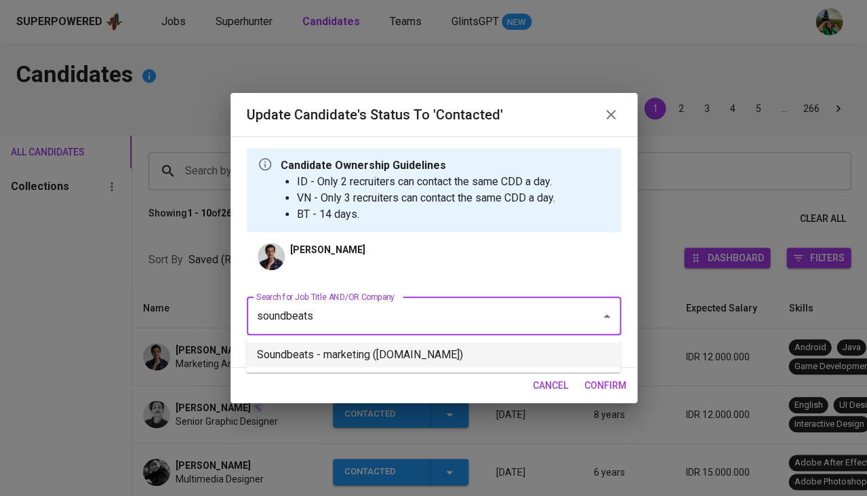
click at [382, 359] on li "Soundbeats - marketing ([DOMAIN_NAME])" at bounding box center [433, 354] width 374 height 24
type input "soundbeats"
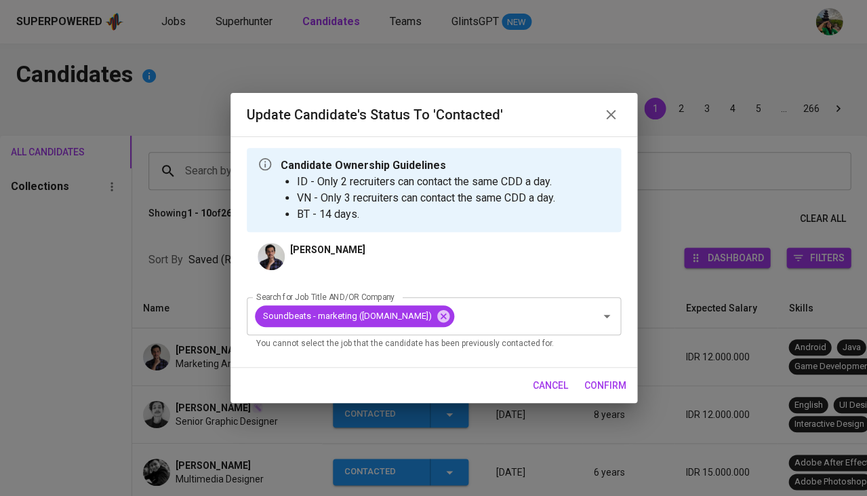
click at [624, 387] on span "confirm" at bounding box center [606, 385] width 42 height 17
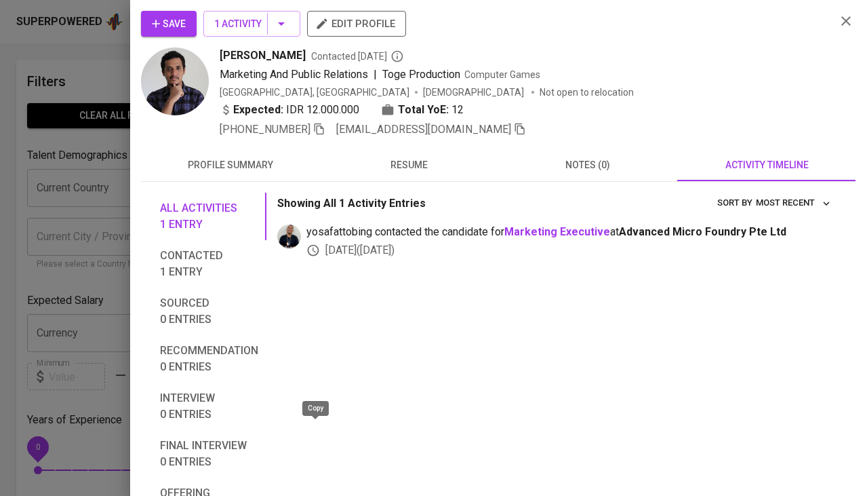
scroll to position [300, 0]
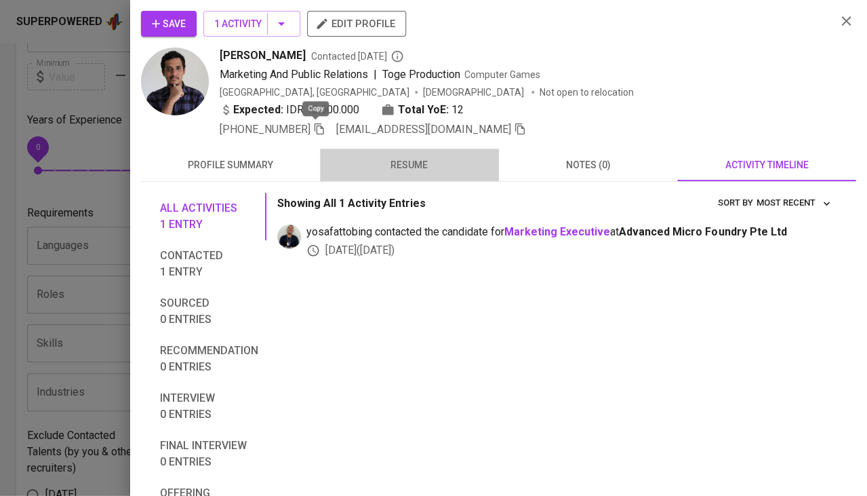
click at [394, 165] on span "resume" at bounding box center [409, 165] width 163 height 17
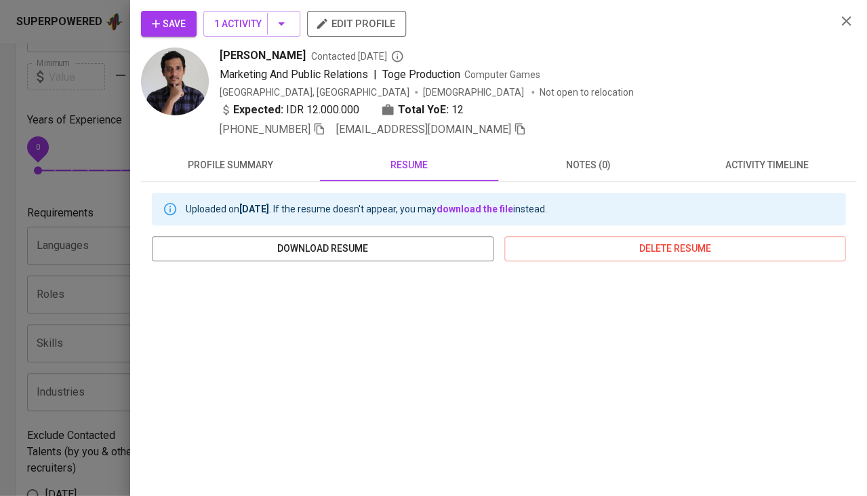
scroll to position [0, 0]
click at [316, 131] on icon "button" at bounding box center [319, 129] width 9 height 12
click at [164, 27] on span "Save" at bounding box center [169, 24] width 34 height 17
click at [220, 58] on div "Mohammad FAHMI Contacted 2 years ago Marketing And Public Relations | Toge Prod…" at bounding box center [483, 92] width 684 height 90
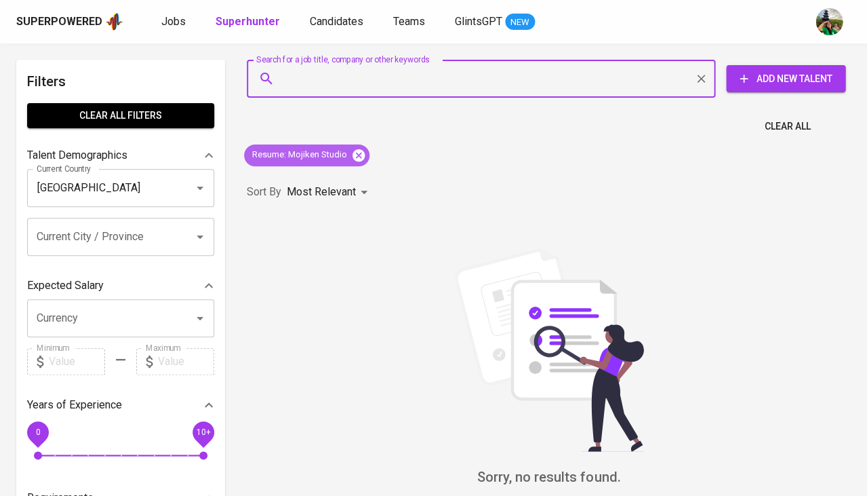
click at [355, 149] on icon at bounding box center [358, 155] width 15 height 15
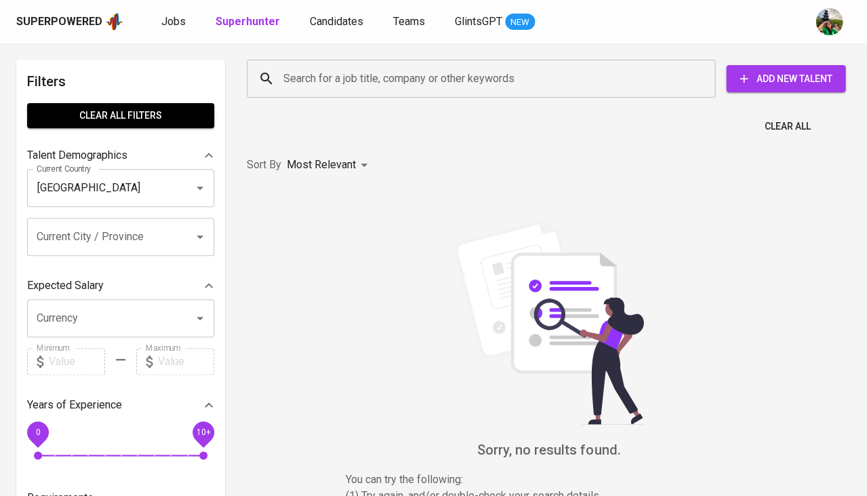
click at [361, 79] on input "Search for a job title, company or other keywords" at bounding box center [484, 79] width 409 height 26
paste input "Gamecom Team"
type input "Gamecom Team"
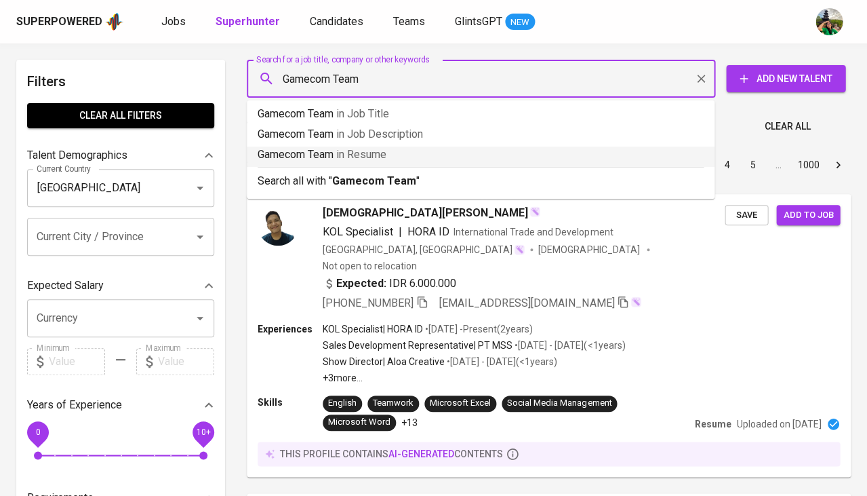
click at [359, 151] on span "in Resume" at bounding box center [361, 154] width 50 height 13
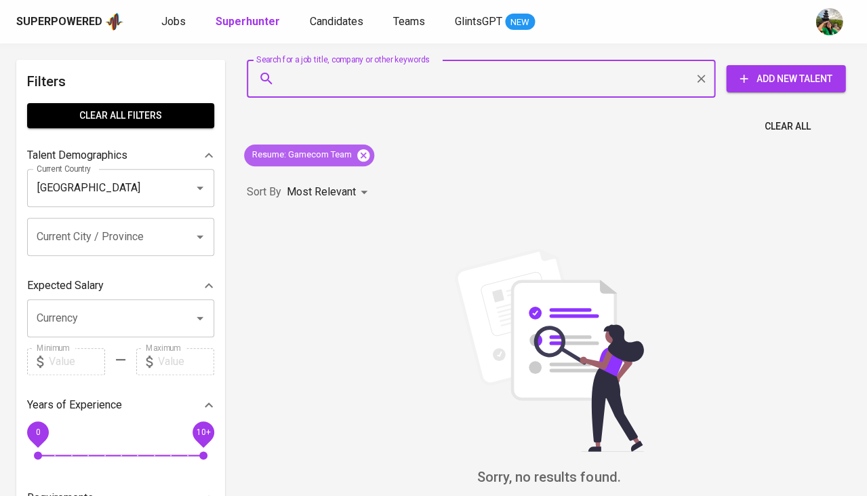
click at [365, 158] on icon at bounding box center [363, 155] width 12 height 12
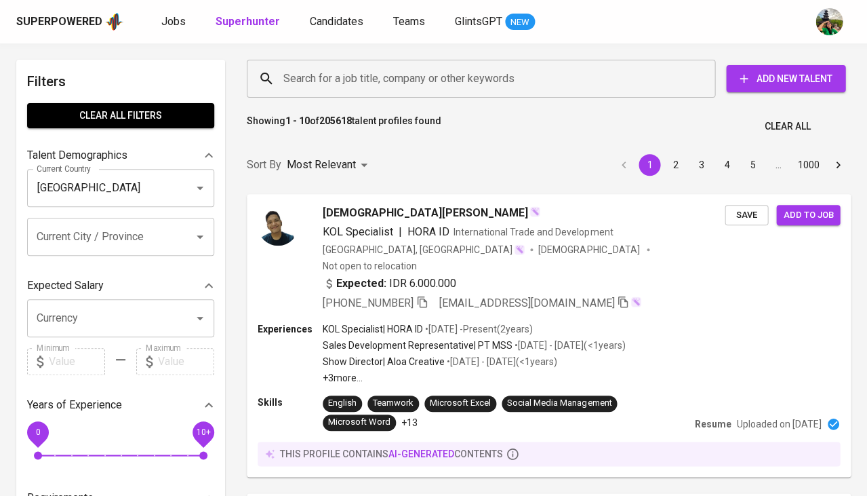
click at [353, 75] on input "Search for a job title, company or other keywords" at bounding box center [484, 79] width 409 height 26
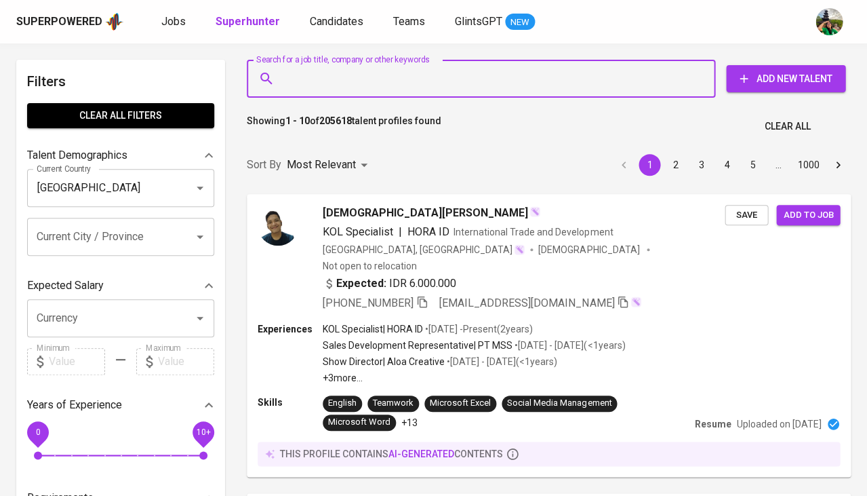
paste input "Touchten Games"
type input "Touchten Games"
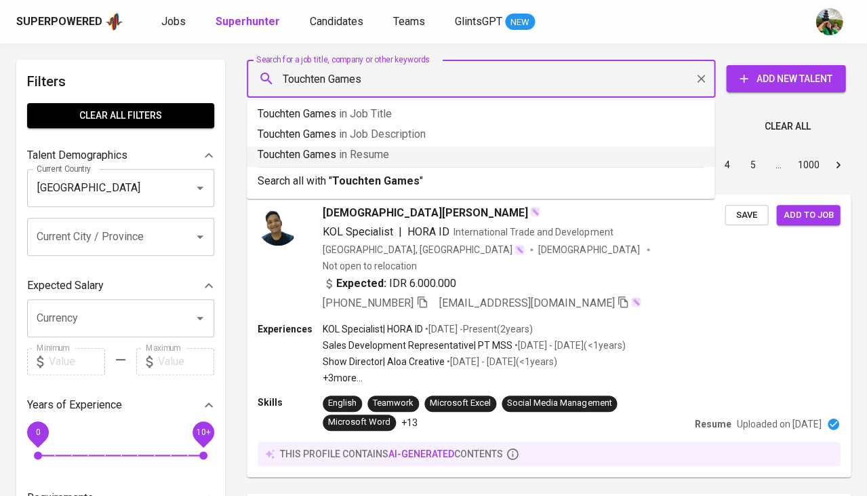
click at [337, 151] on p "Touchten Games in Resume" at bounding box center [481, 154] width 446 height 16
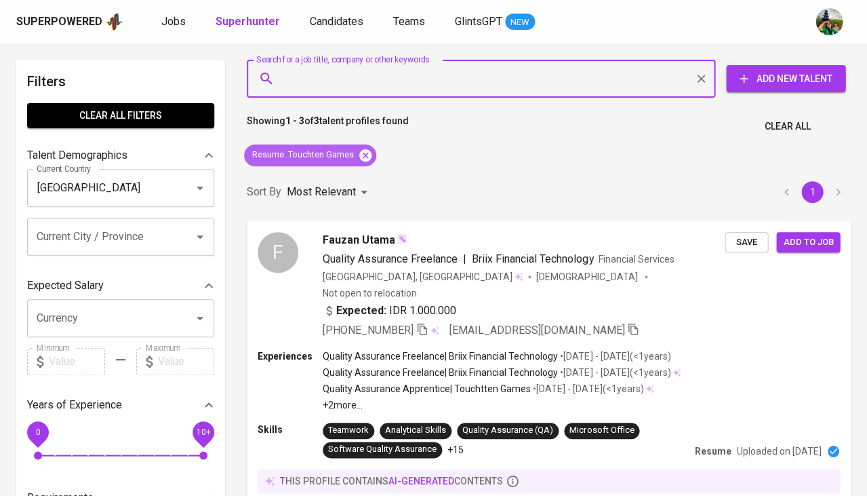
click at [361, 153] on icon at bounding box center [365, 155] width 12 height 12
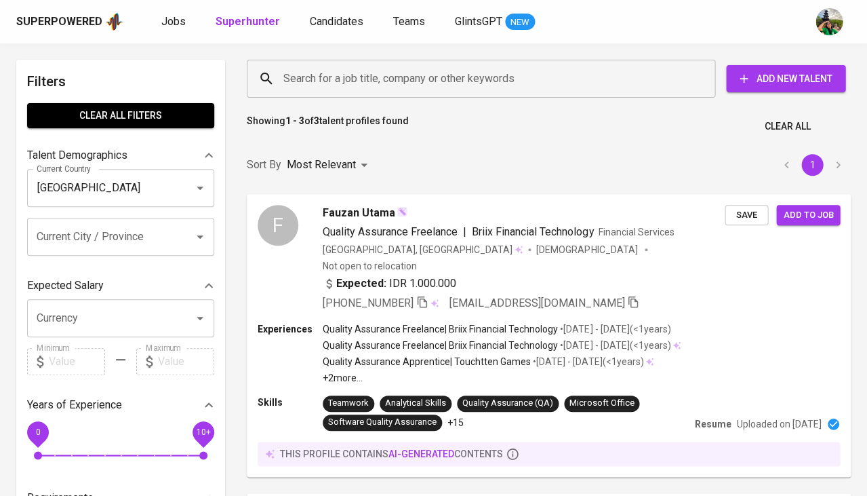
click at [378, 83] on input "Search for a job title, company or other keywords" at bounding box center [484, 79] width 409 height 26
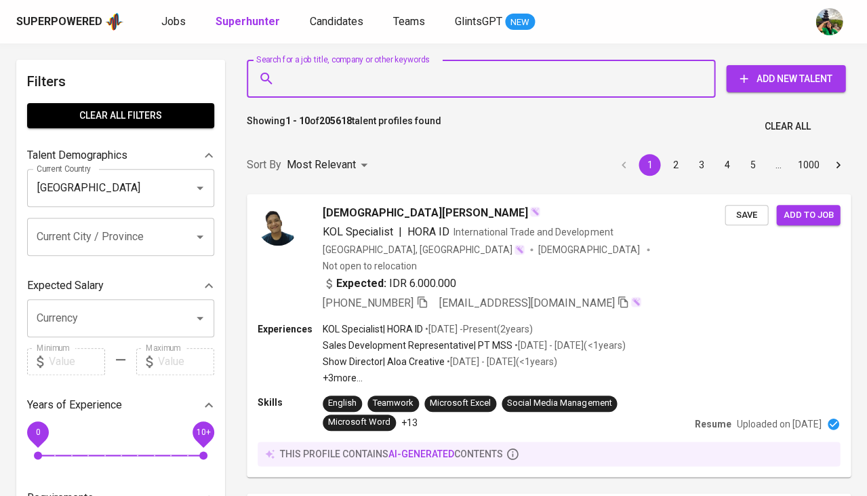
paste input "Assemblr"
type input "Assemblr"
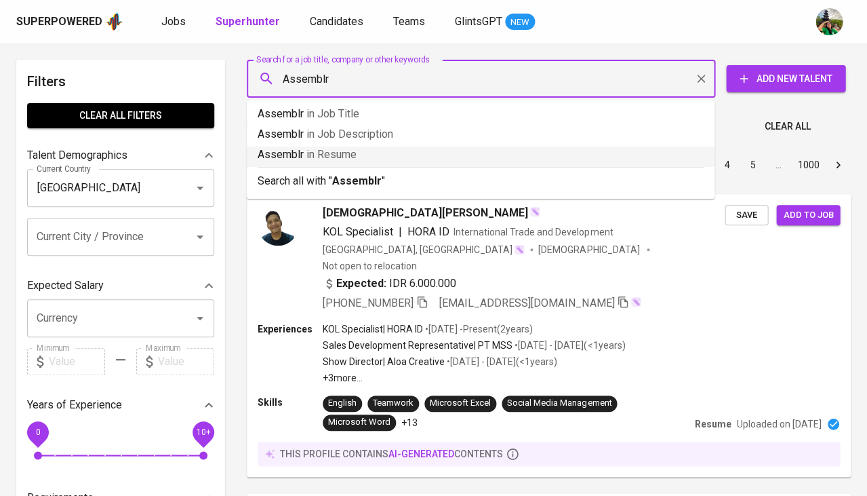
click at [340, 151] on span "in Resume" at bounding box center [332, 154] width 50 height 13
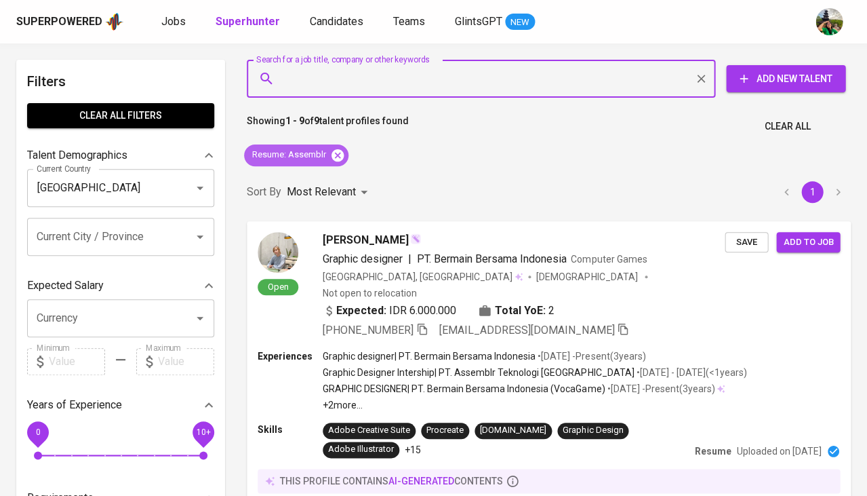
click at [338, 155] on icon at bounding box center [337, 155] width 15 height 15
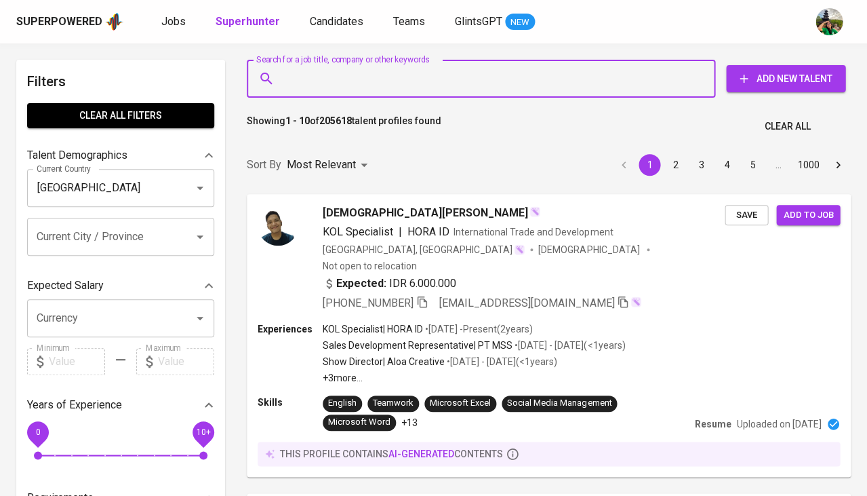
click at [318, 77] on input "Search for a job title, company or other keywords" at bounding box center [484, 79] width 409 height 26
click at [304, 75] on input "Search for a job title, company or other keywords" at bounding box center [484, 79] width 409 height 26
click at [324, 85] on input "Search for a job title, company or other keywords" at bounding box center [484, 79] width 409 height 26
paste input "Garena Indonesia"
type input "Garena Indonesia"
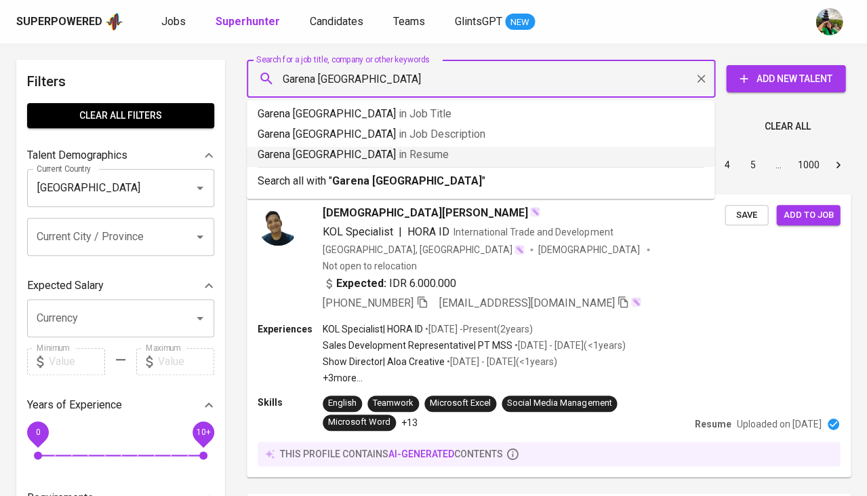
click at [336, 149] on p "Garena Indonesia in Resume" at bounding box center [481, 154] width 446 height 16
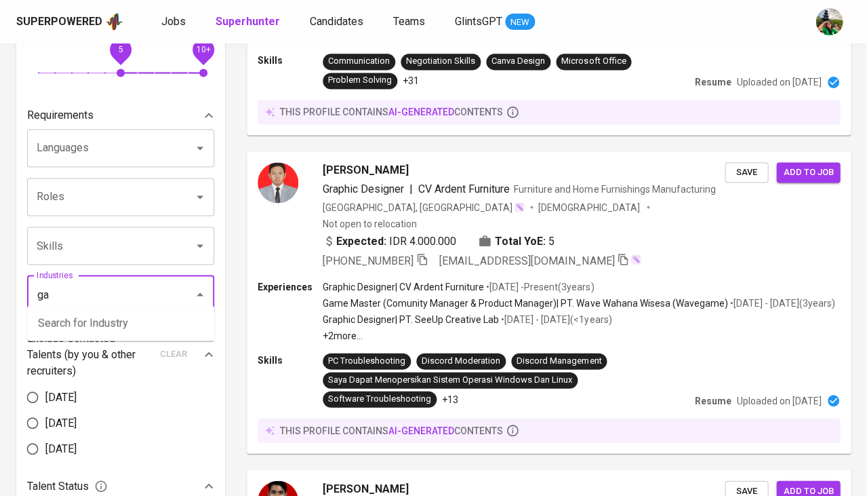
scroll to position [383, 0]
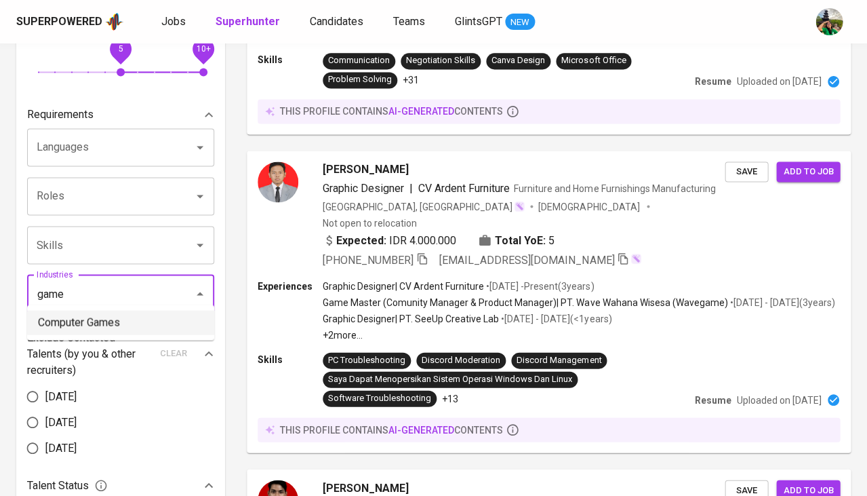
click at [127, 321] on li "Computer Games" at bounding box center [120, 322] width 187 height 24
type input "game"
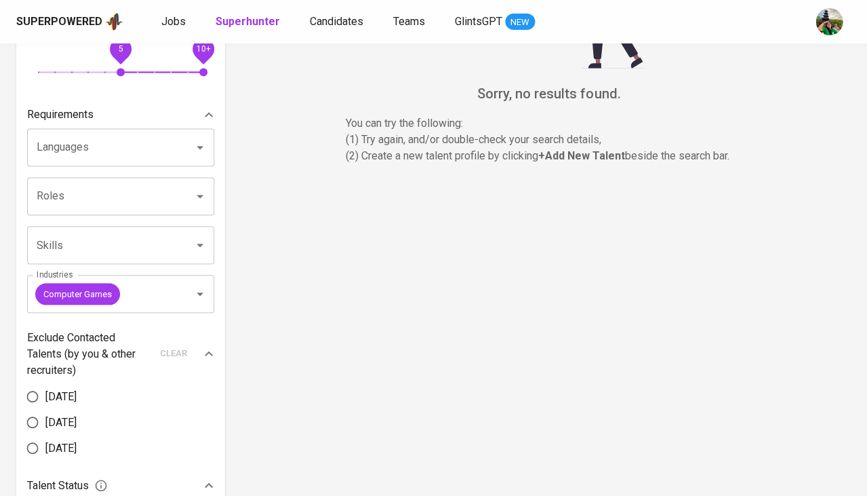
scroll to position [6, 0]
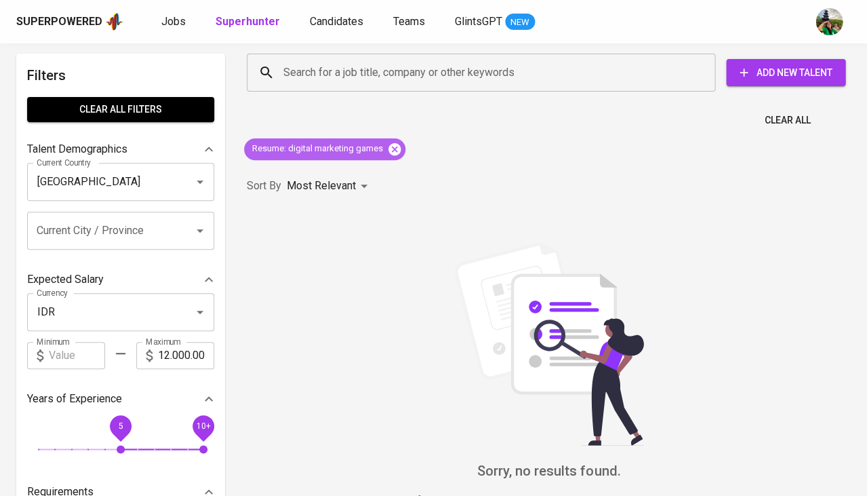
click at [394, 144] on icon at bounding box center [395, 148] width 12 height 12
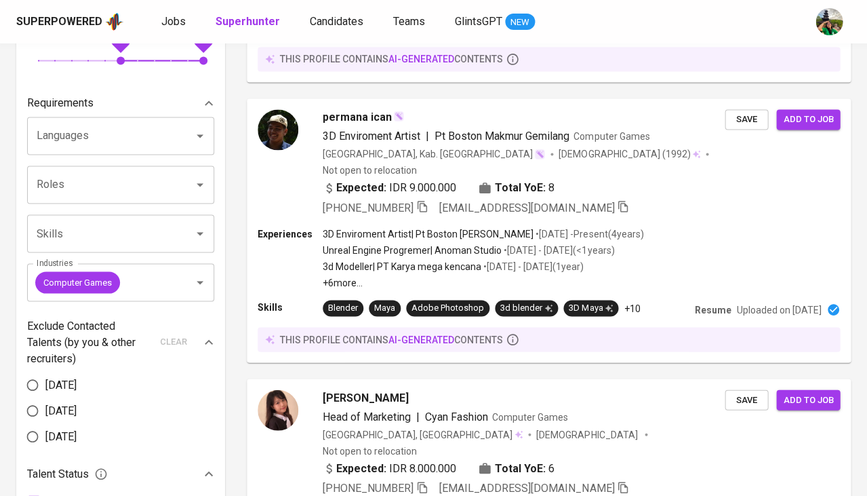
scroll to position [391, 0]
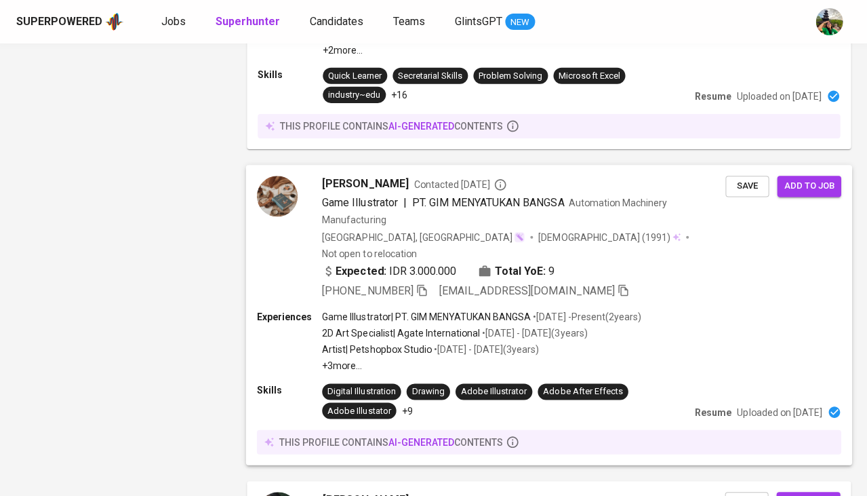
scroll to position [2541, 0]
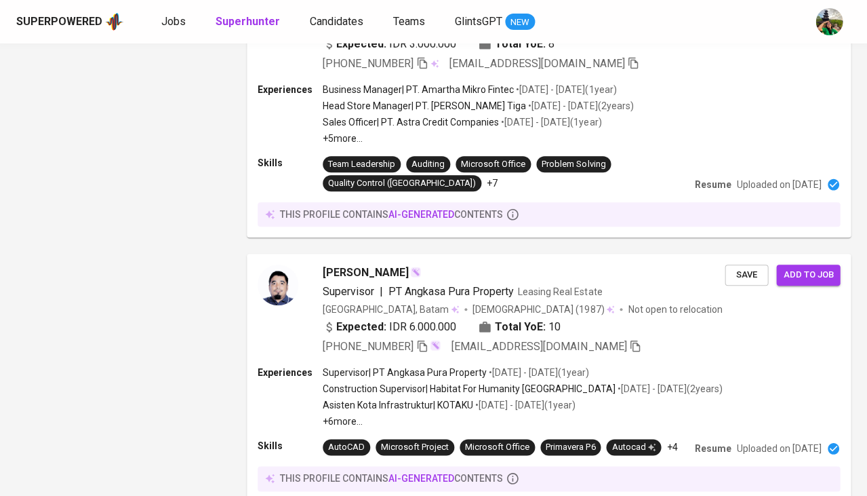
scroll to position [2508, 0]
